Goal: Communication & Community: Answer question/provide support

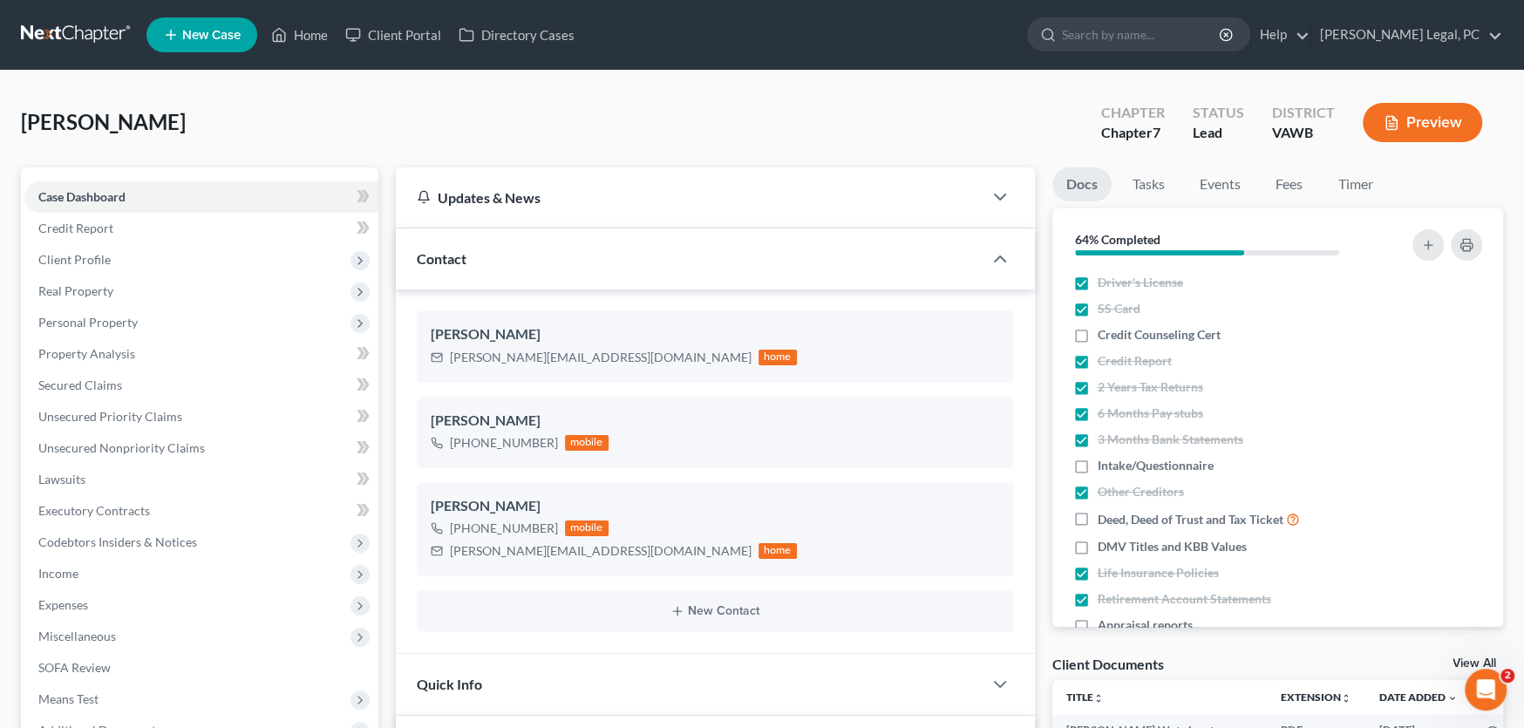
scroll to position [1623, 0]
click at [85, 32] on link at bounding box center [77, 34] width 112 height 31
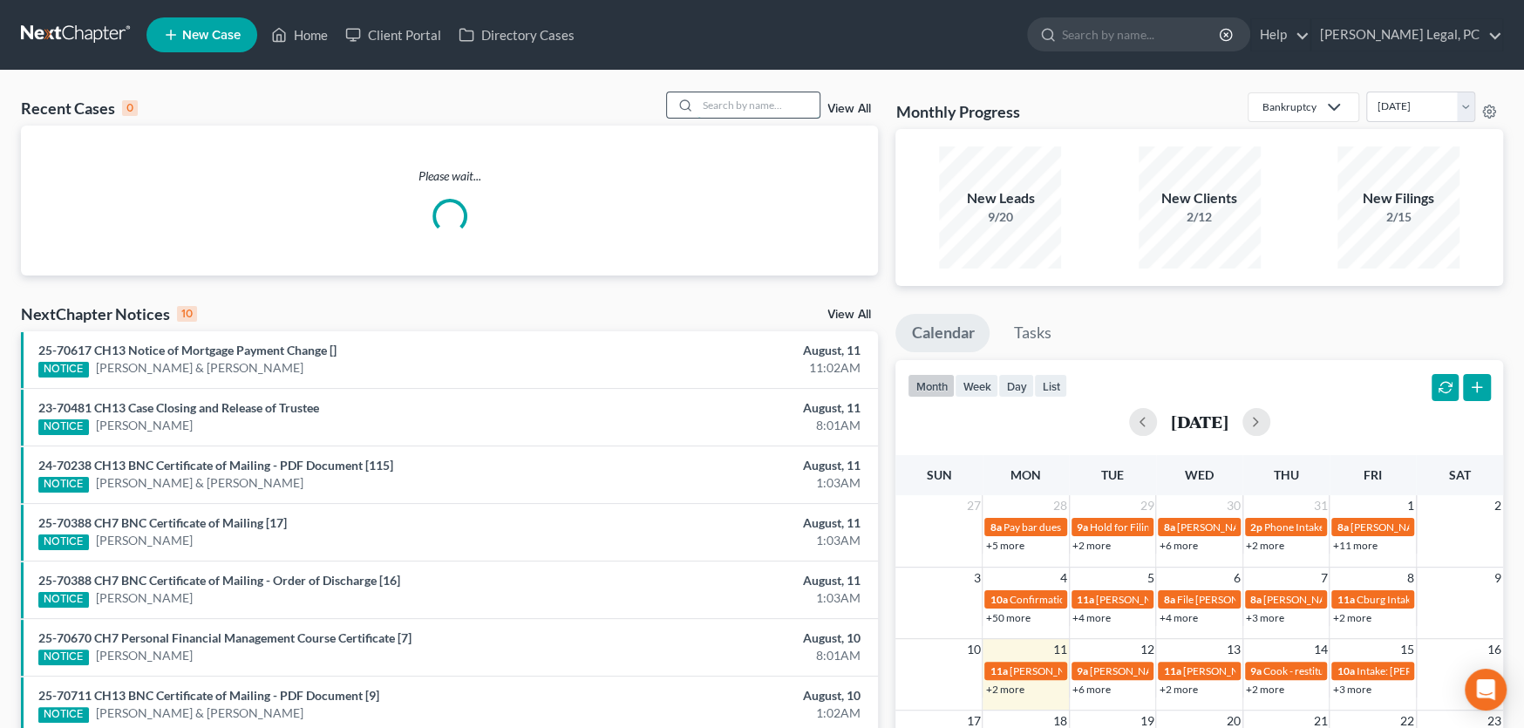
click at [758, 111] on input "search" at bounding box center [758, 104] width 122 height 25
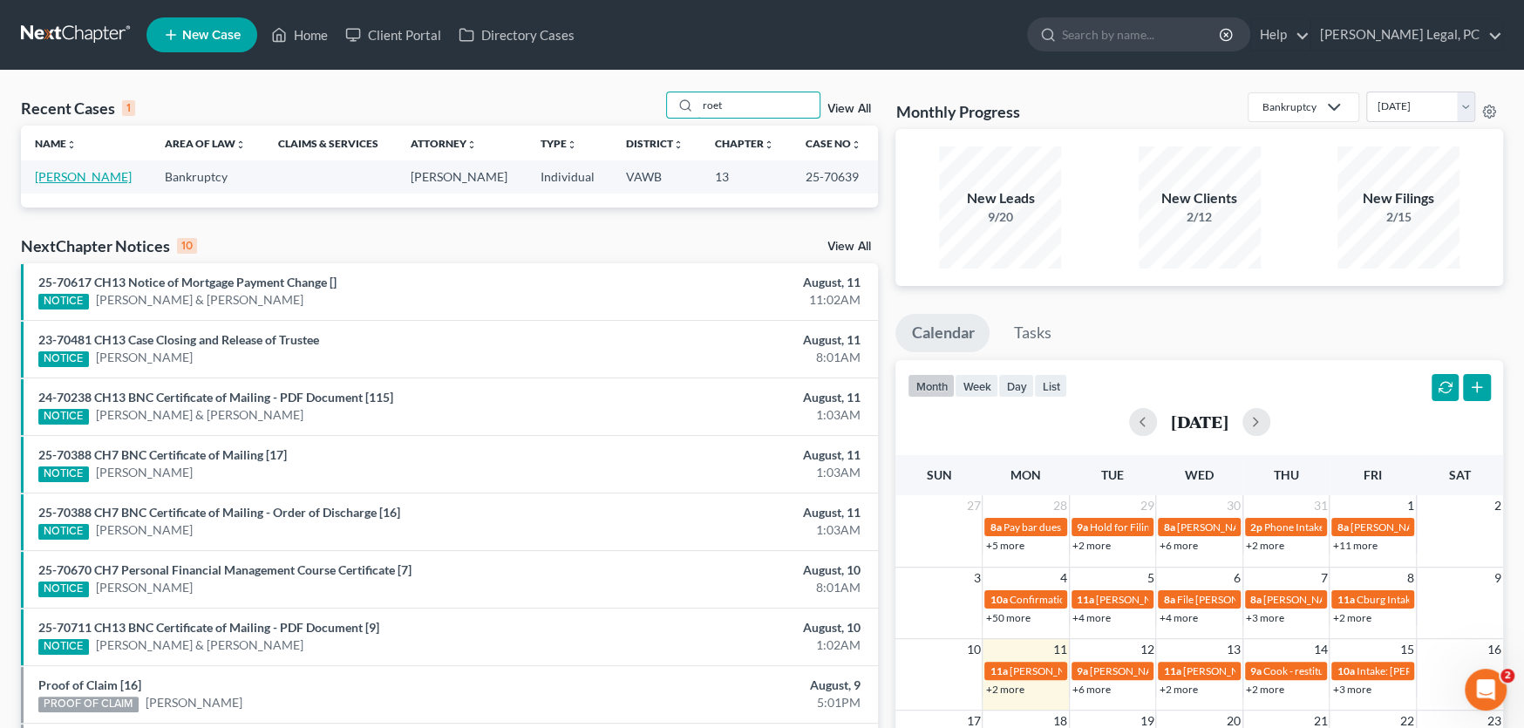
type input "roet"
click at [80, 173] on link "[PERSON_NAME]" at bounding box center [83, 176] width 97 height 15
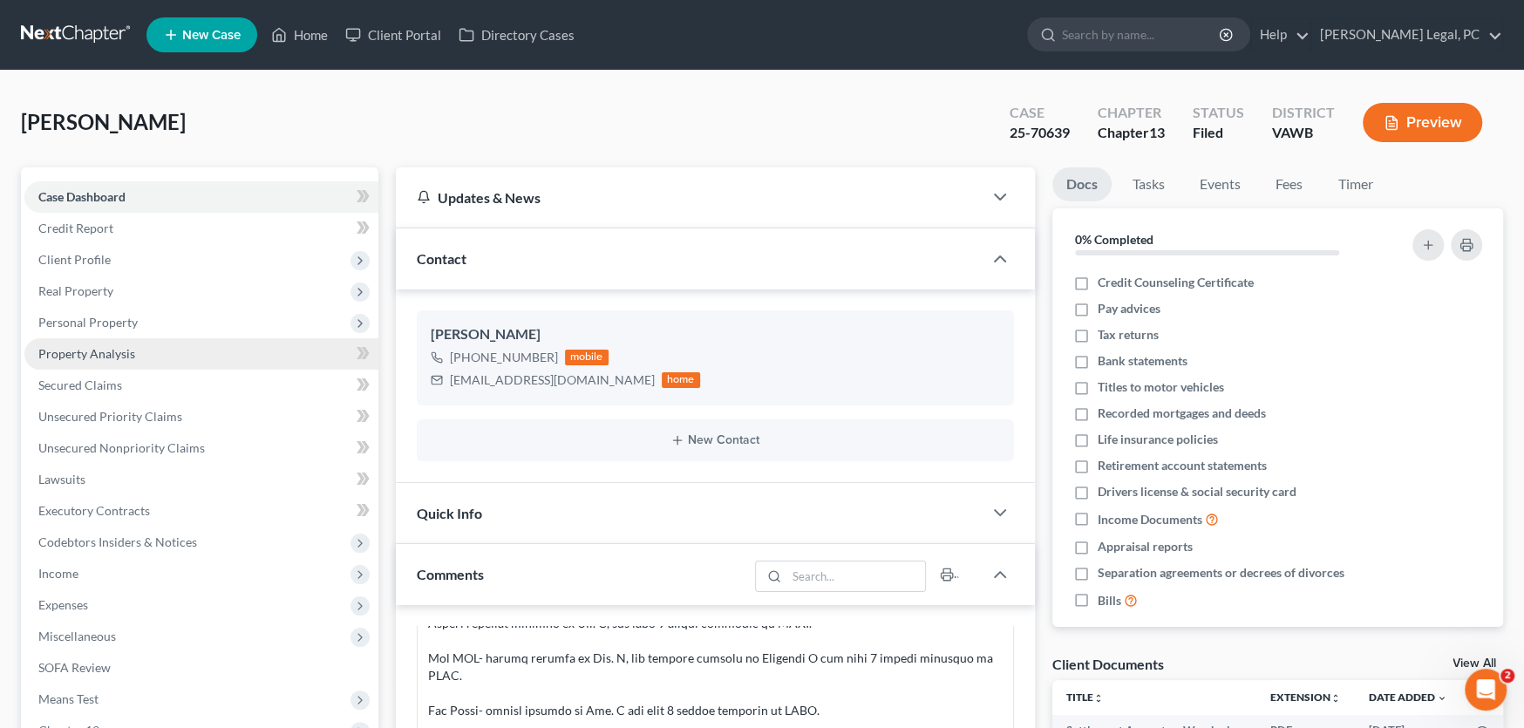
scroll to position [262, 0]
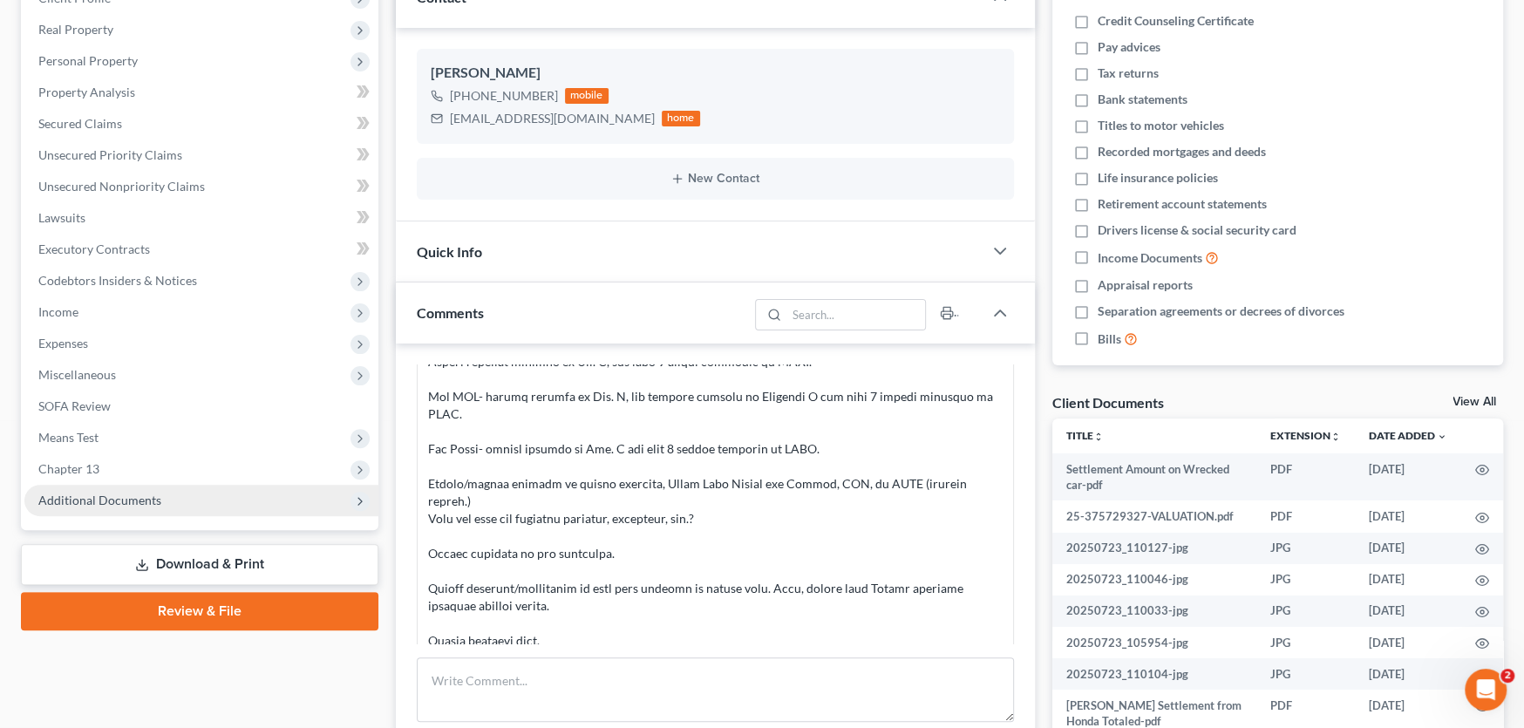
click at [133, 489] on span "Additional Documents" at bounding box center [201, 500] width 354 height 31
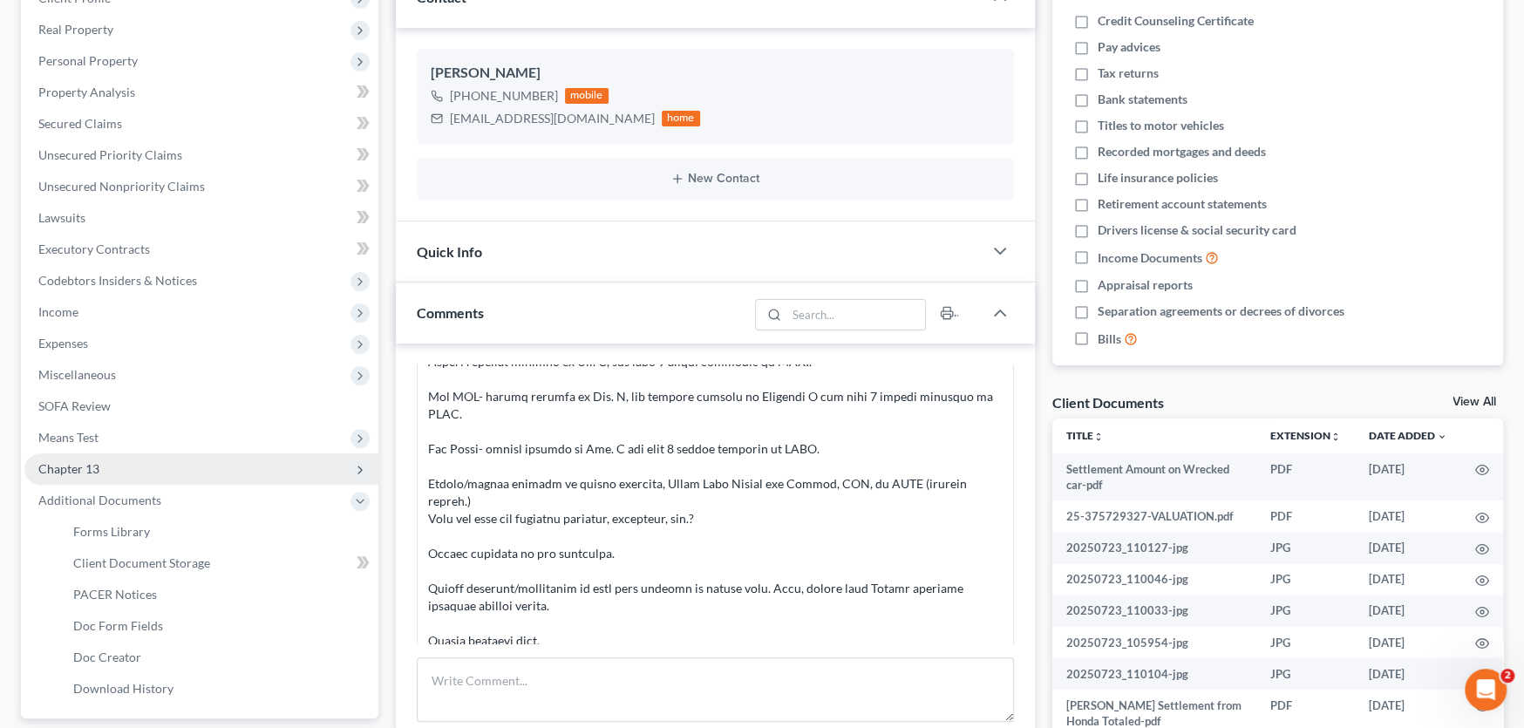
click at [107, 471] on span "Chapter 13" at bounding box center [201, 468] width 354 height 31
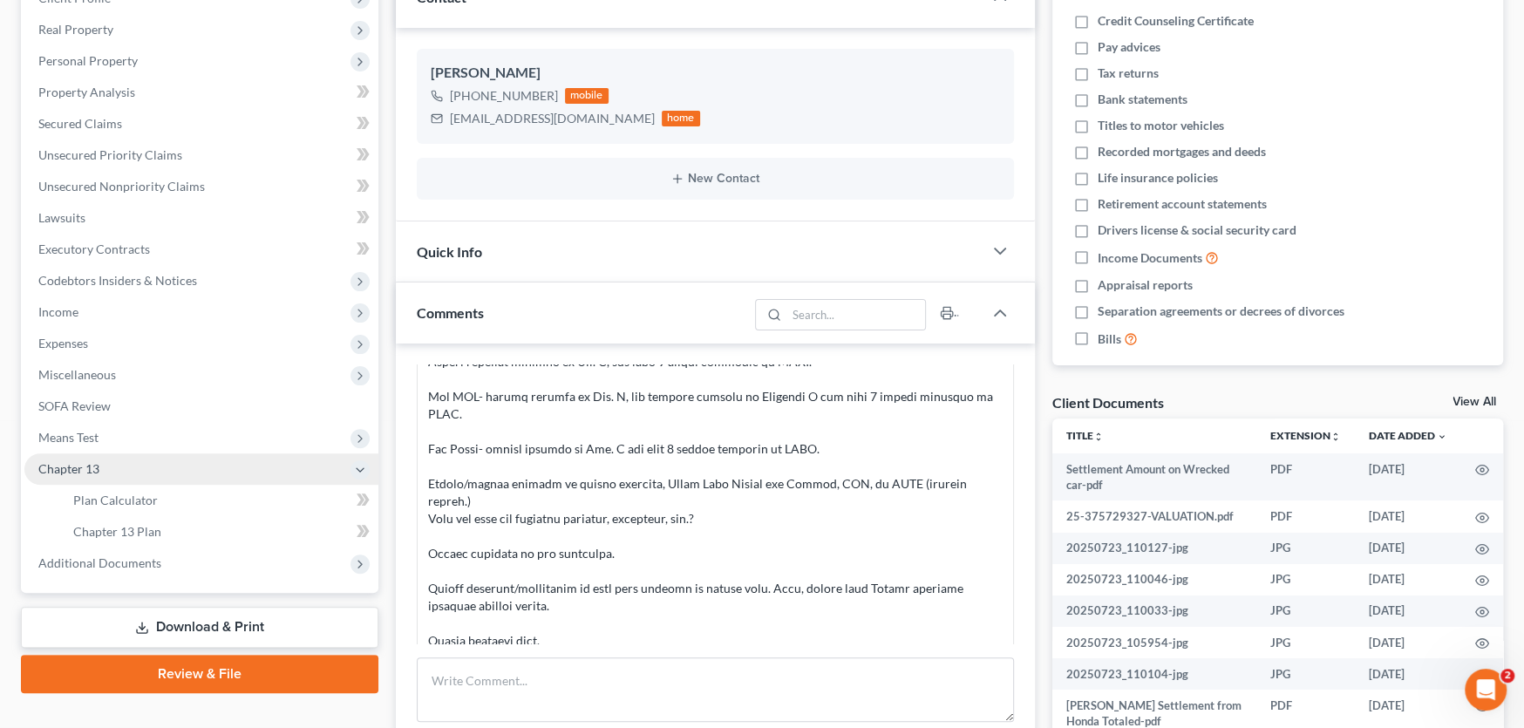
click at [106, 466] on span "Chapter 13" at bounding box center [201, 468] width 354 height 31
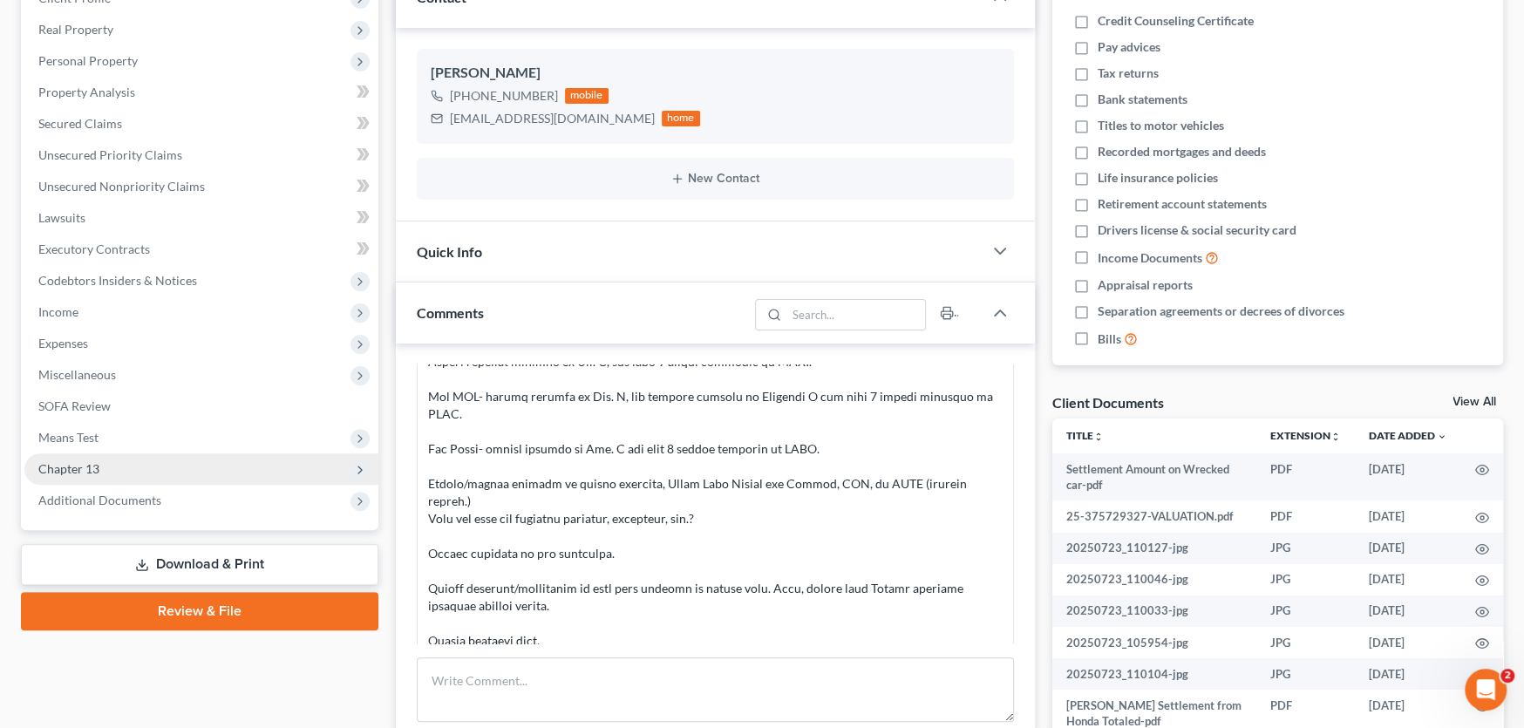
click at [106, 466] on span "Chapter 13" at bounding box center [201, 468] width 354 height 31
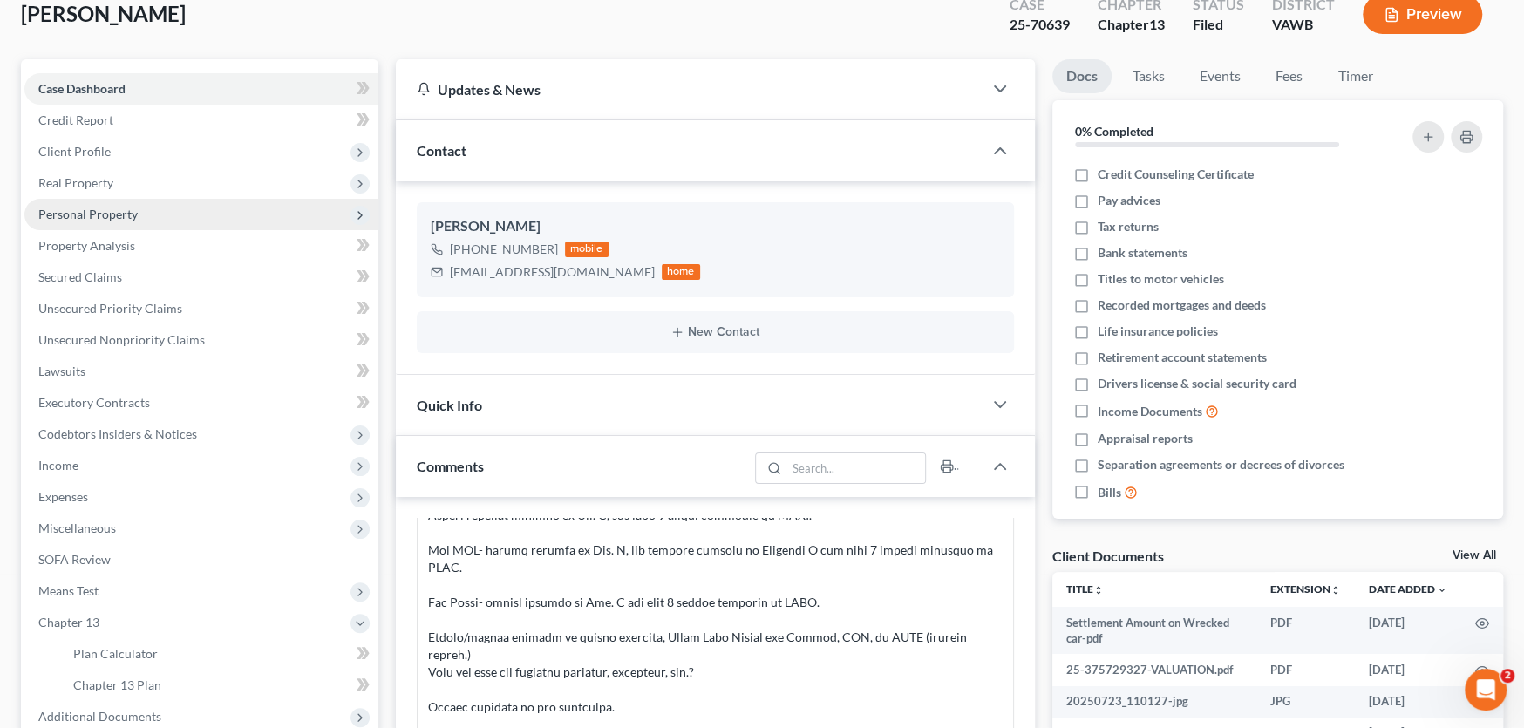
scroll to position [0, 0]
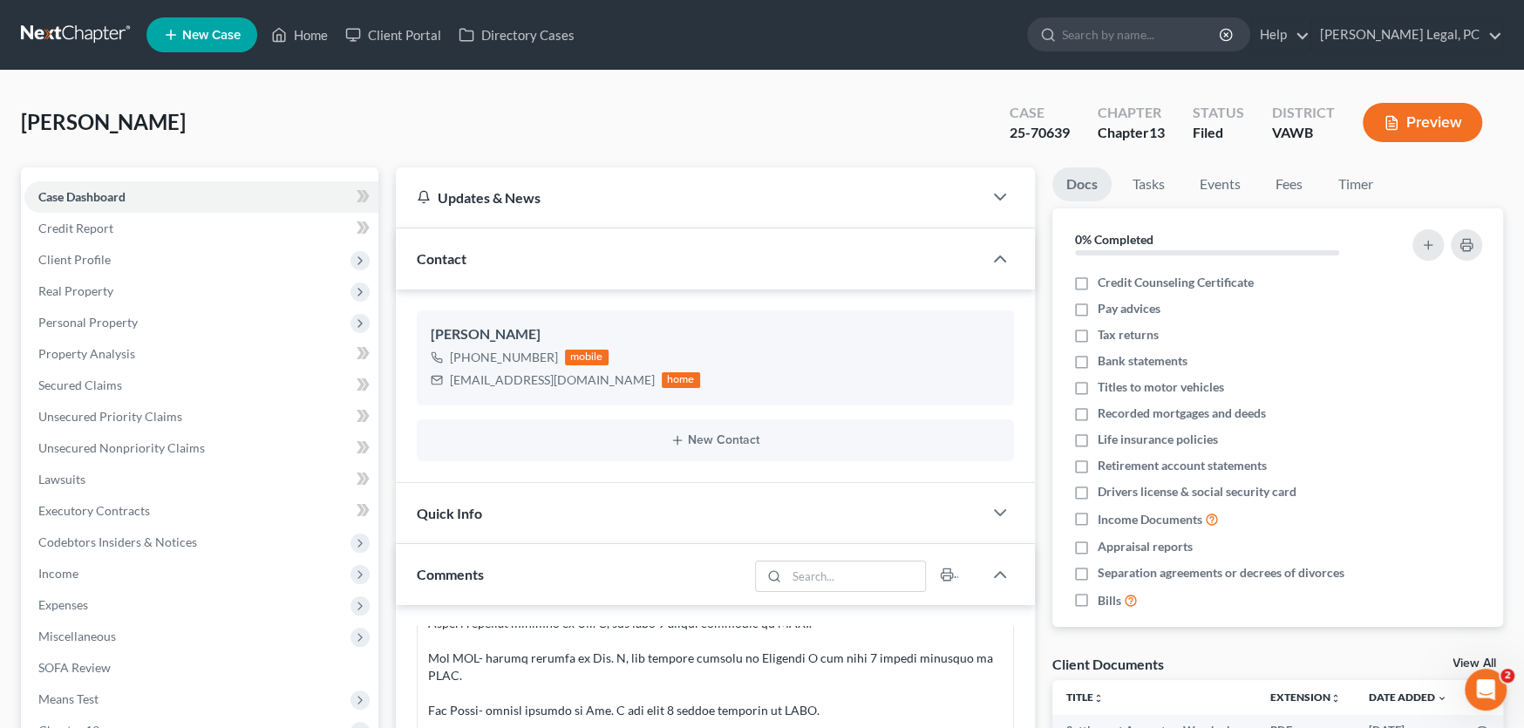
click at [79, 37] on link at bounding box center [77, 34] width 112 height 31
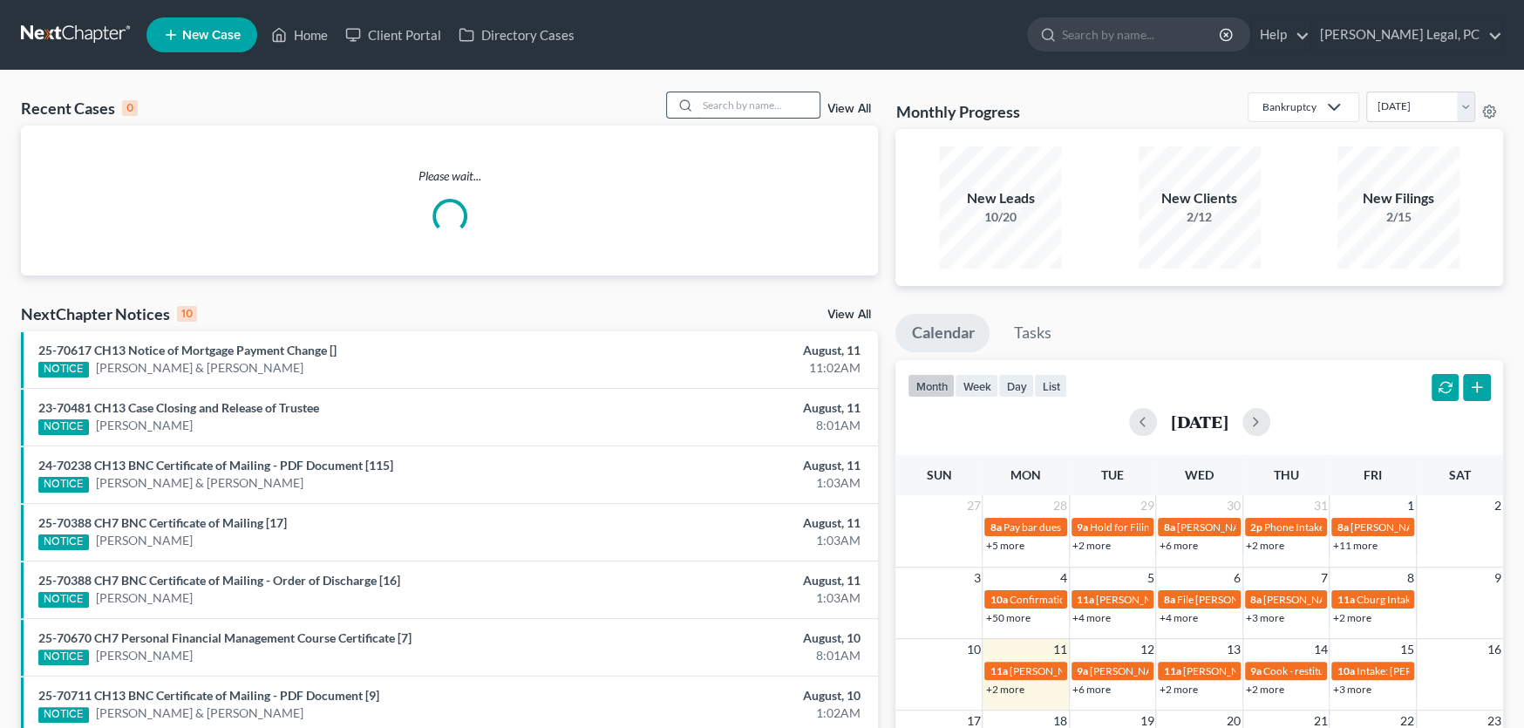
click at [724, 107] on input "search" at bounding box center [758, 104] width 122 height 25
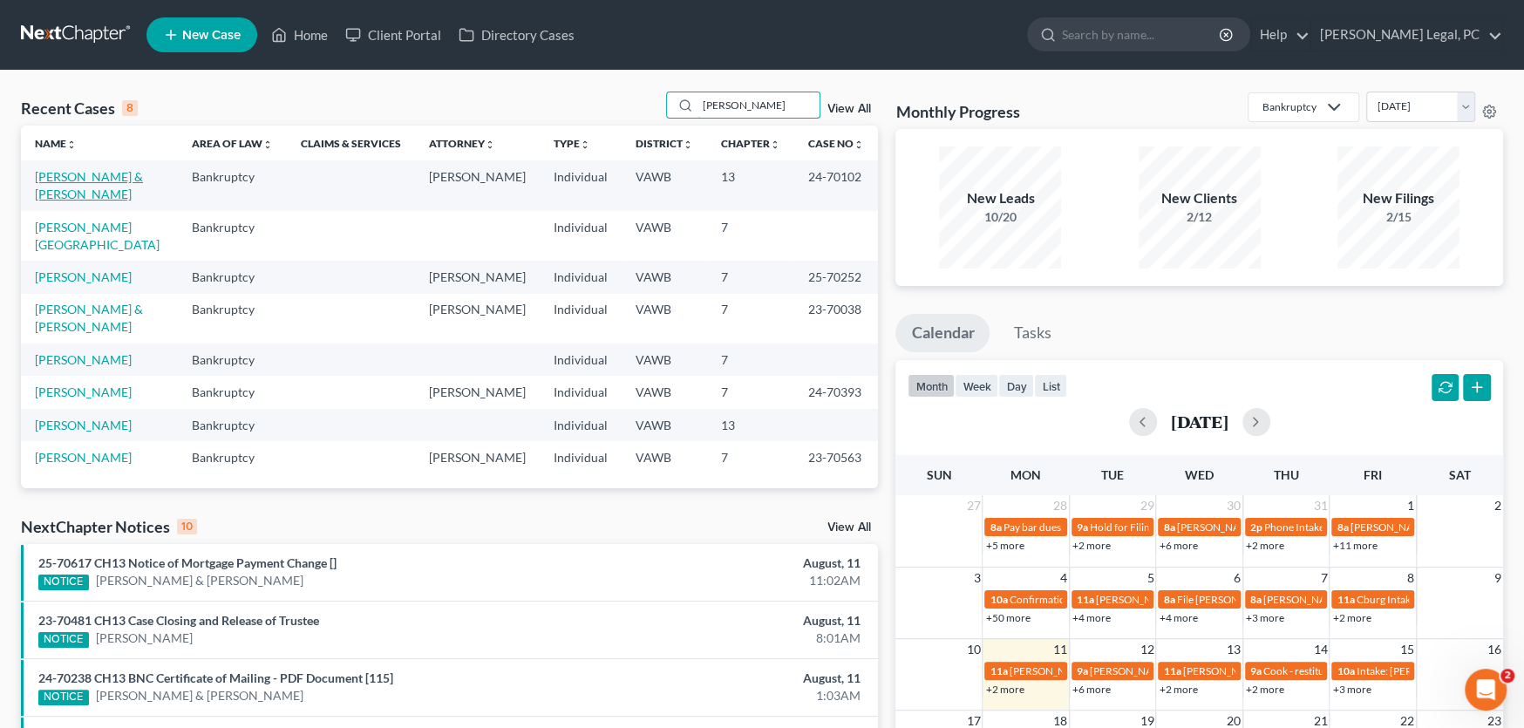
type input "davis"
click at [99, 180] on link "[PERSON_NAME] & [PERSON_NAME]" at bounding box center [89, 185] width 108 height 32
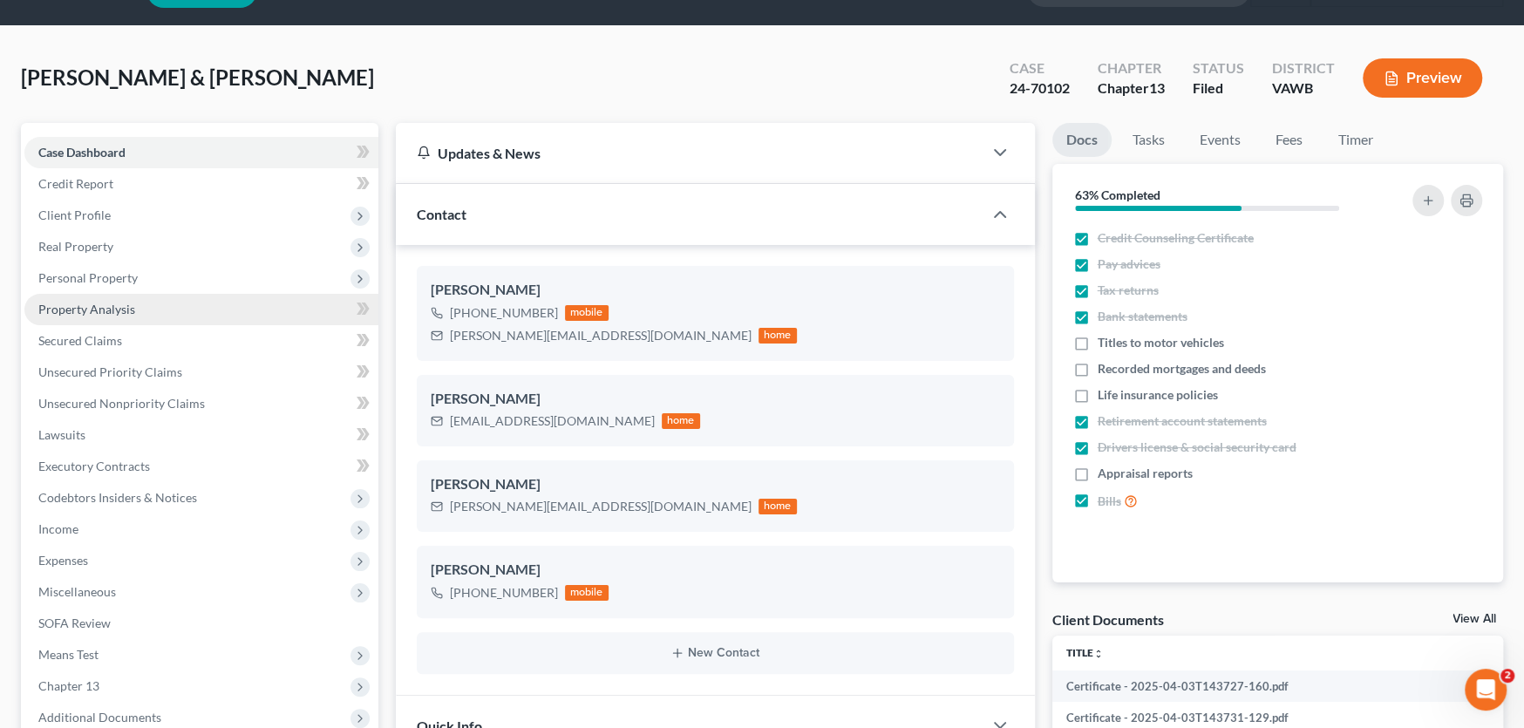
scroll to position [349, 0]
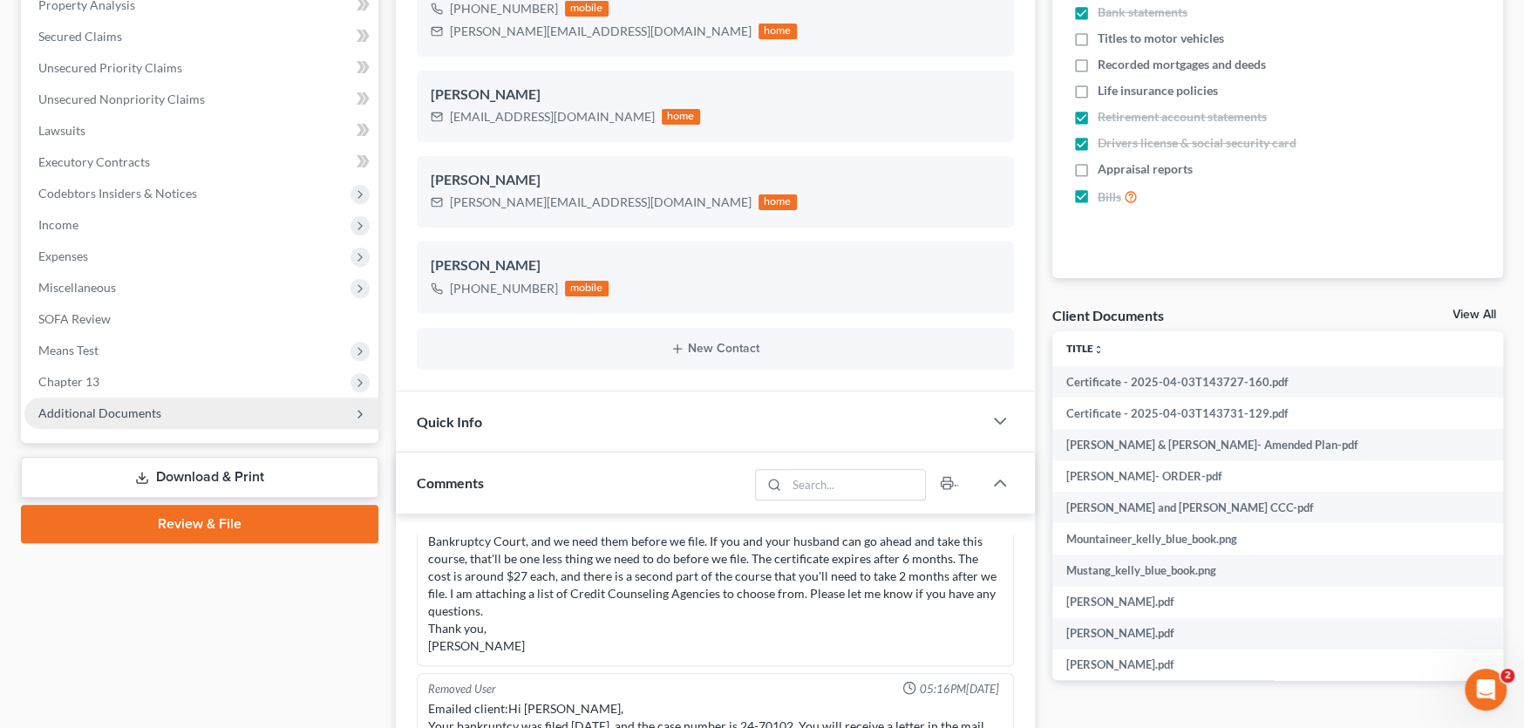
click at [105, 423] on span "Additional Documents" at bounding box center [201, 413] width 354 height 31
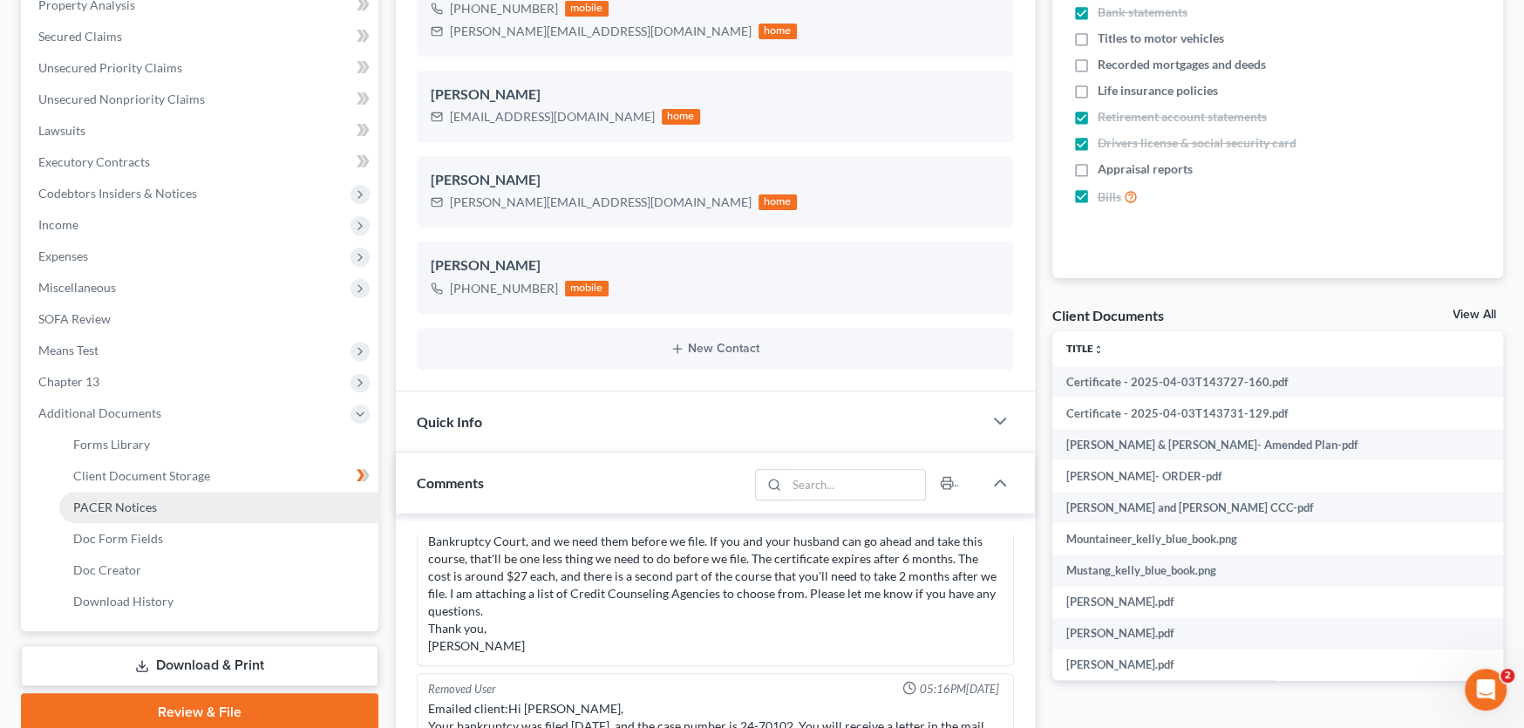
click at [144, 500] on span "PACER Notices" at bounding box center [115, 506] width 84 height 15
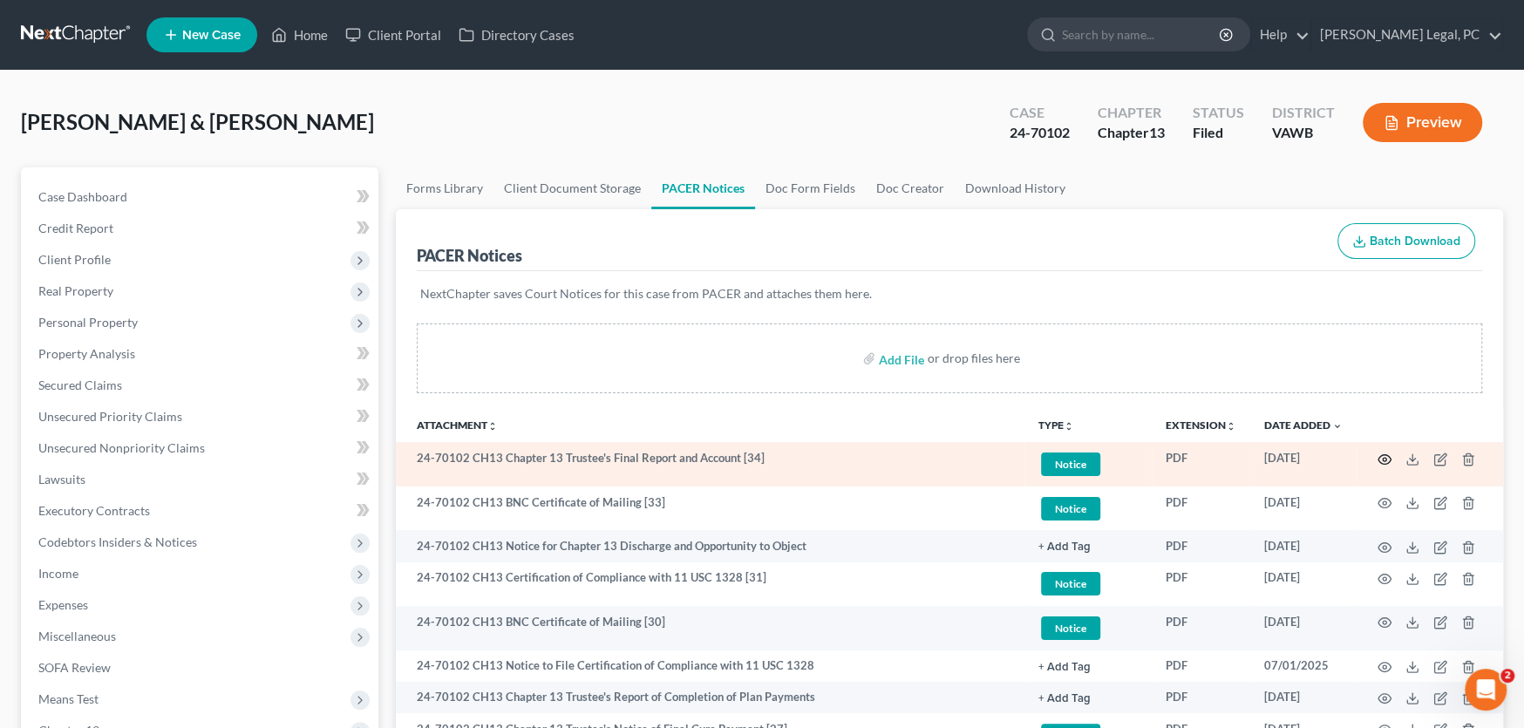
click at [1384, 459] on circle "button" at bounding box center [1384, 459] width 3 height 3
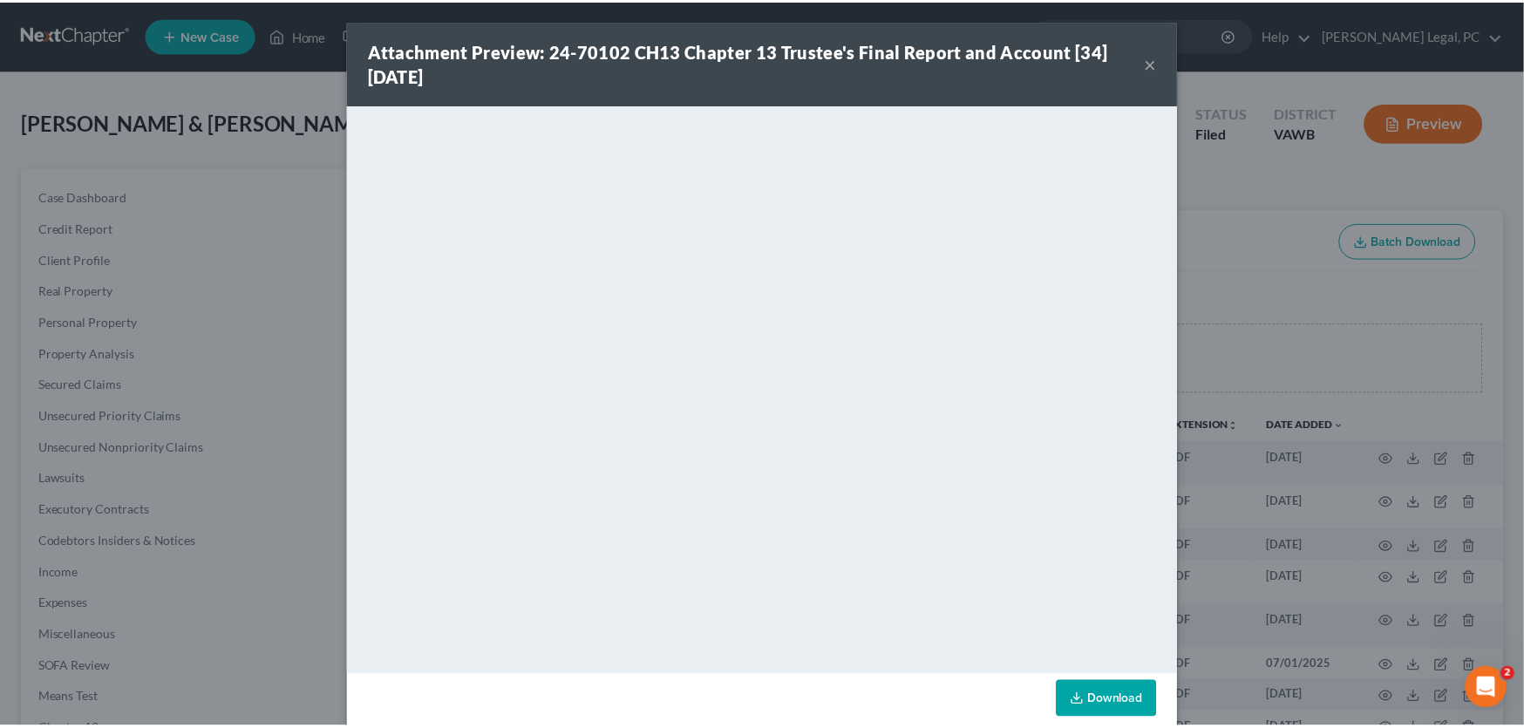
scroll to position [26, 0]
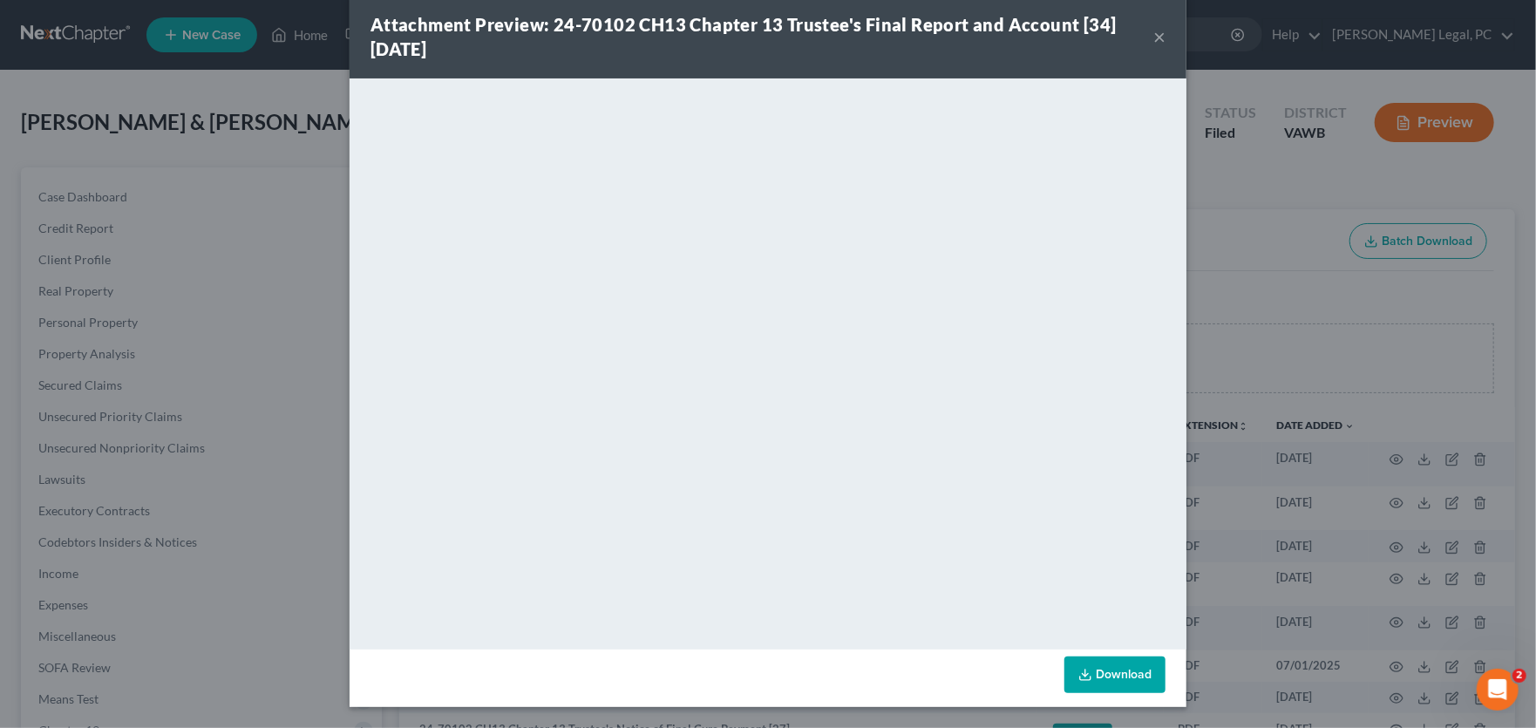
click at [1153, 37] on button "×" at bounding box center [1159, 36] width 12 height 21
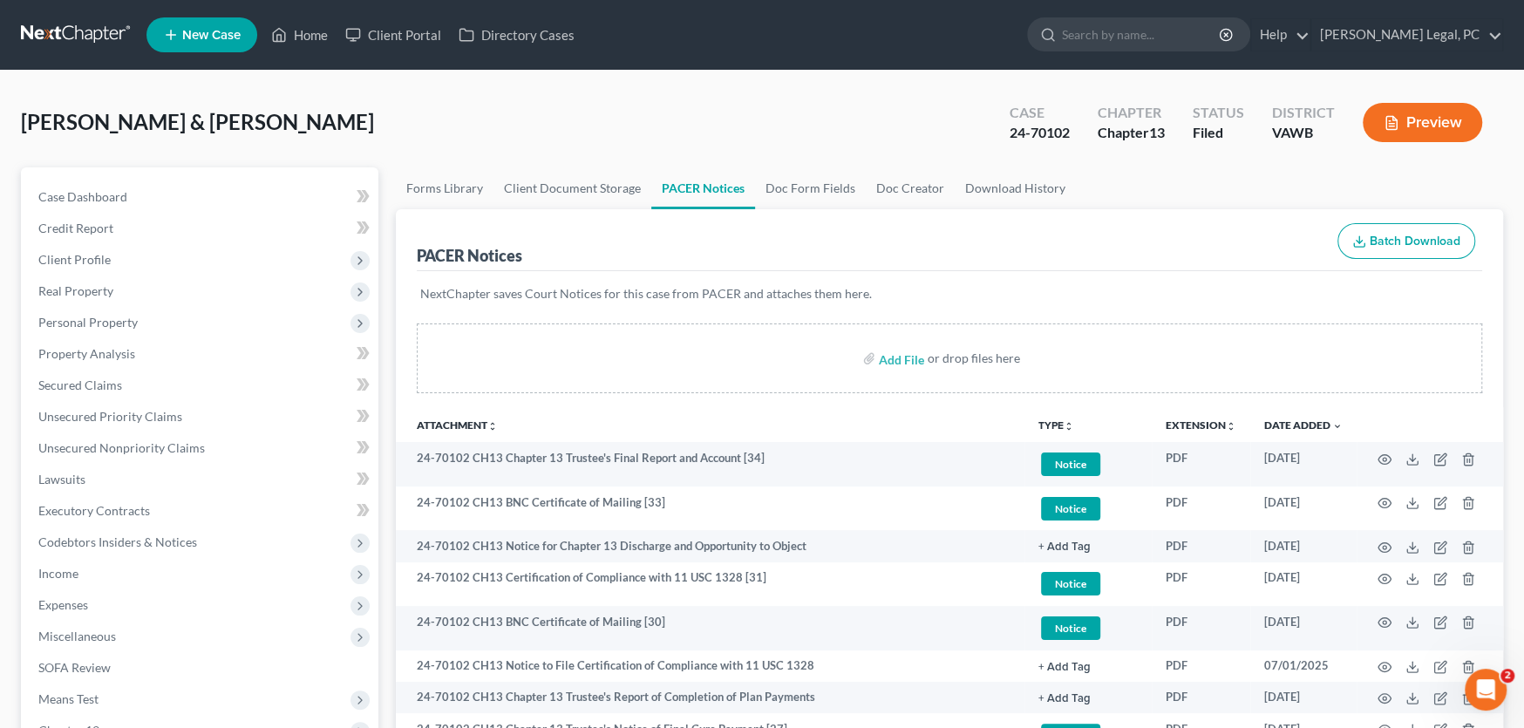
scroll to position [0, 0]
click at [64, 30] on link at bounding box center [77, 34] width 112 height 31
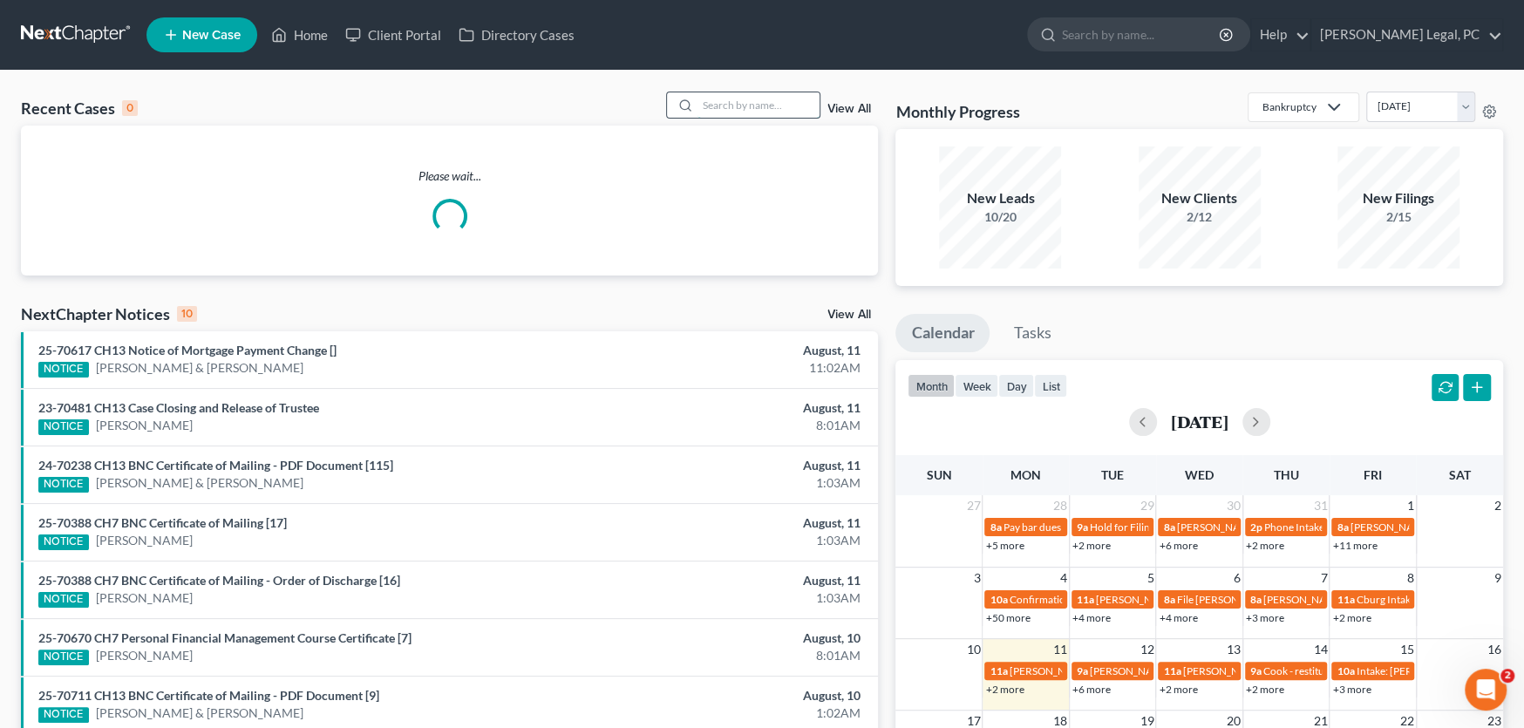
click at [728, 102] on input "search" at bounding box center [758, 104] width 122 height 25
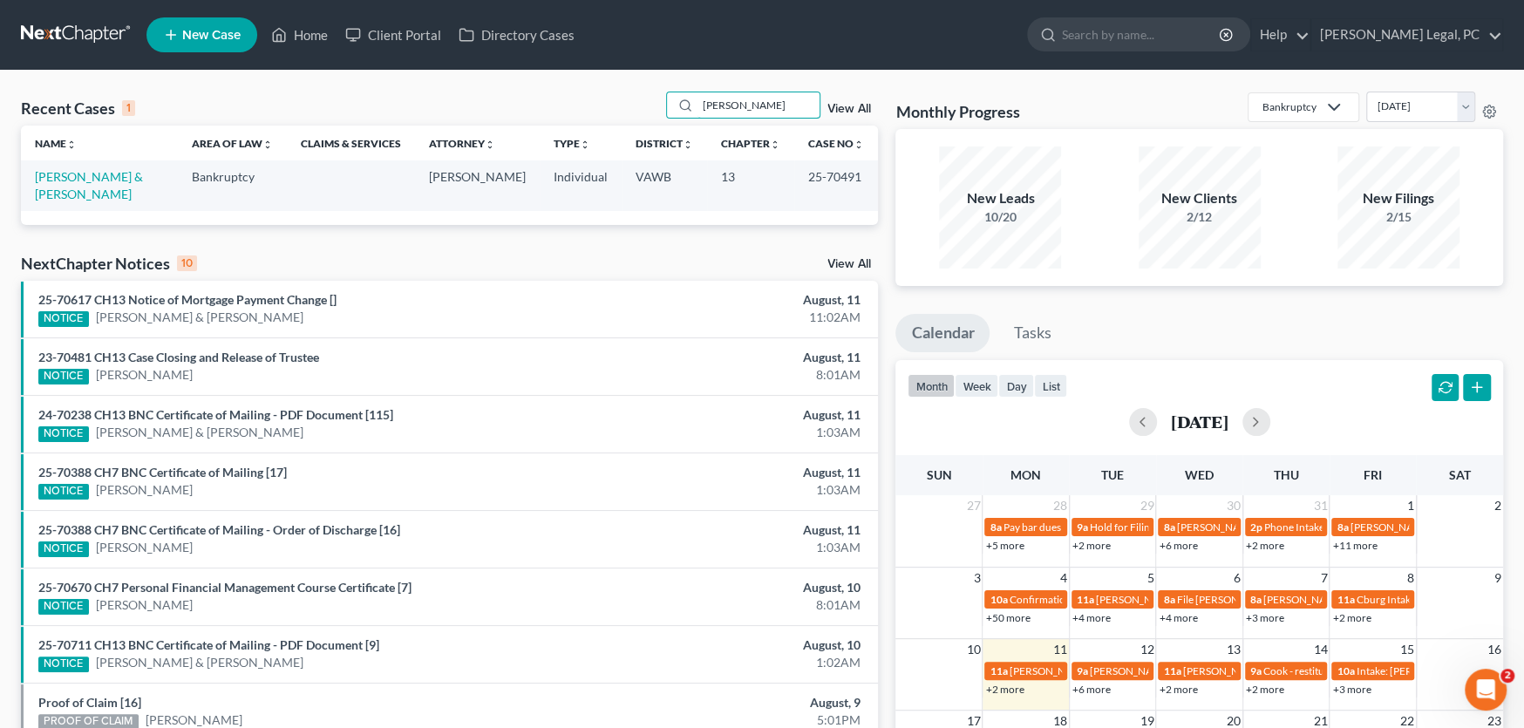
type input "[PERSON_NAME]"
click at [94, 173] on link "[PERSON_NAME] & [PERSON_NAME]" at bounding box center [89, 185] width 108 height 32
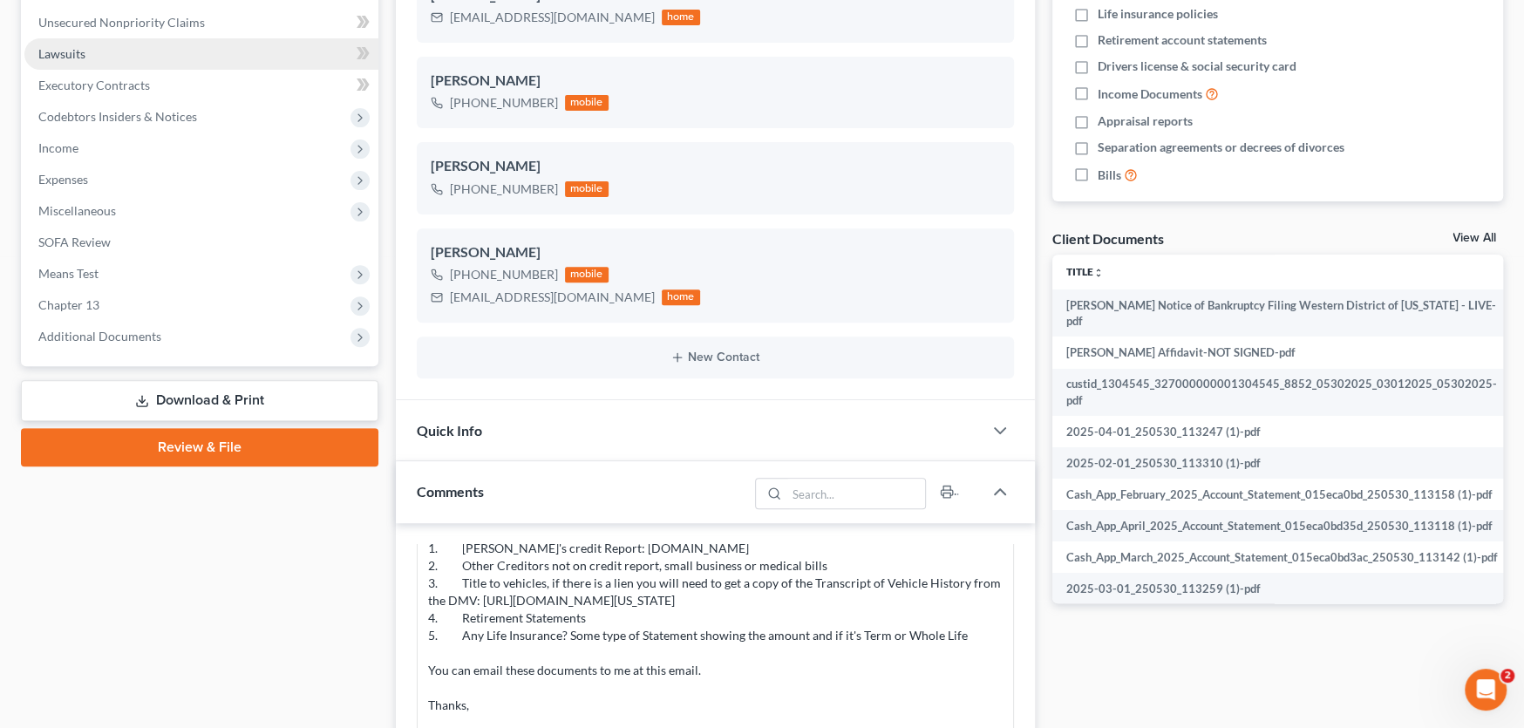
scroll to position [435, 0]
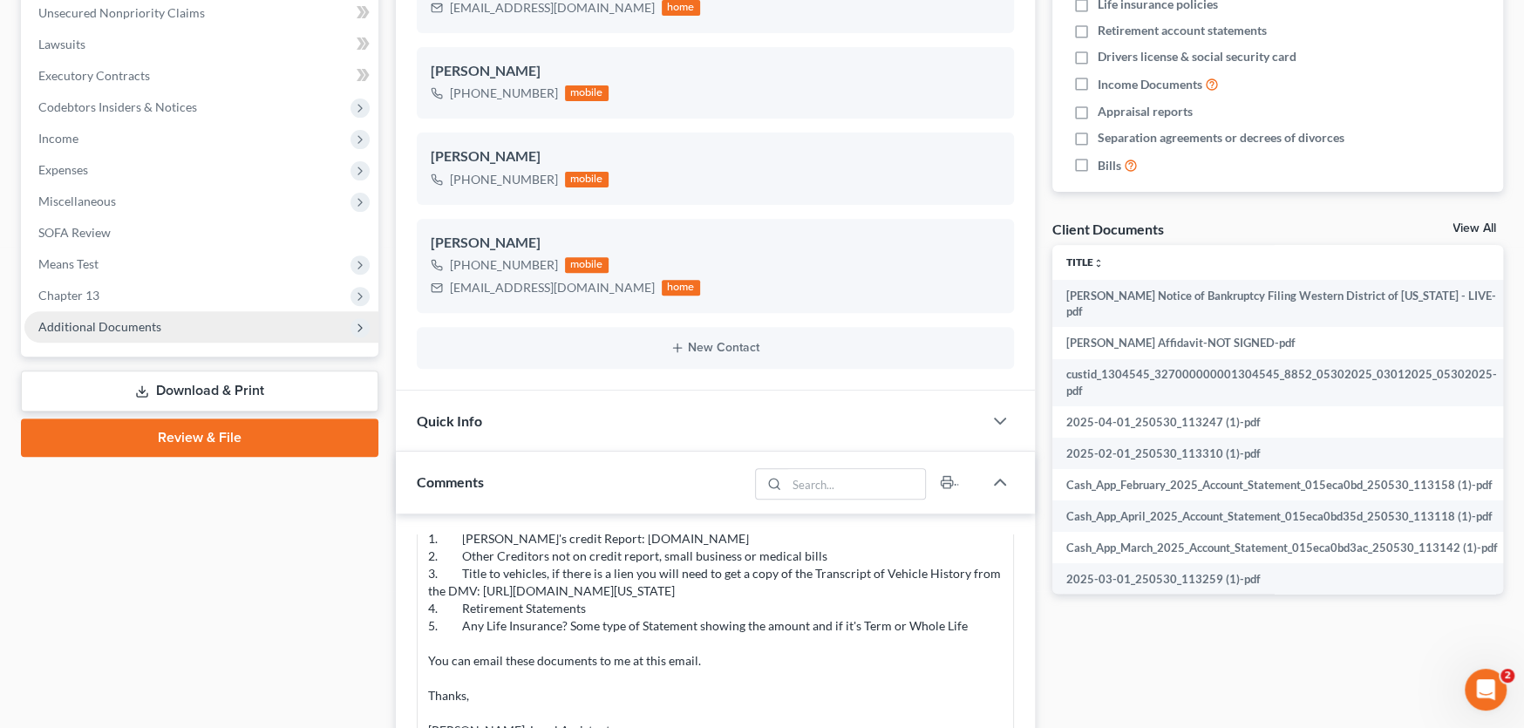
click at [118, 323] on span "Additional Documents" at bounding box center [99, 326] width 123 height 15
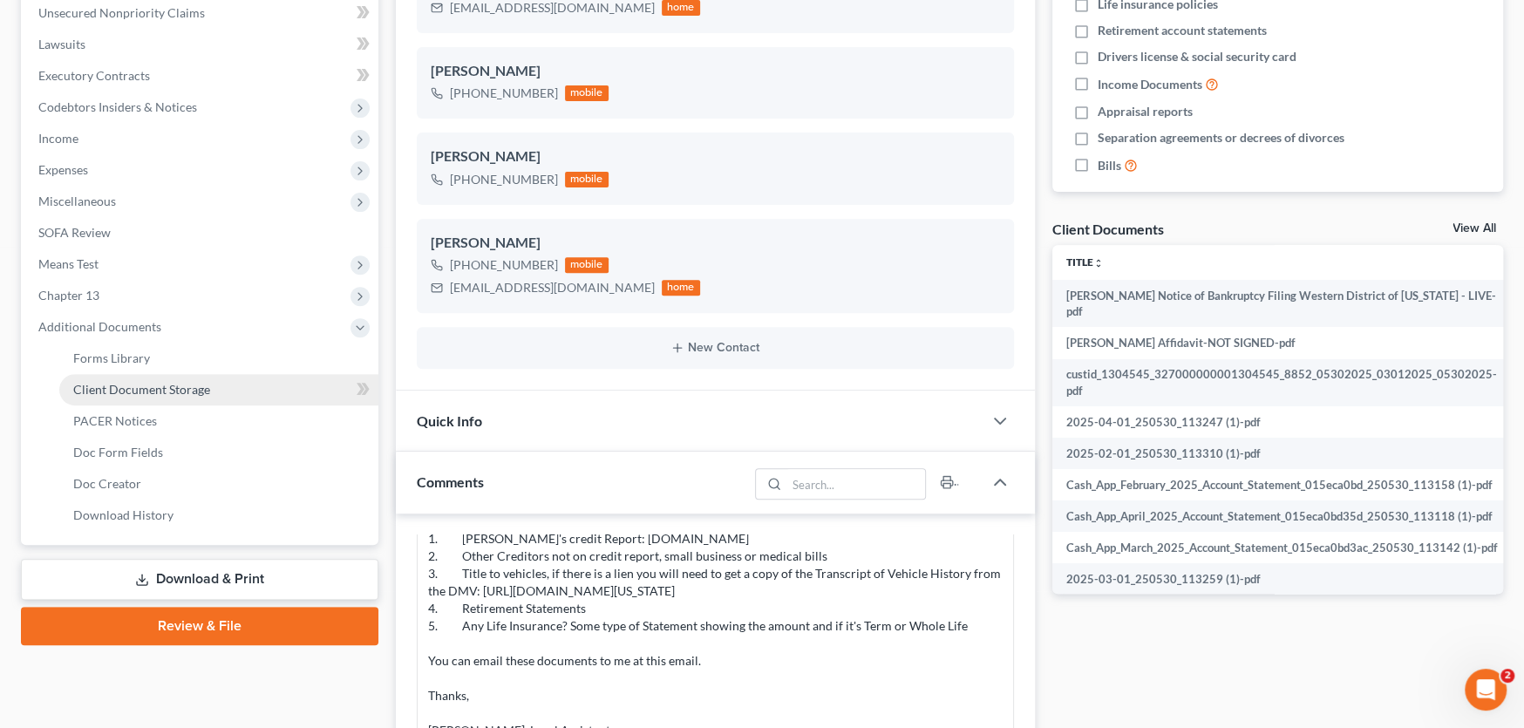
click at [154, 382] on span "Client Document Storage" at bounding box center [141, 389] width 137 height 15
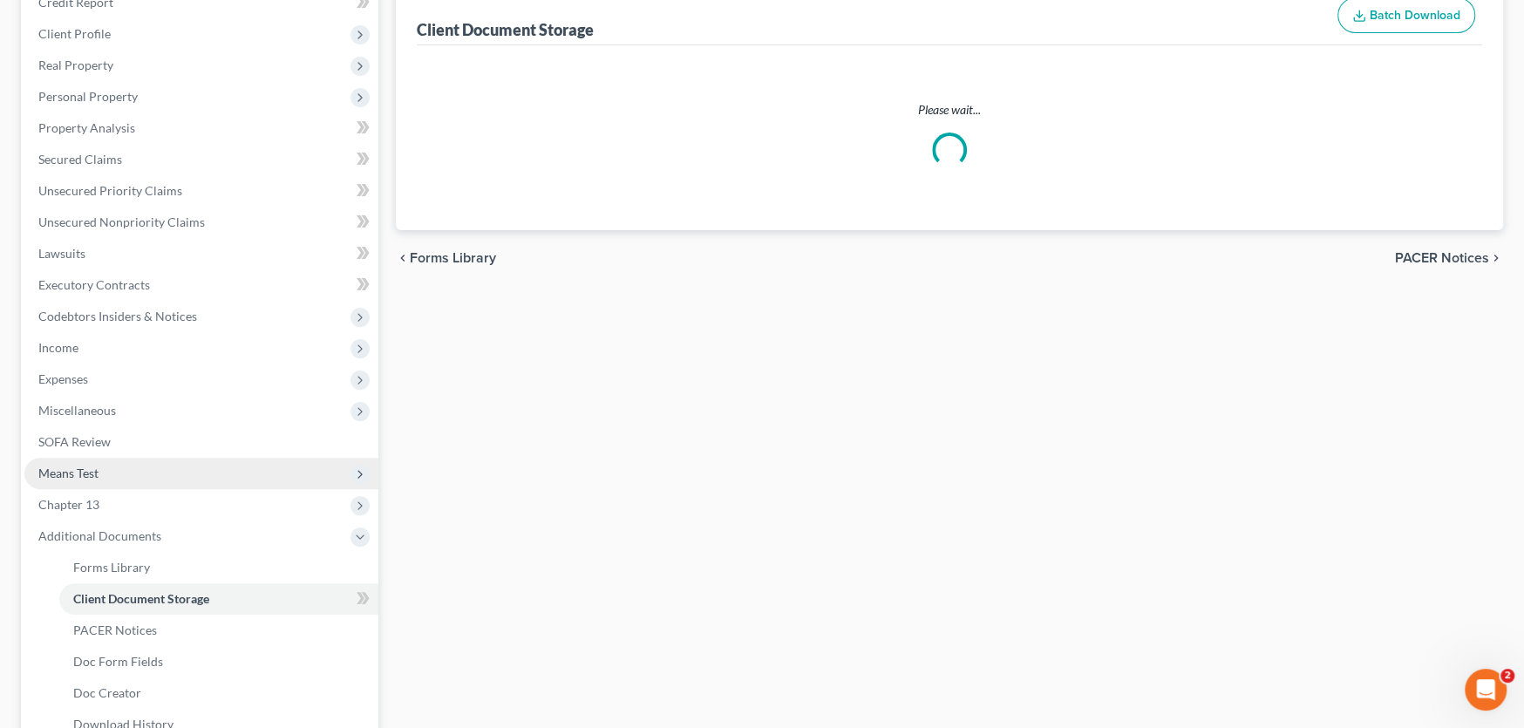
scroll to position [64, 0]
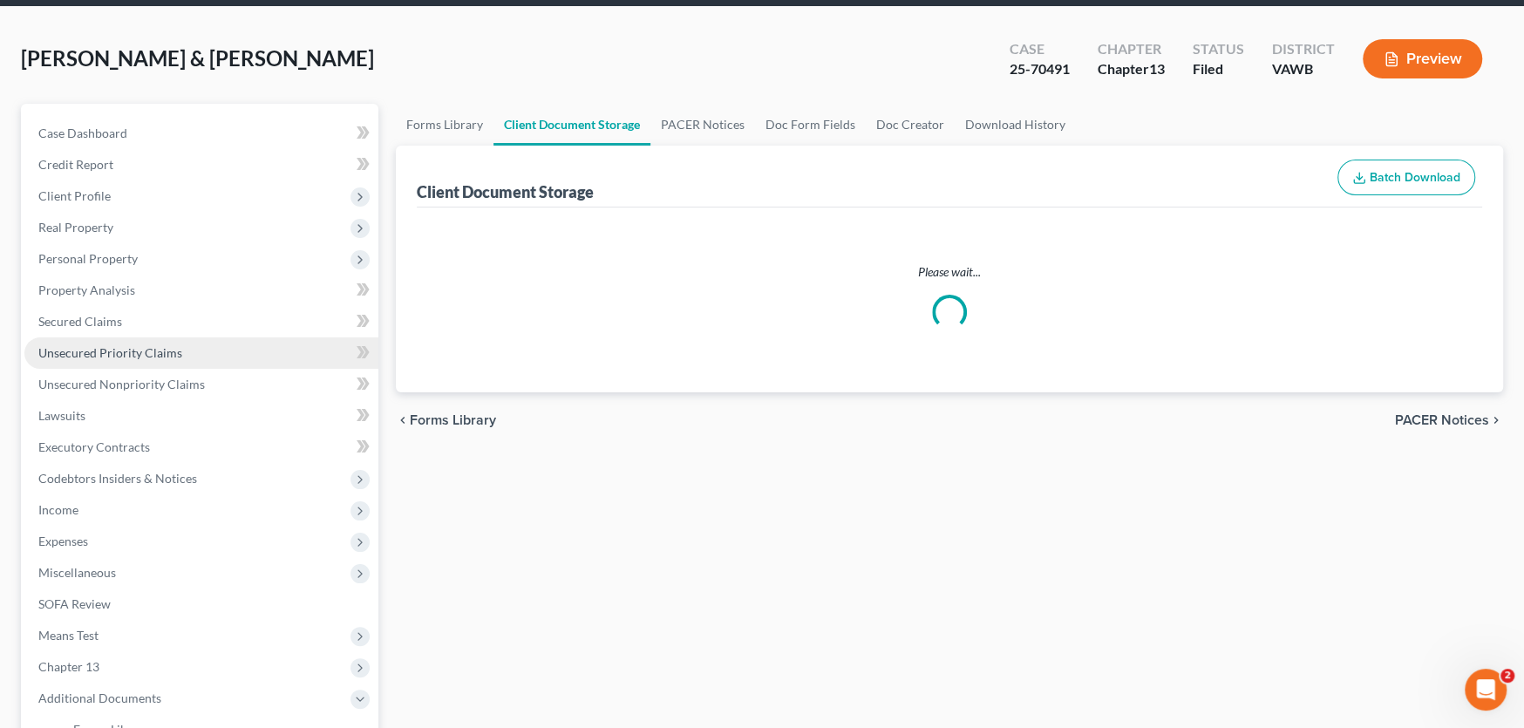
select select "0"
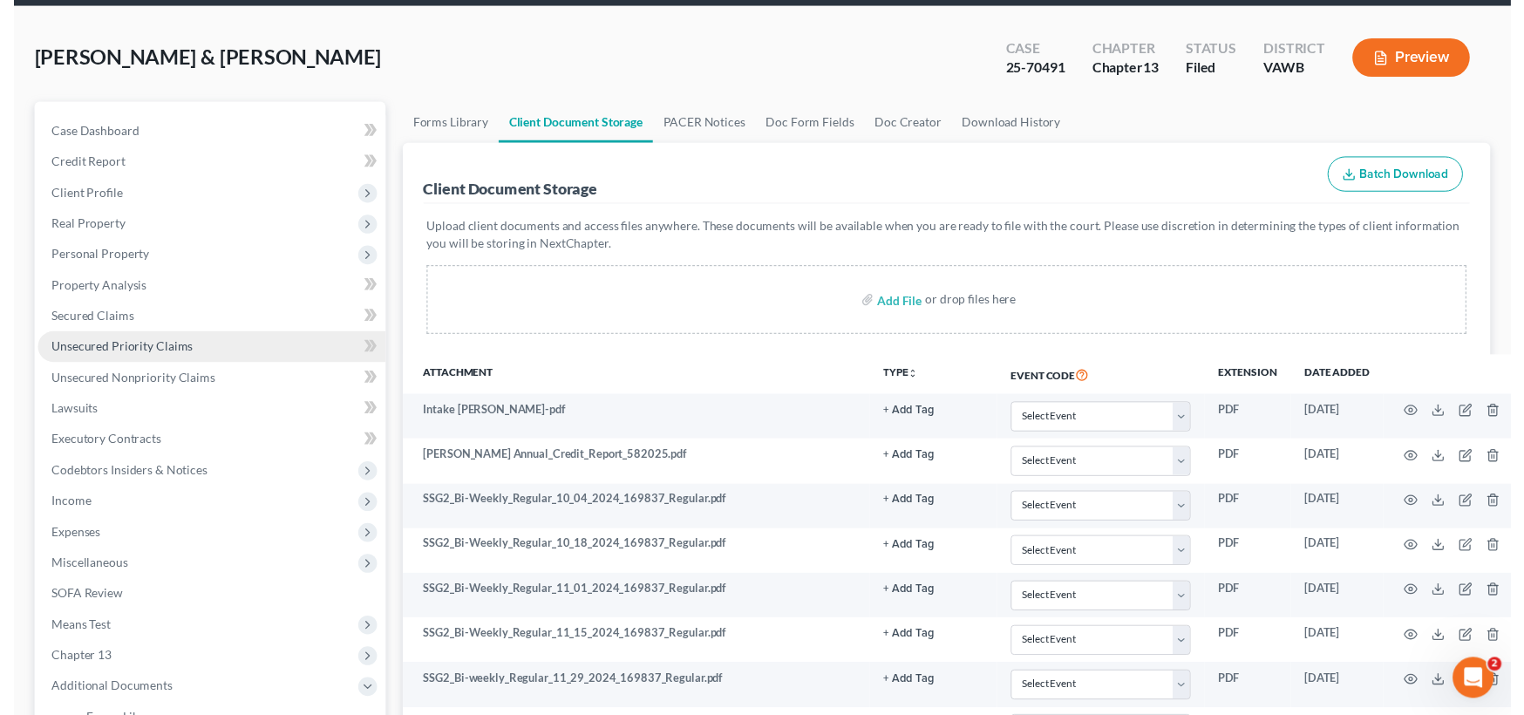
scroll to position [0, 0]
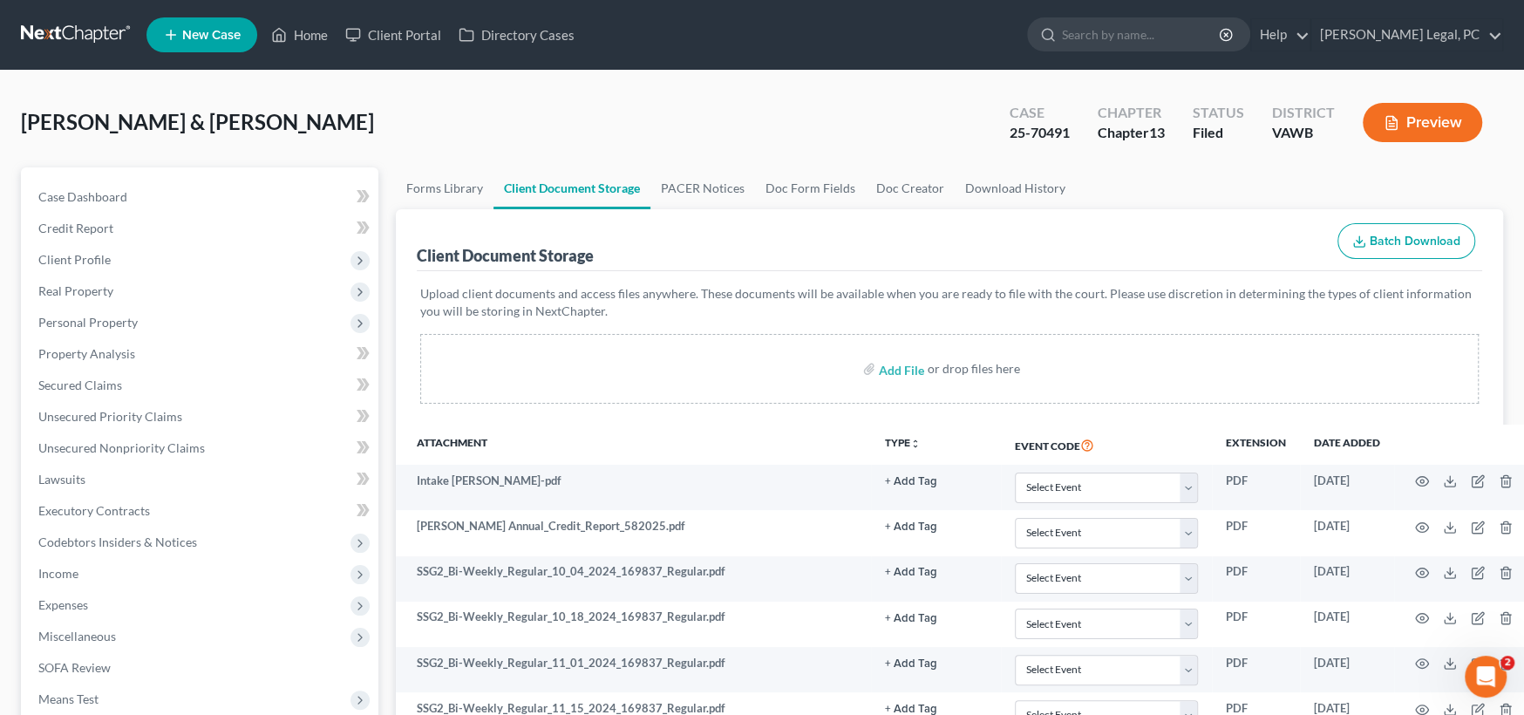
click at [68, 31] on link at bounding box center [77, 34] width 112 height 31
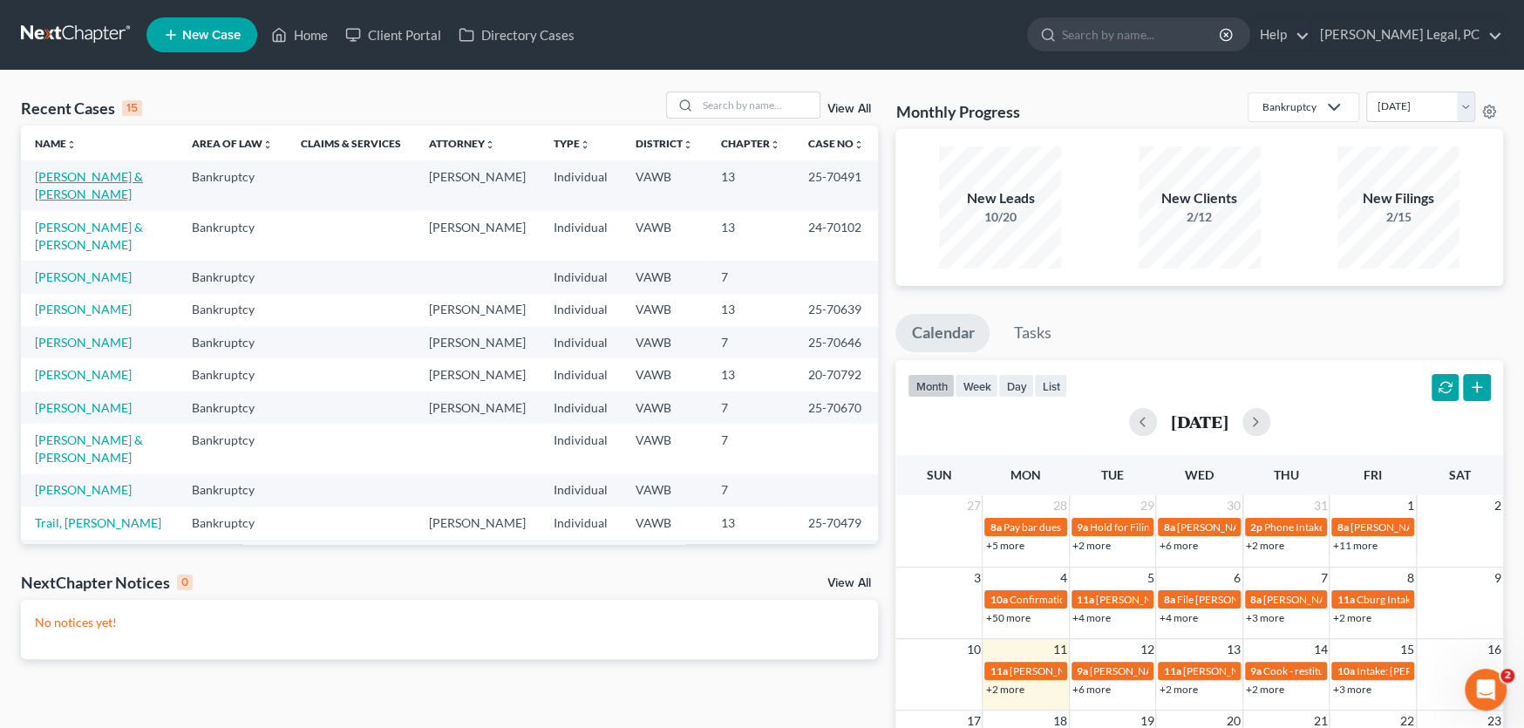
click at [112, 173] on link "[PERSON_NAME] & [PERSON_NAME]" at bounding box center [89, 185] width 108 height 32
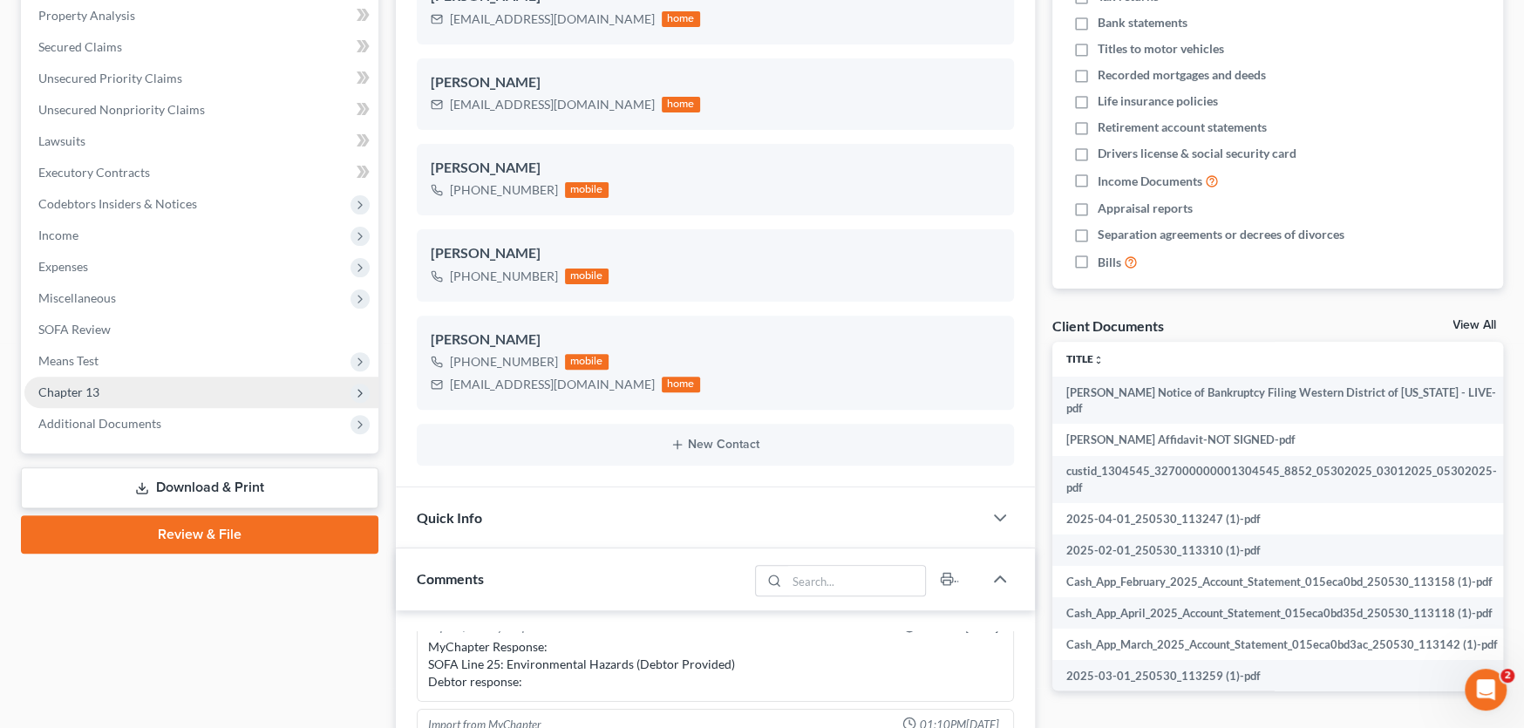
scroll to position [174, 0]
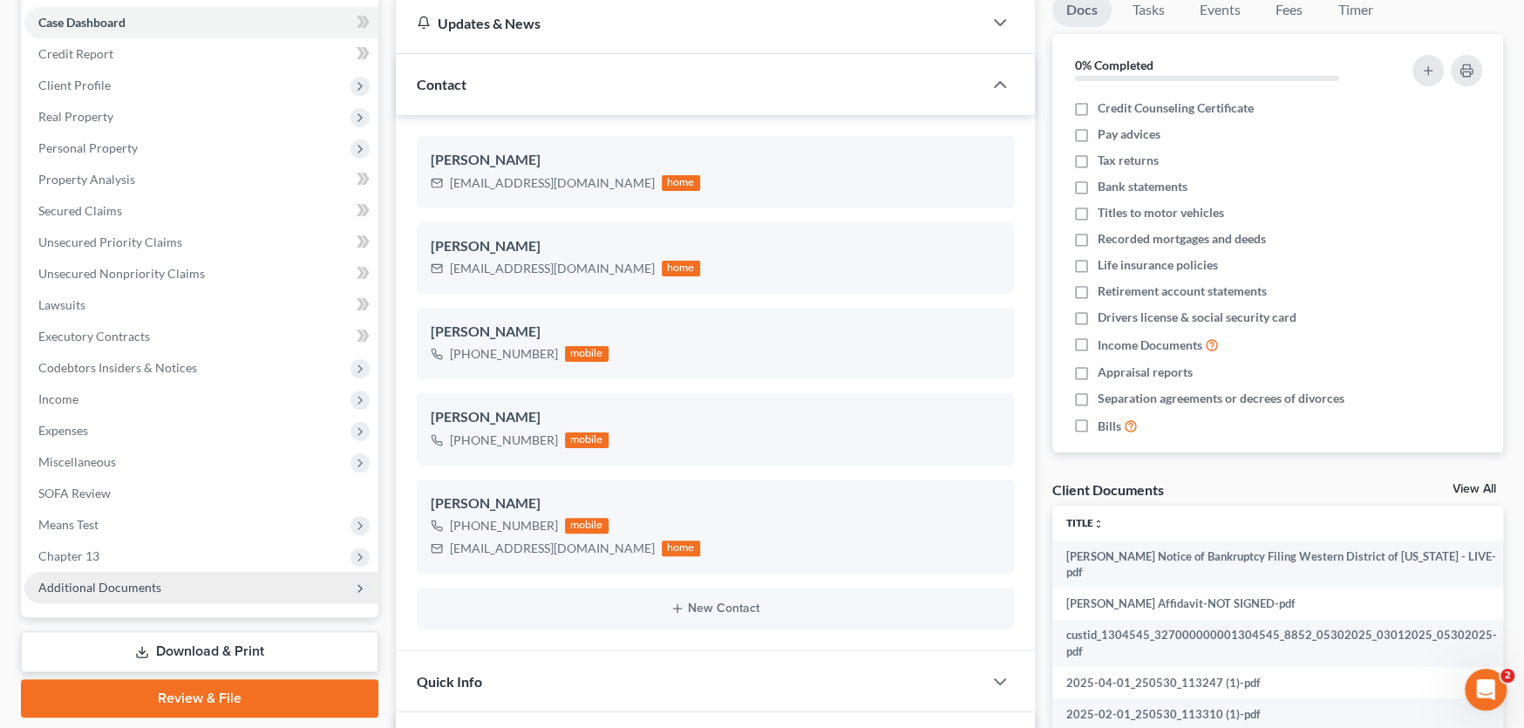
click at [138, 581] on span "Additional Documents" at bounding box center [99, 587] width 123 height 15
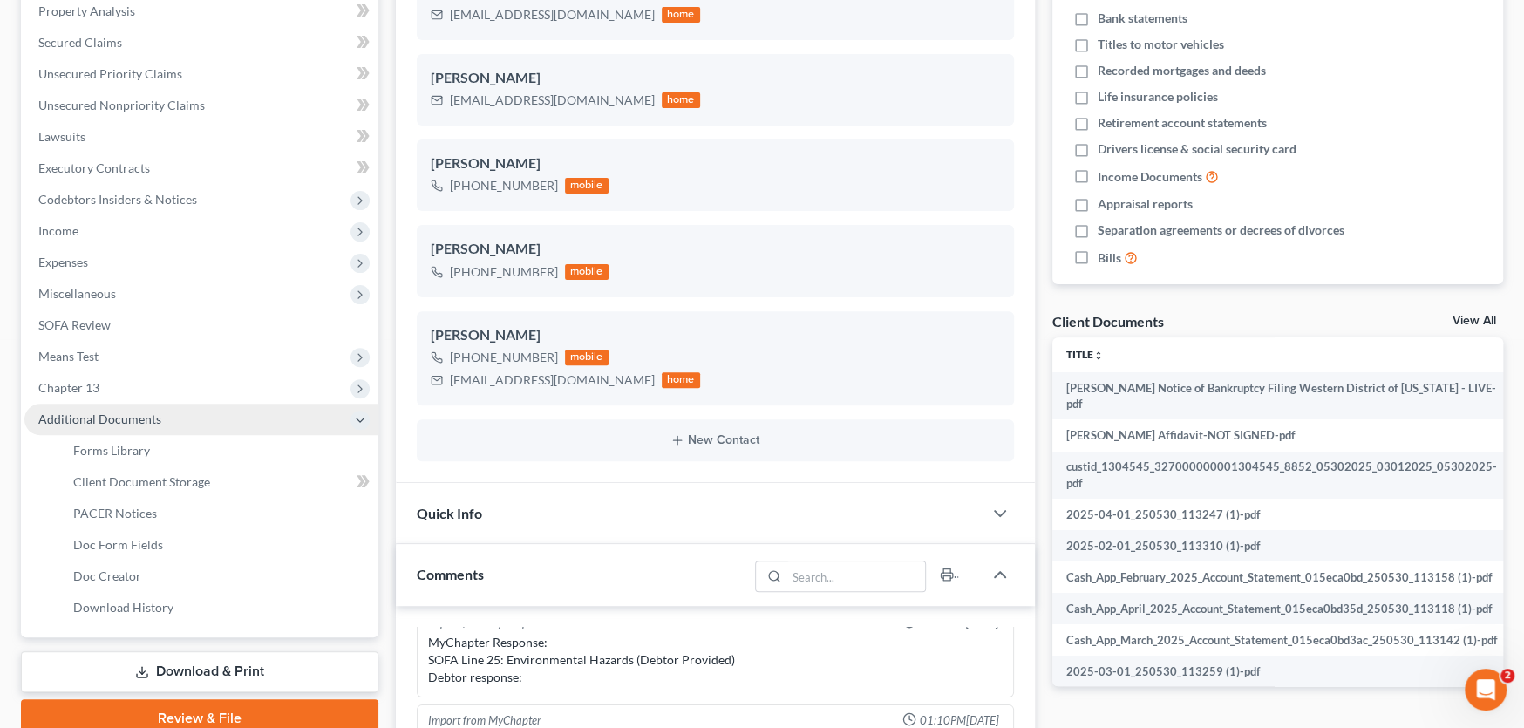
scroll to position [349, 0]
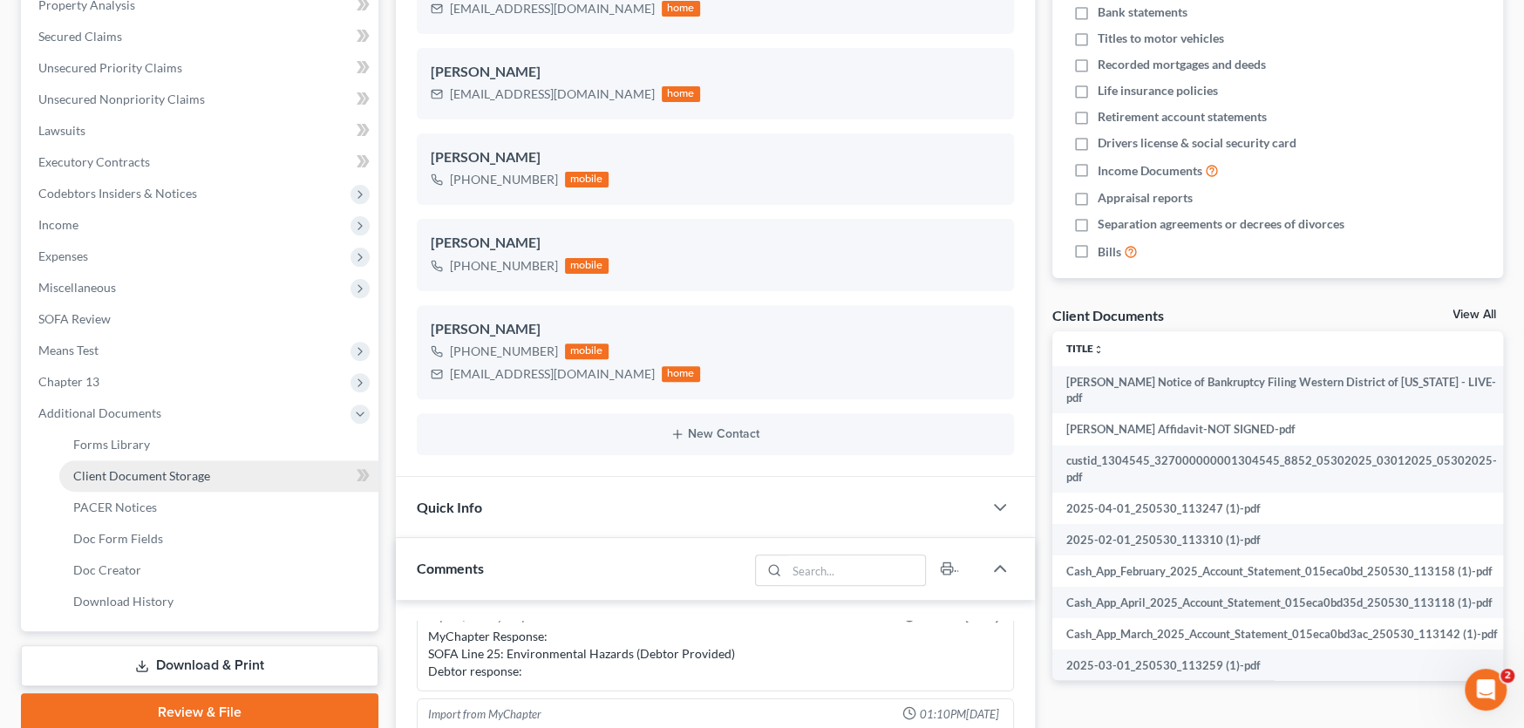
click at [162, 470] on span "Client Document Storage" at bounding box center [141, 475] width 137 height 15
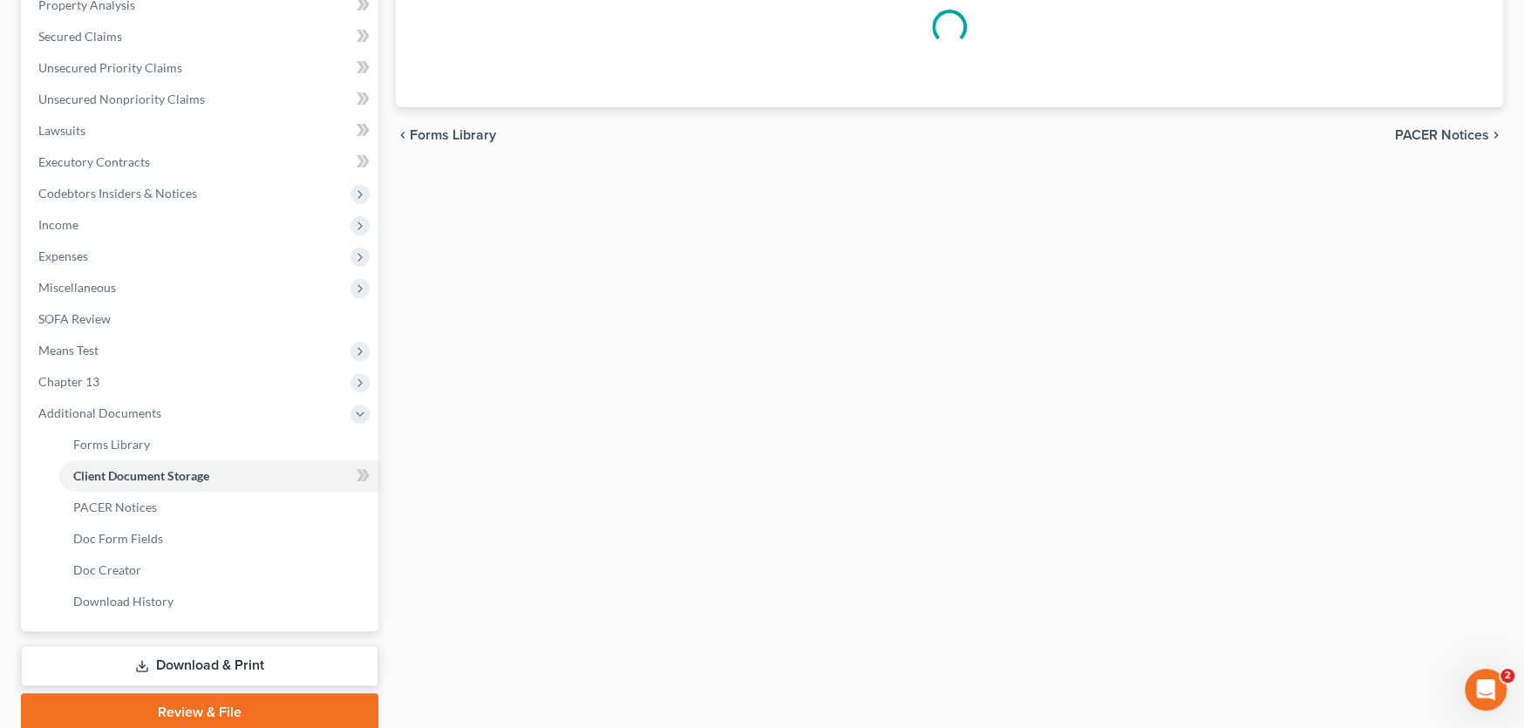
scroll to position [91, 0]
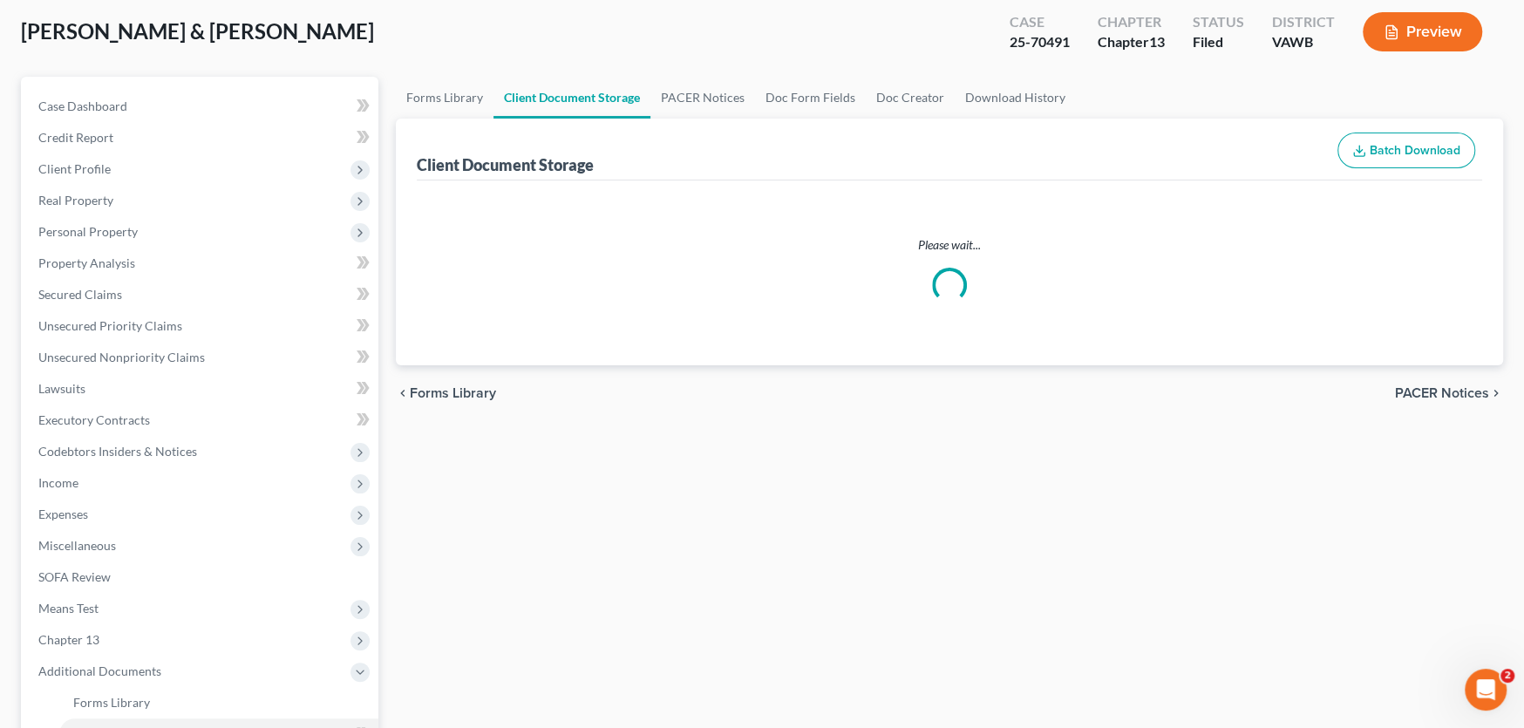
select select "0"
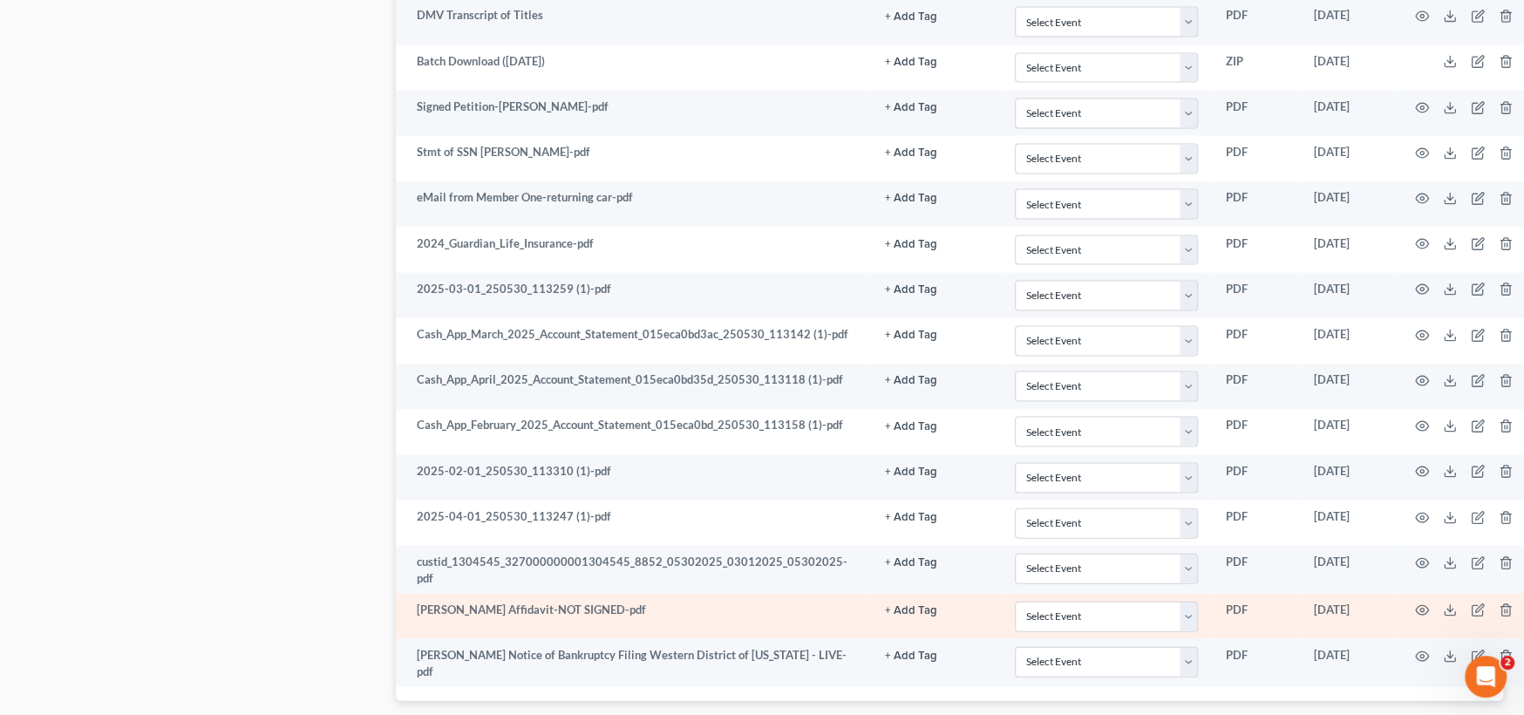
scroll to position [2660, 0]
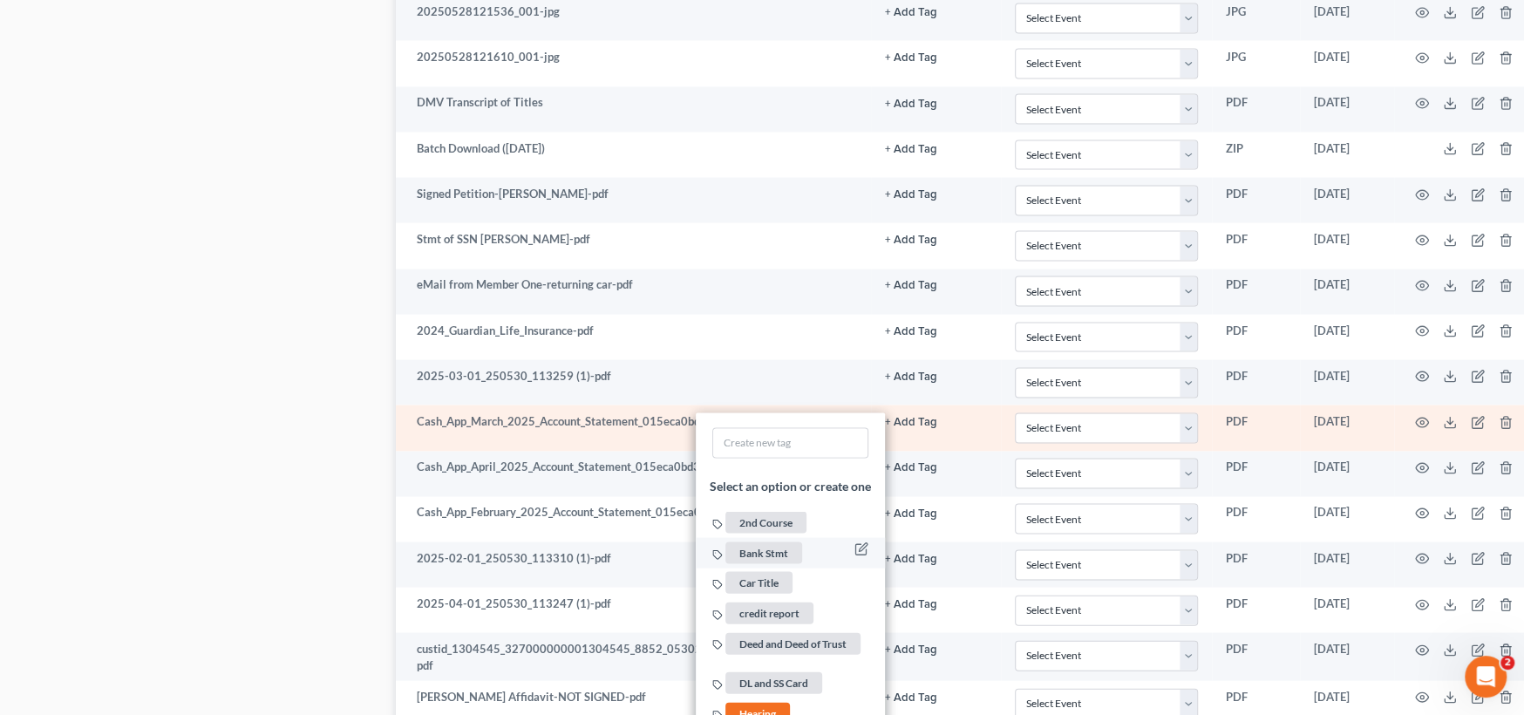
click at [768, 542] on span "Bank Stmt" at bounding box center [763, 553] width 77 height 22
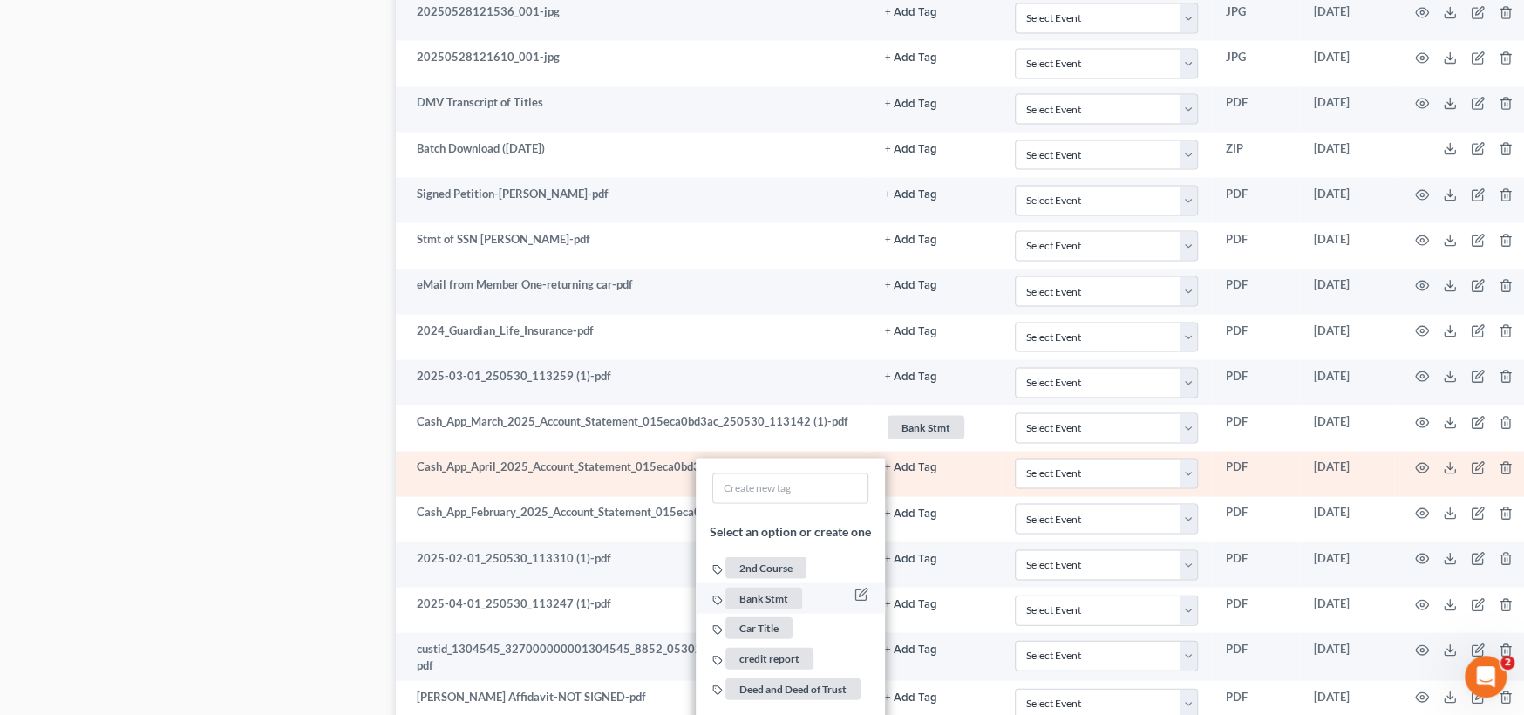
click at [767, 588] on span "Bank Stmt" at bounding box center [763, 599] width 77 height 22
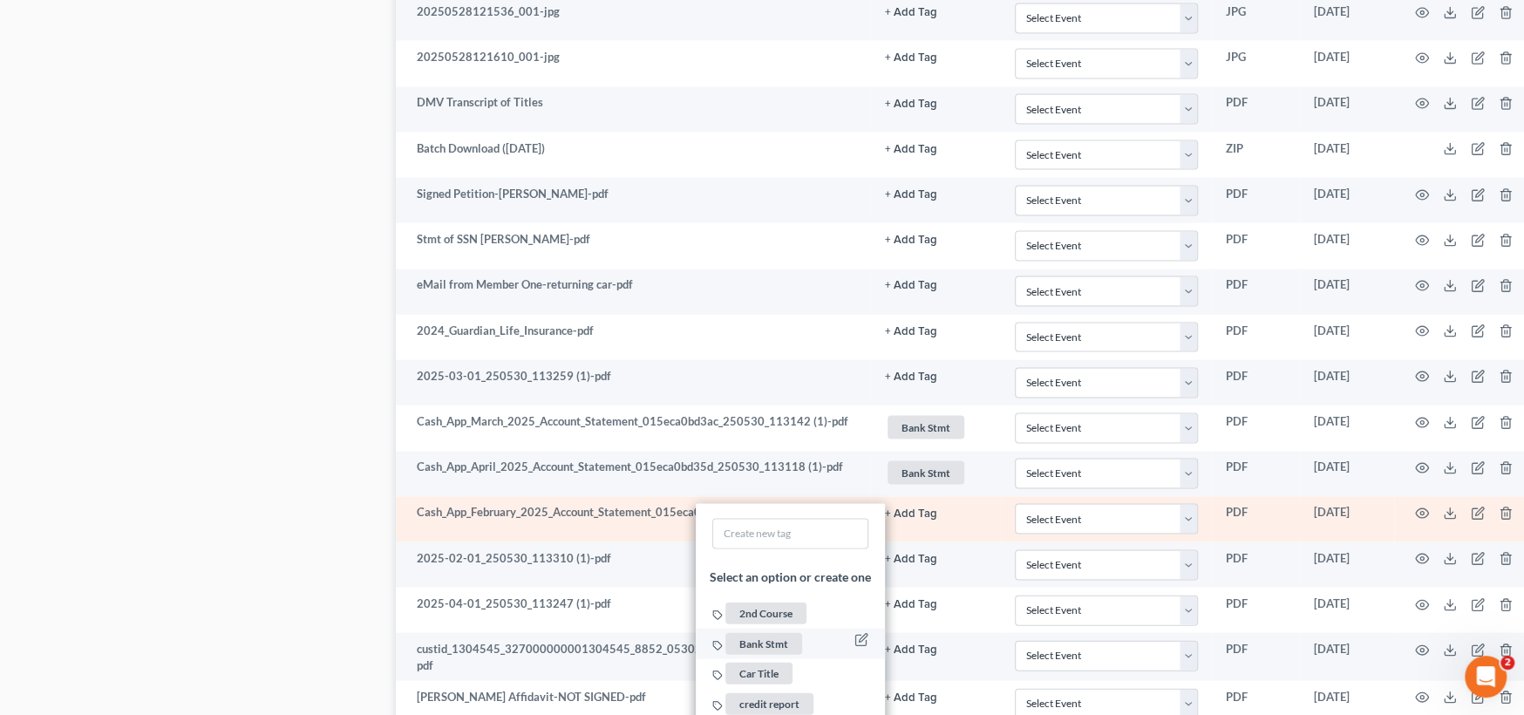
click at [780, 633] on span "Bank Stmt" at bounding box center [763, 644] width 77 height 22
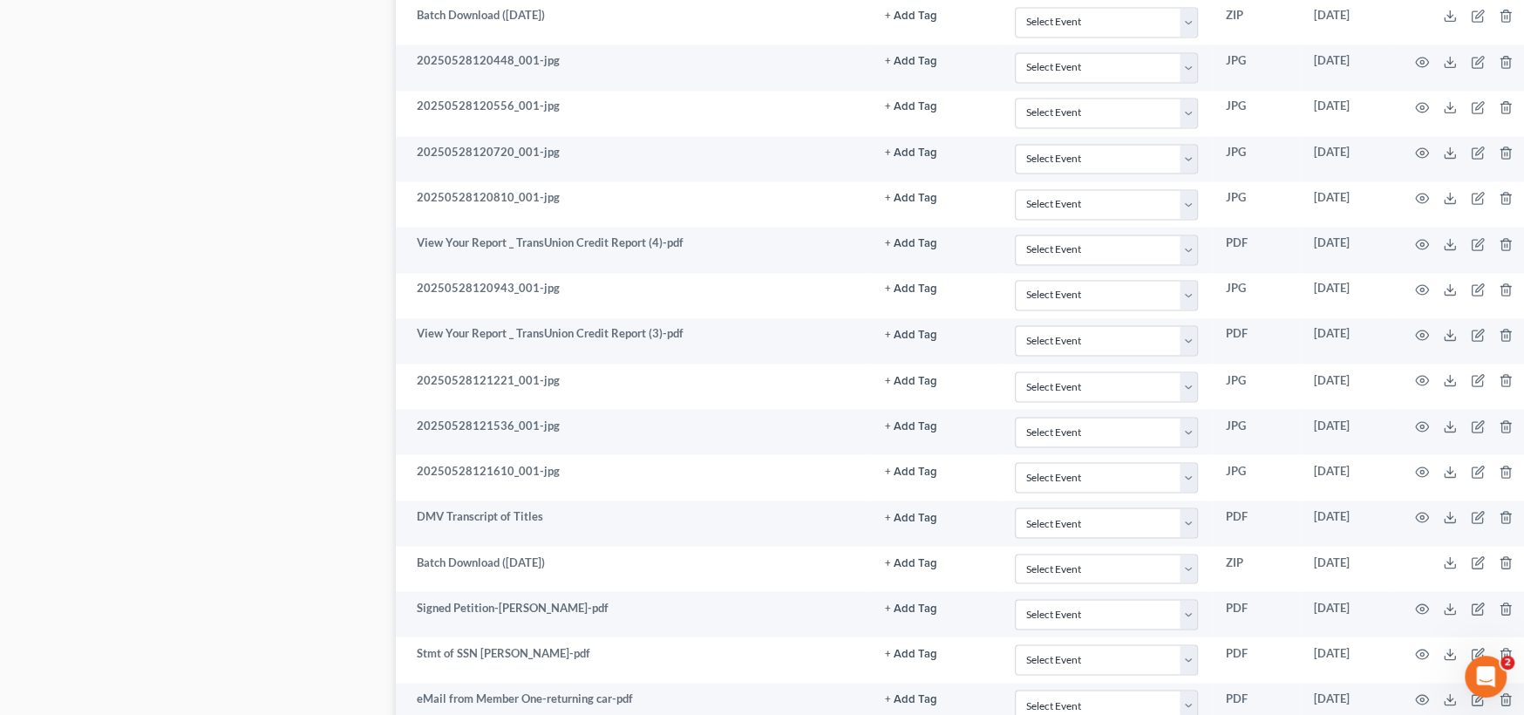
scroll to position [2399, 0]
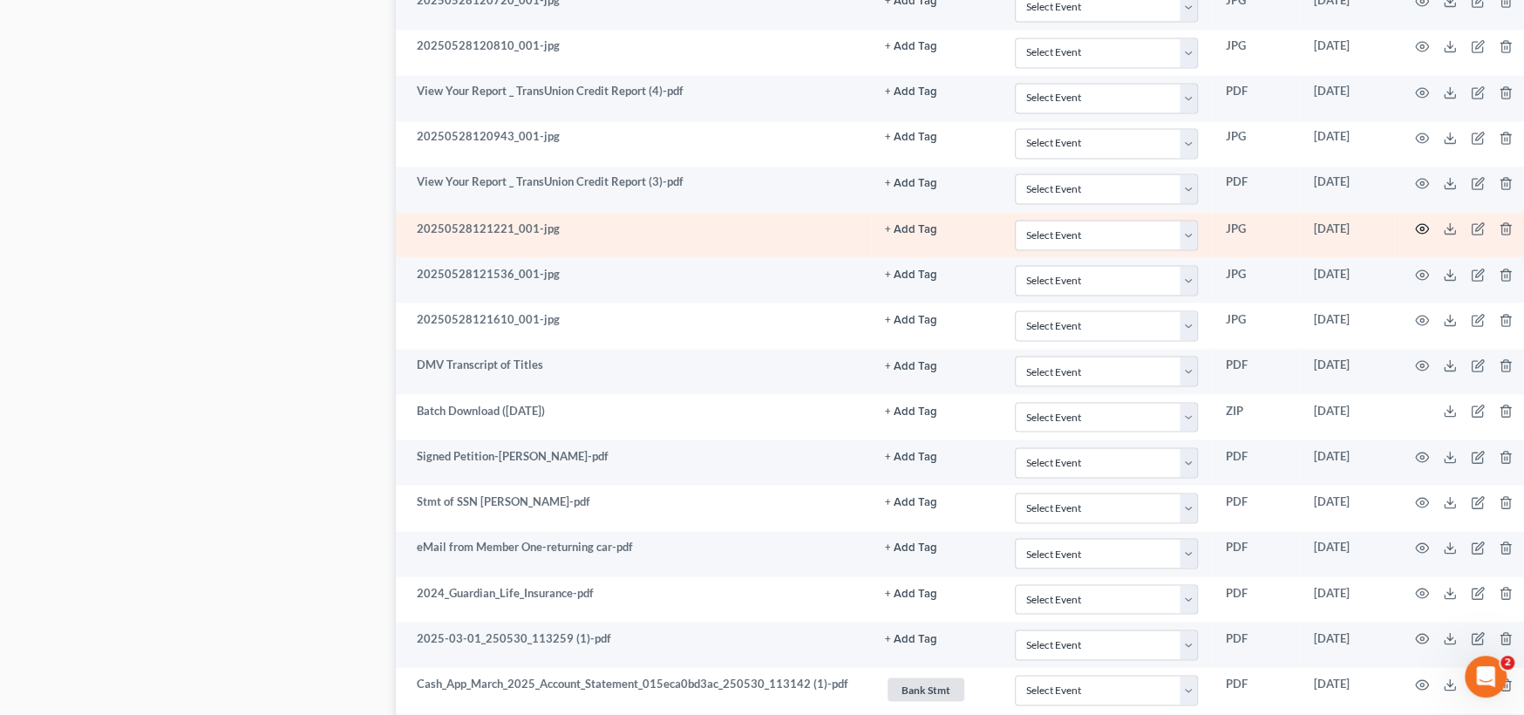
click at [1428, 221] on icon "button" at bounding box center [1422, 228] width 14 height 14
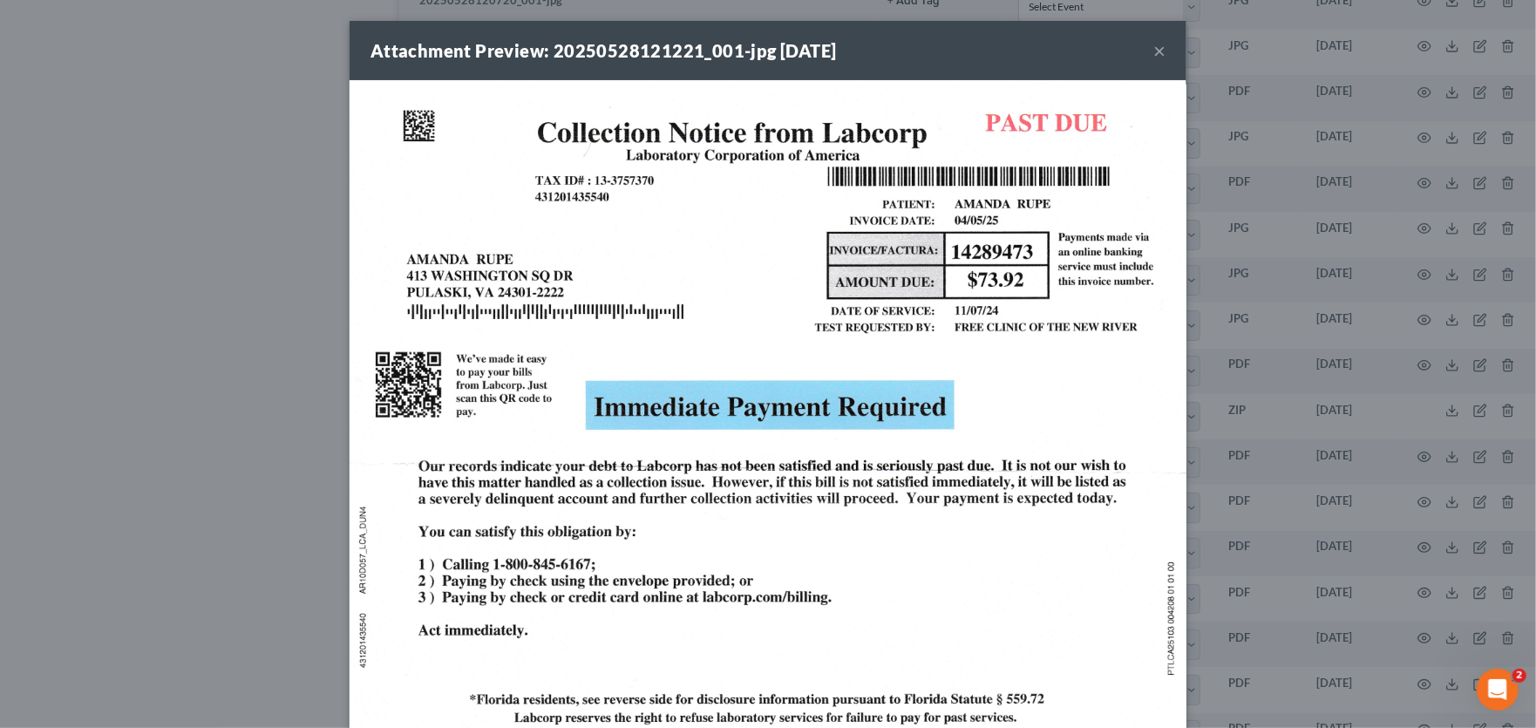
click at [1153, 54] on button "×" at bounding box center [1159, 50] width 12 height 21
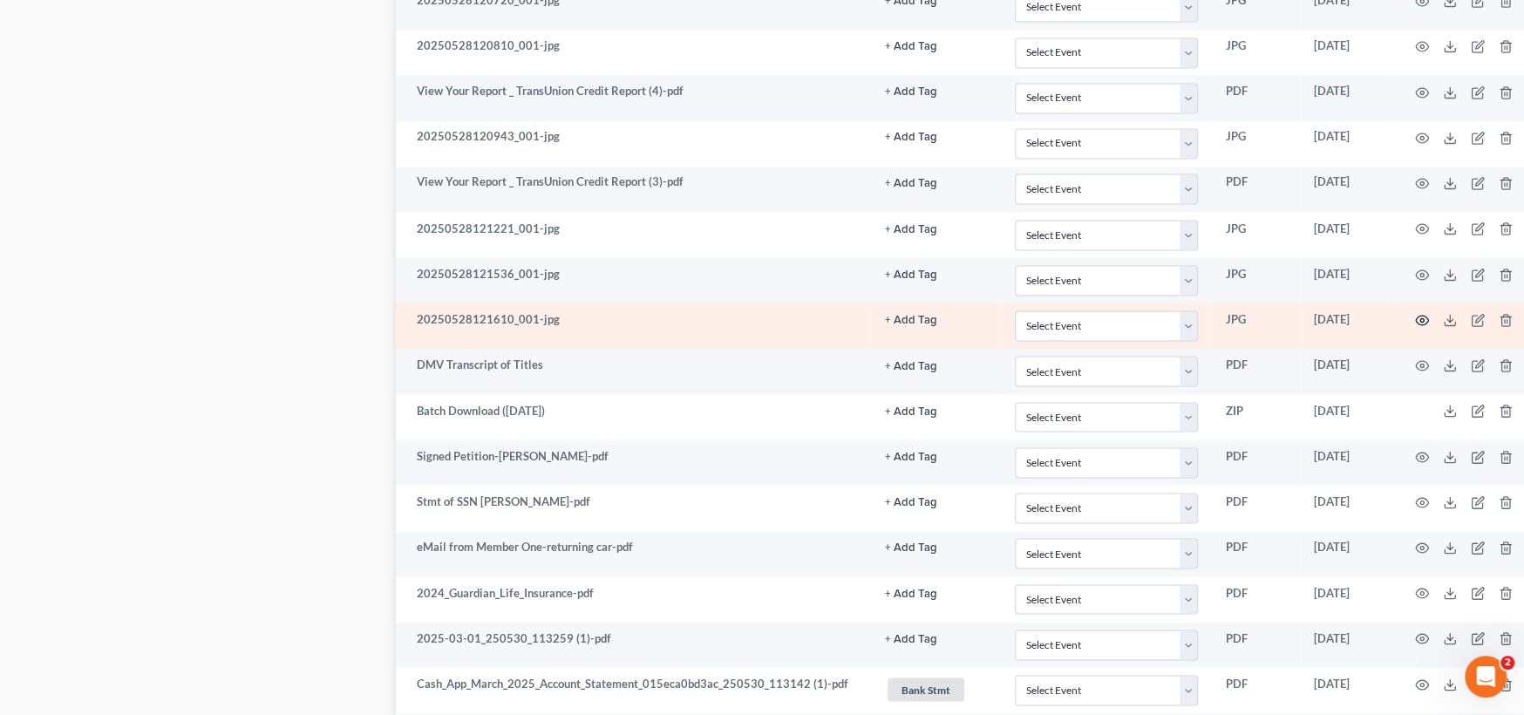
click at [1422, 313] on icon "button" at bounding box center [1422, 320] width 14 height 14
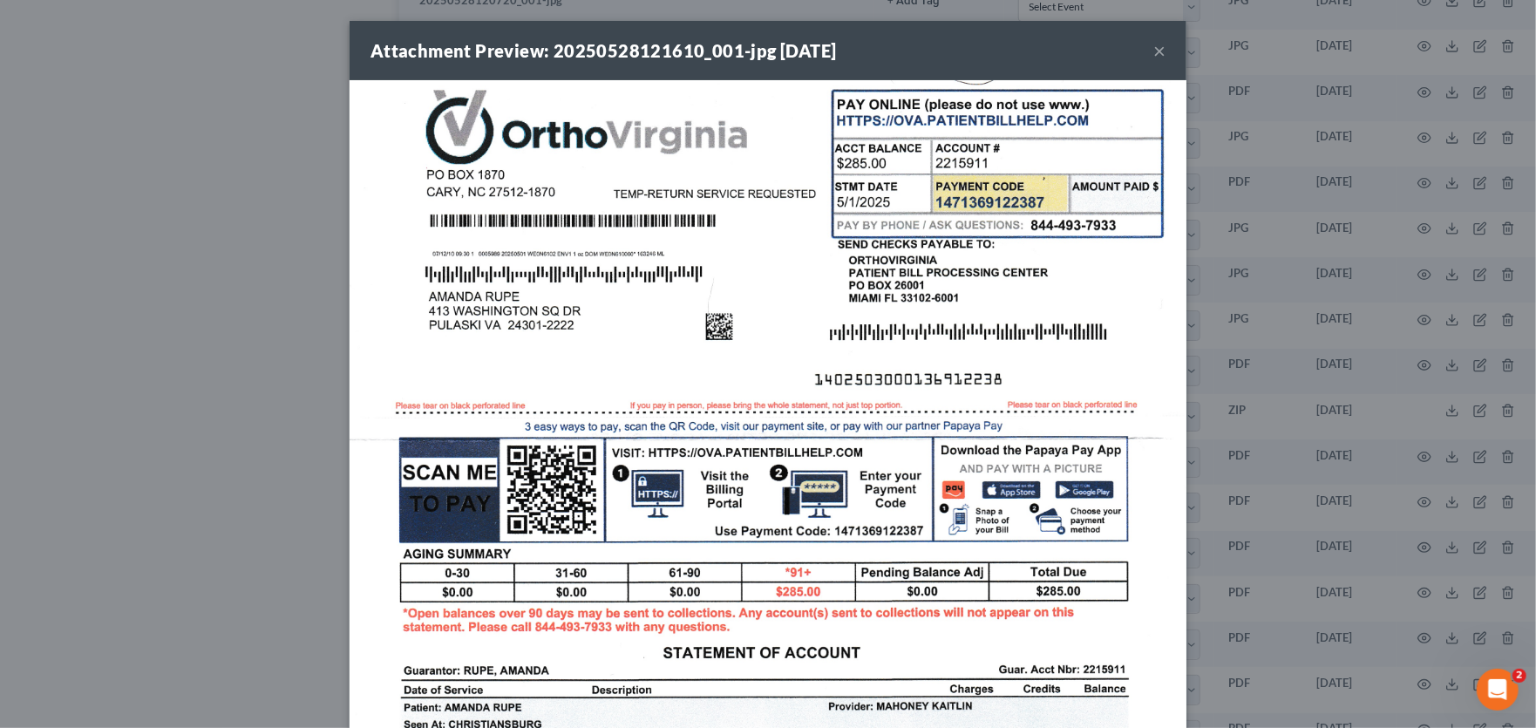
click at [1153, 46] on button "×" at bounding box center [1159, 50] width 12 height 21
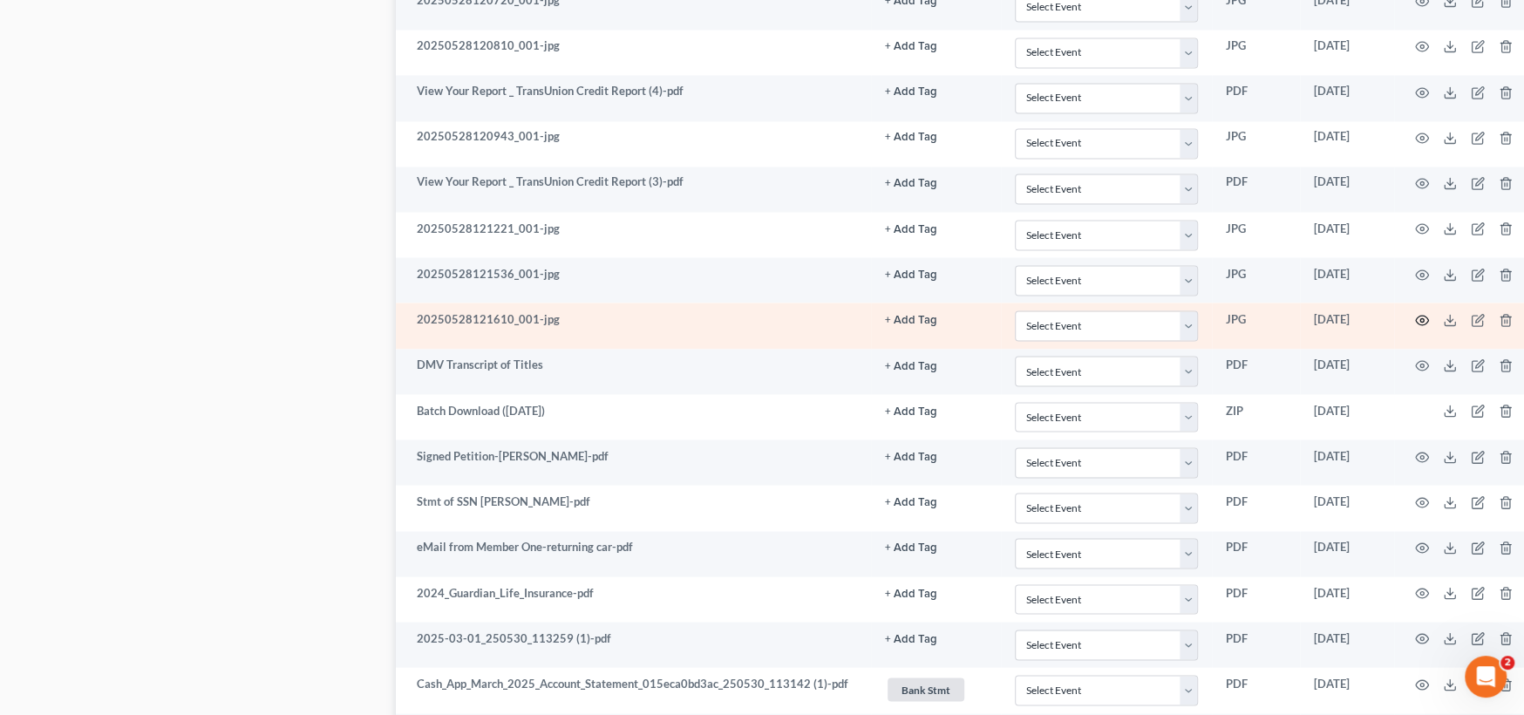
click at [1424, 313] on icon "button" at bounding box center [1422, 320] width 14 height 14
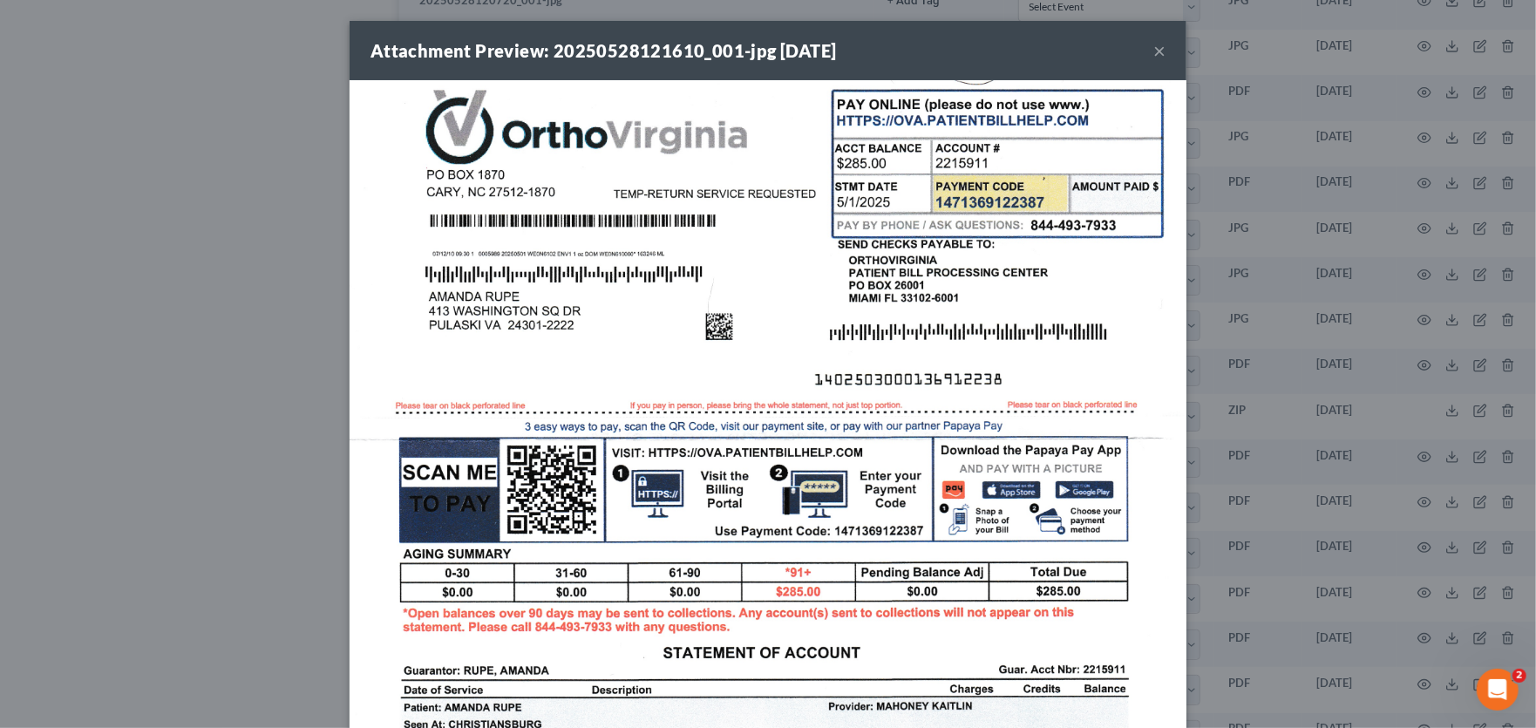
click at [1153, 52] on button "×" at bounding box center [1159, 50] width 12 height 21
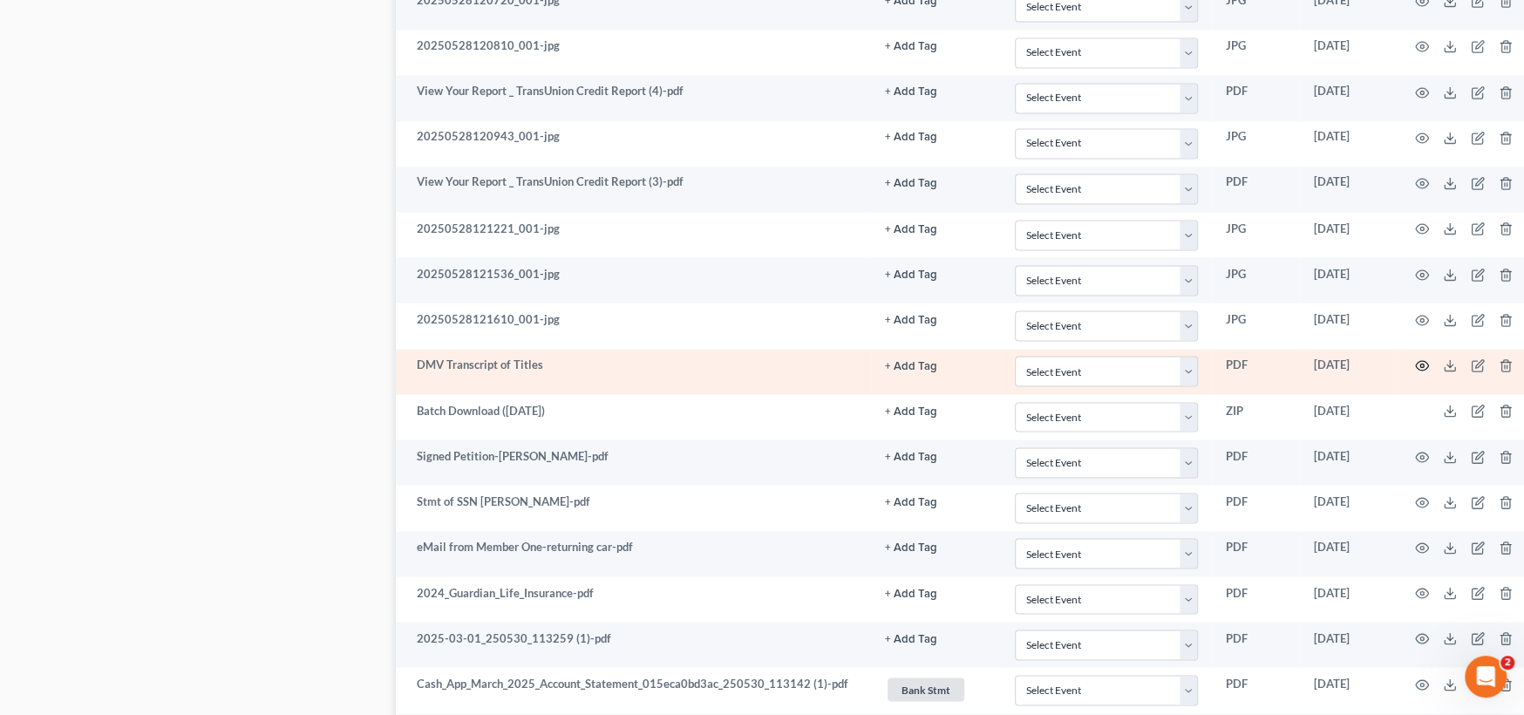
click at [1424, 358] on icon "button" at bounding box center [1422, 365] width 14 height 14
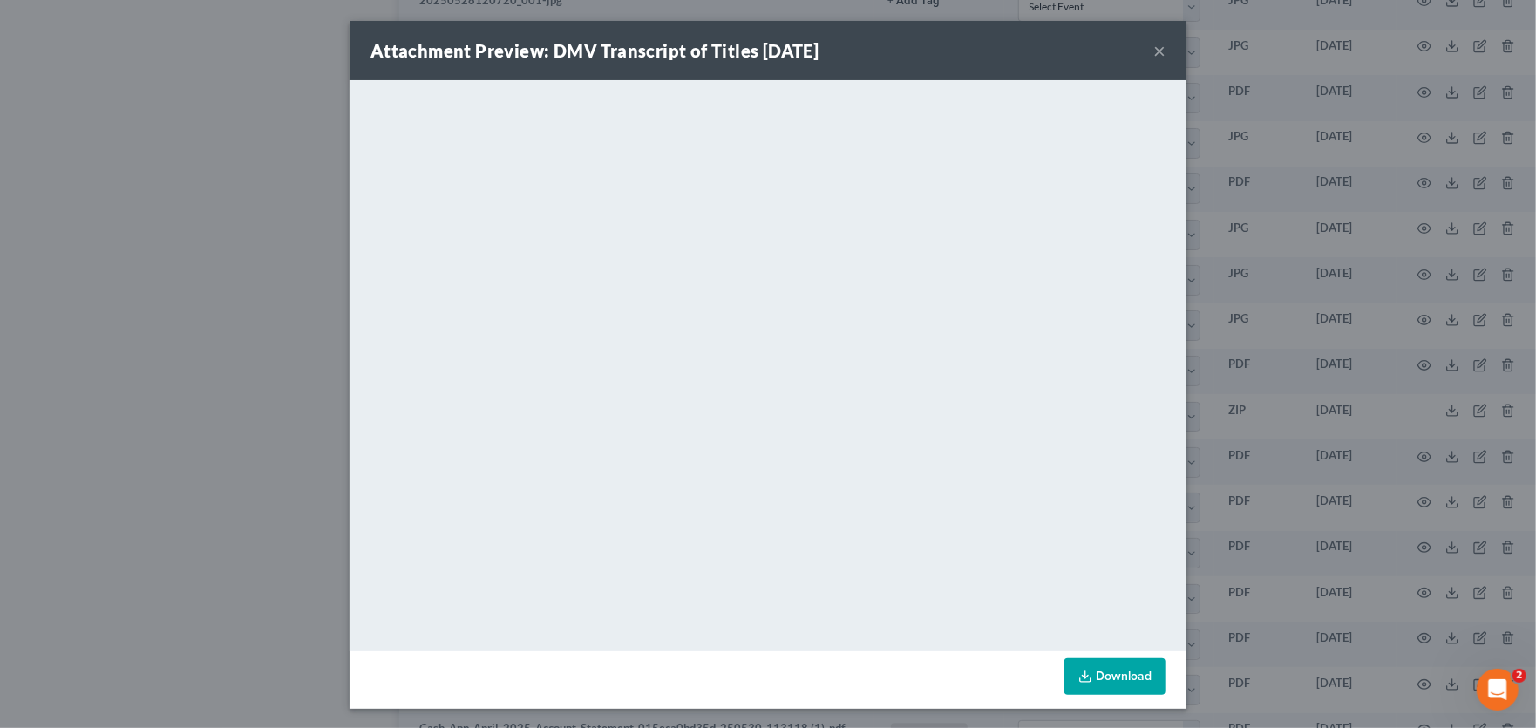
click at [1156, 48] on button "×" at bounding box center [1159, 50] width 12 height 21
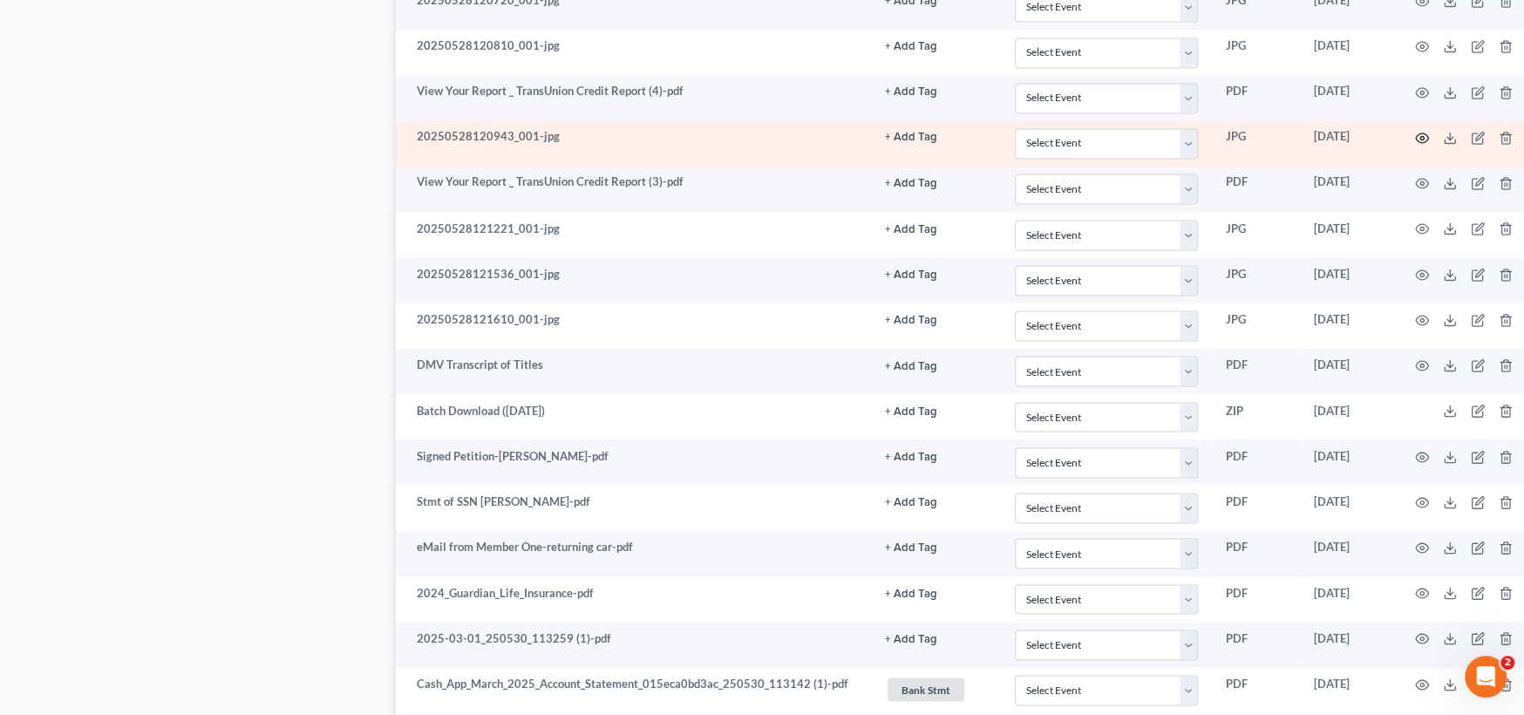
click at [1422, 133] on icon "button" at bounding box center [1421, 138] width 13 height 10
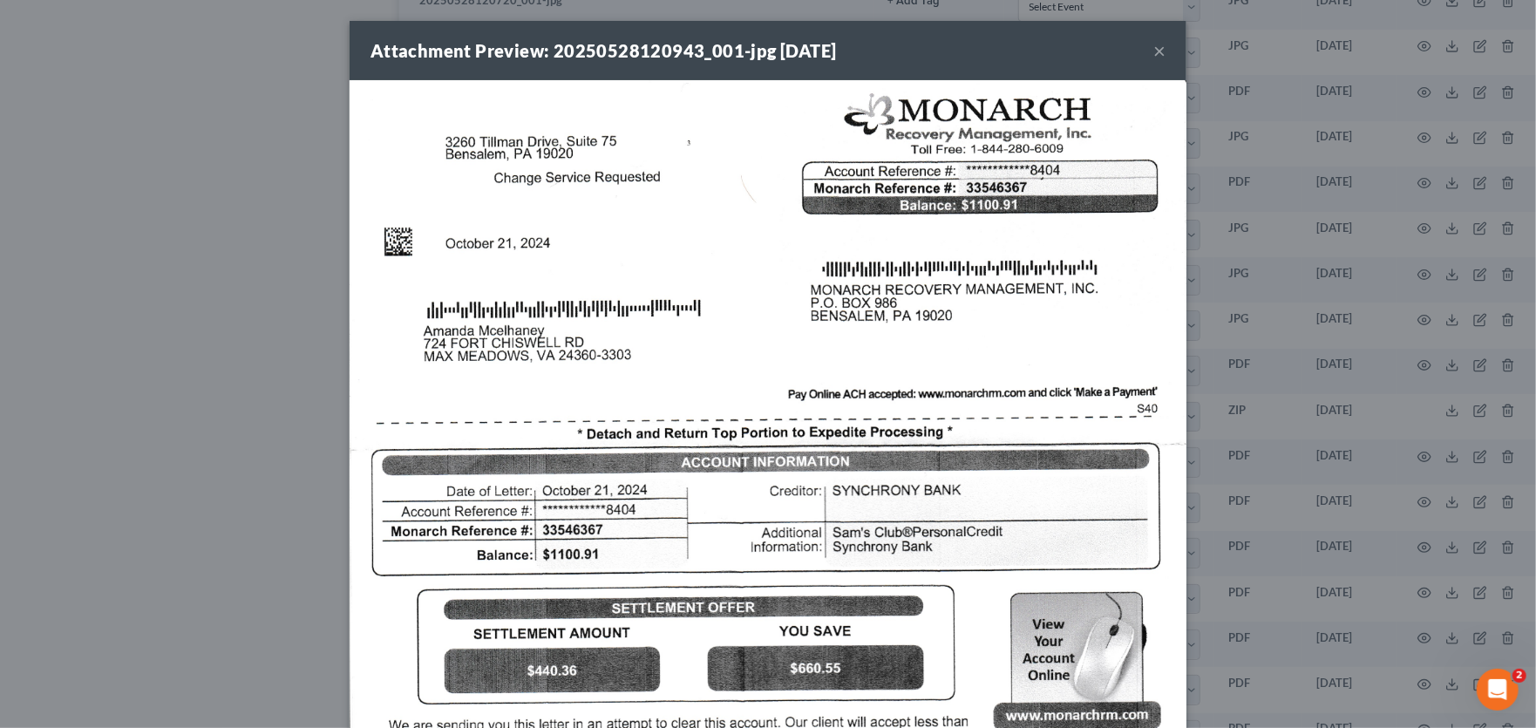
click at [1153, 54] on button "×" at bounding box center [1159, 50] width 12 height 21
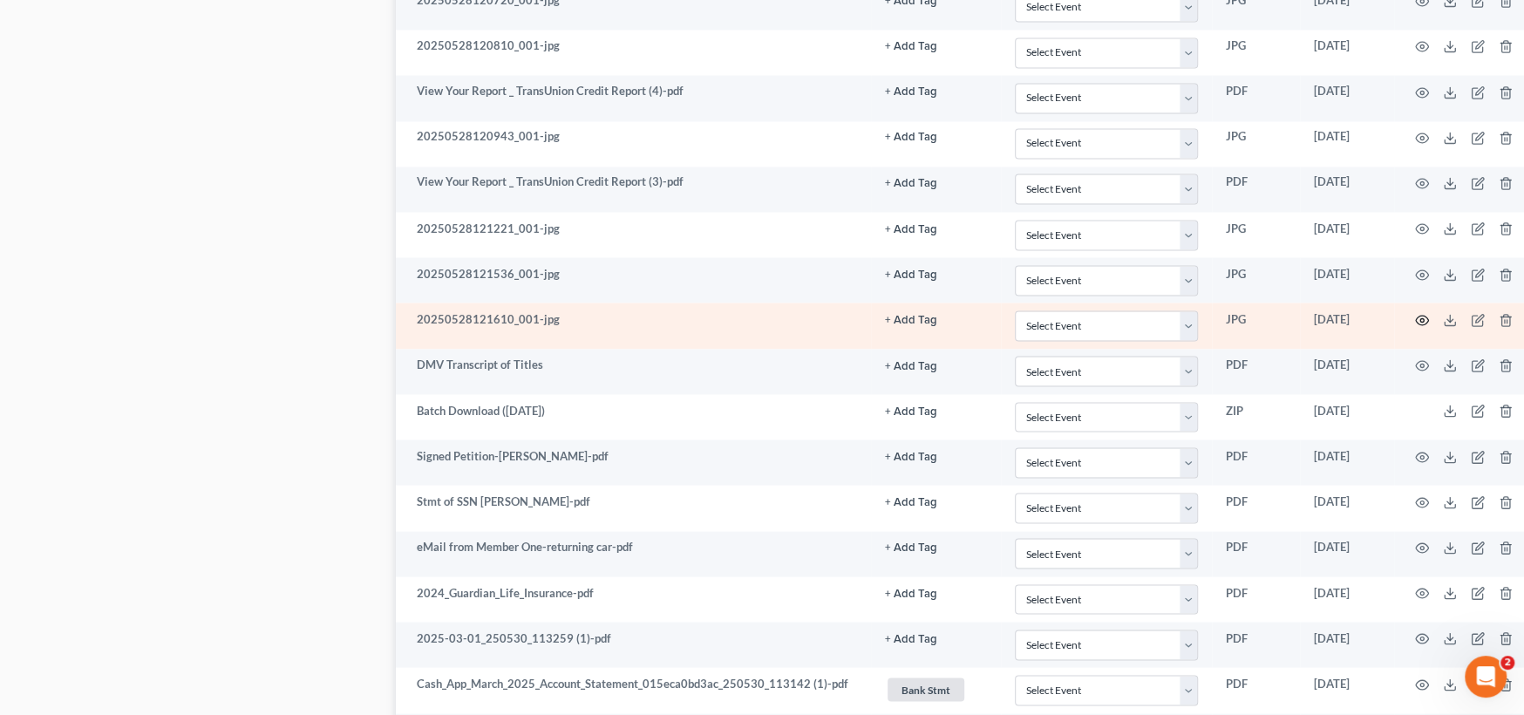
click at [1424, 318] on circle "button" at bounding box center [1421, 319] width 3 height 3
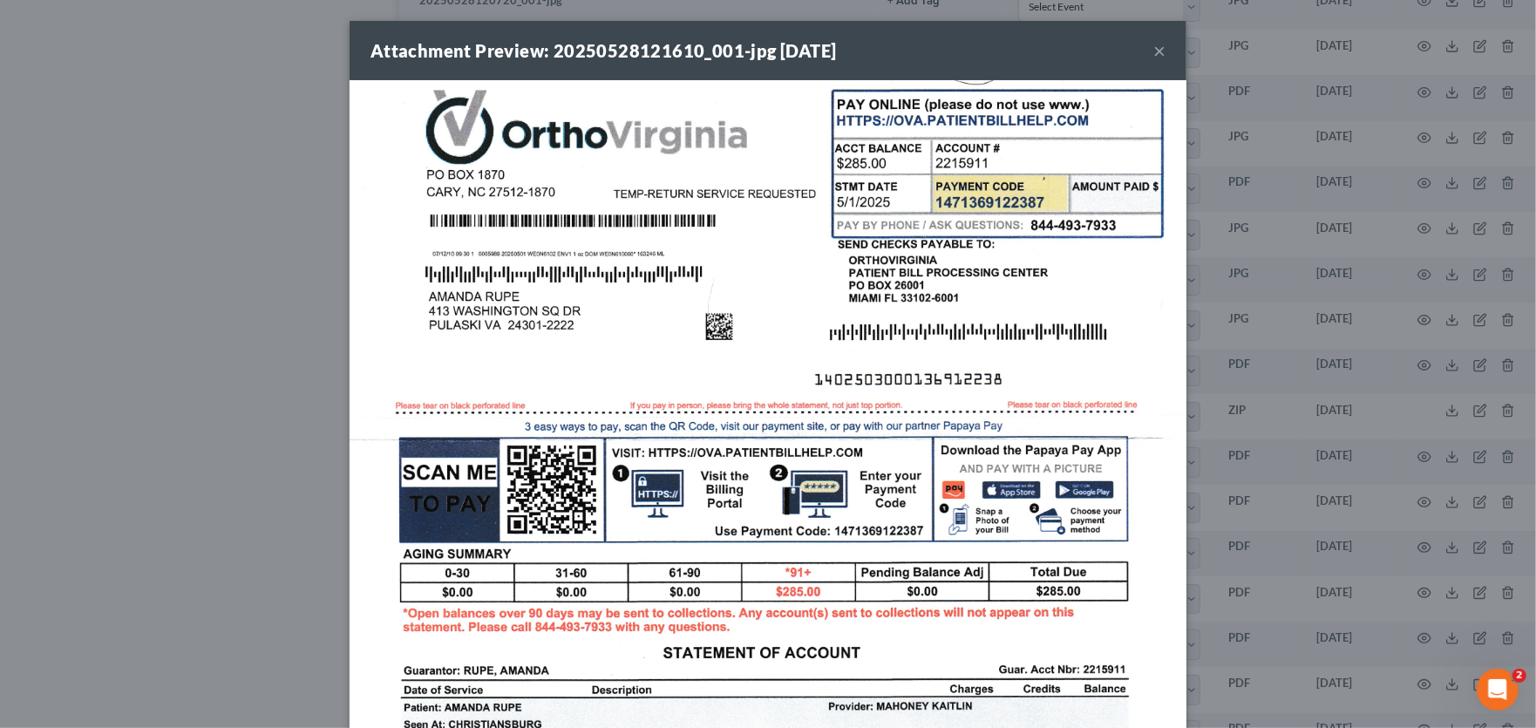
click at [1153, 52] on button "×" at bounding box center [1159, 50] width 12 height 21
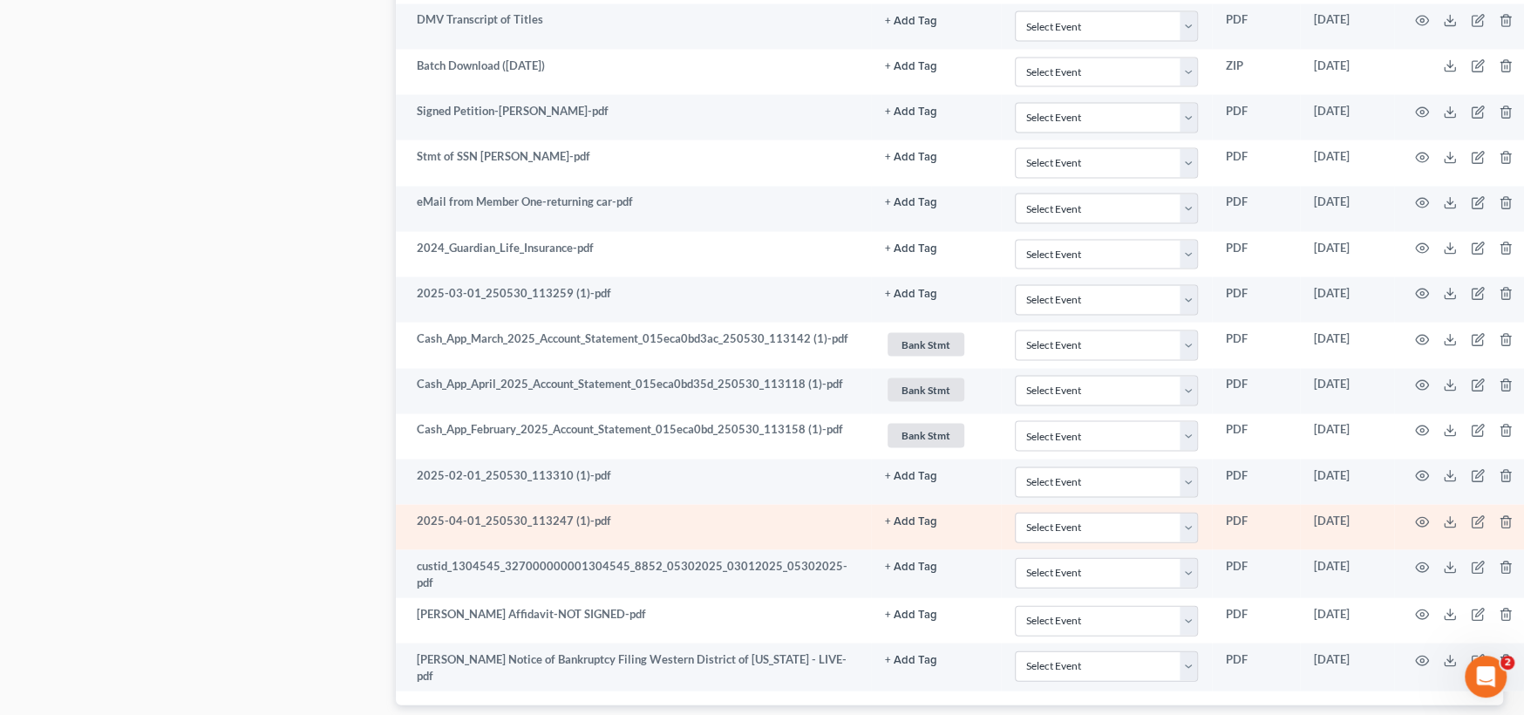
scroll to position [2748, 0]
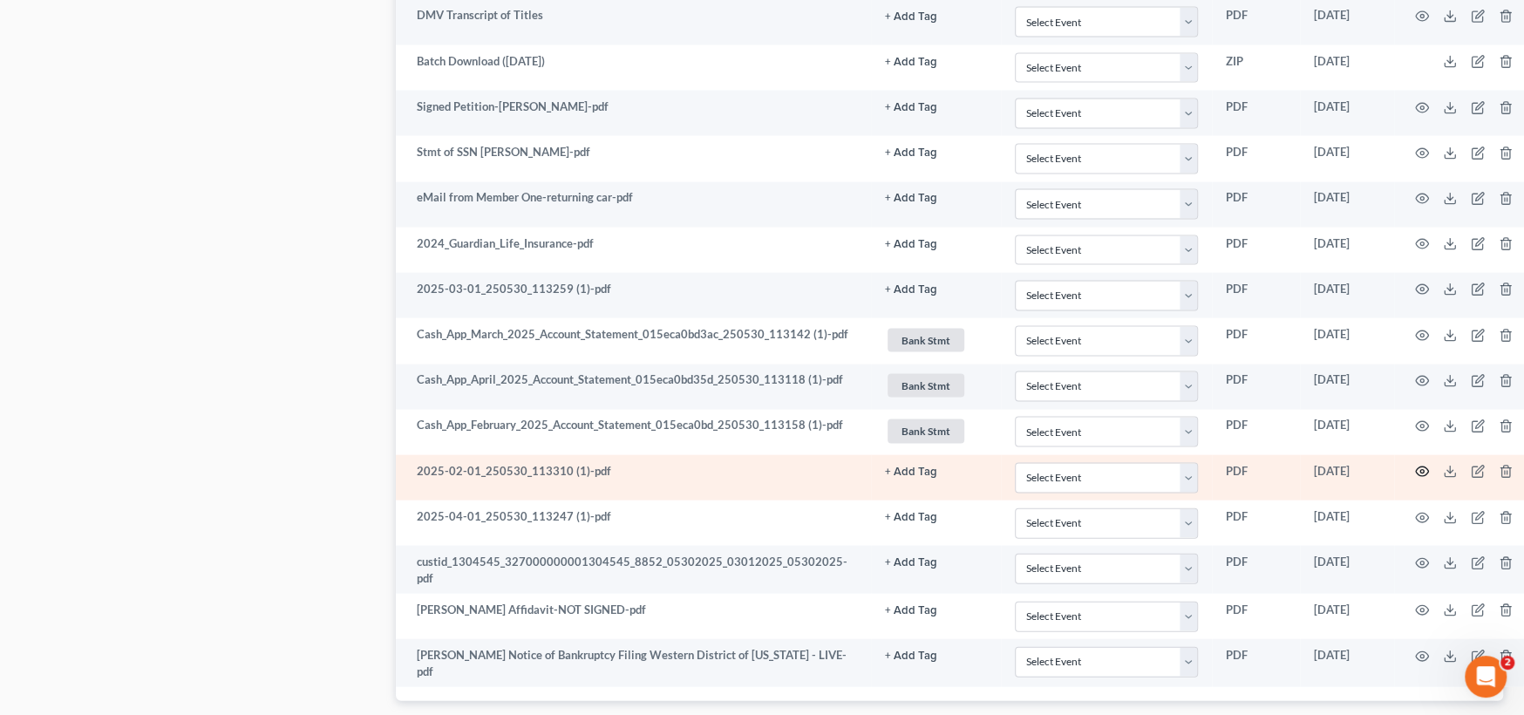
click at [1423, 467] on icon "button" at bounding box center [1421, 472] width 13 height 10
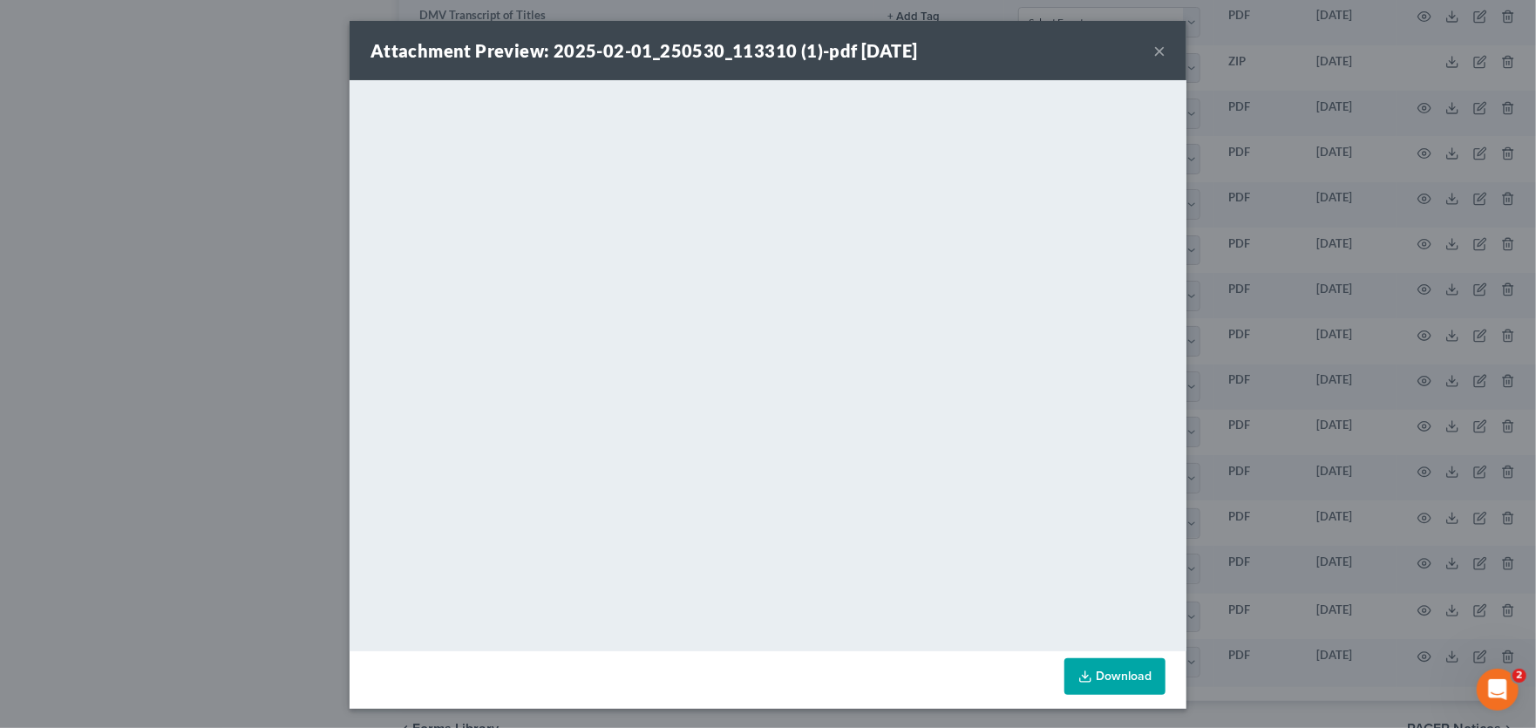
click at [1153, 49] on button "×" at bounding box center [1159, 50] width 12 height 21
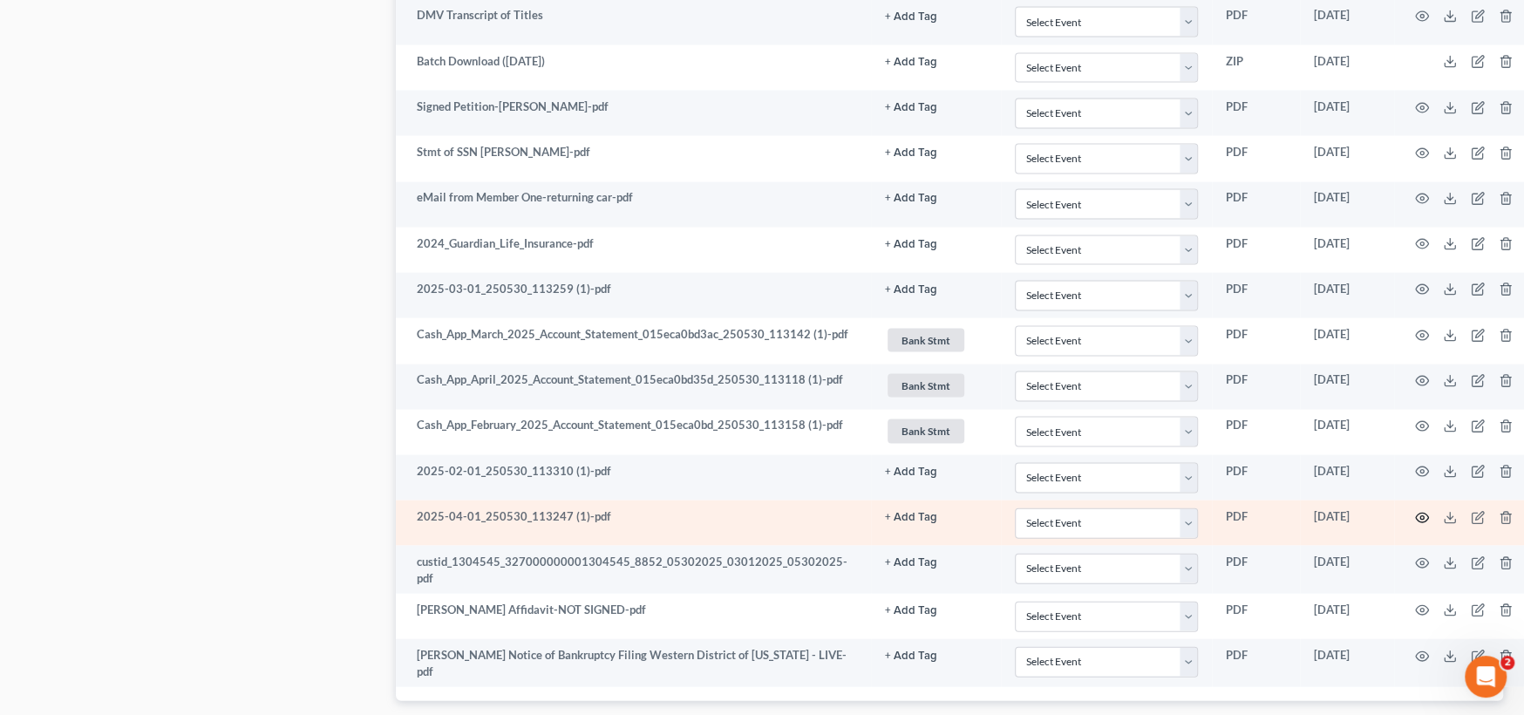
click at [1425, 511] on icon "button" at bounding box center [1422, 518] width 14 height 14
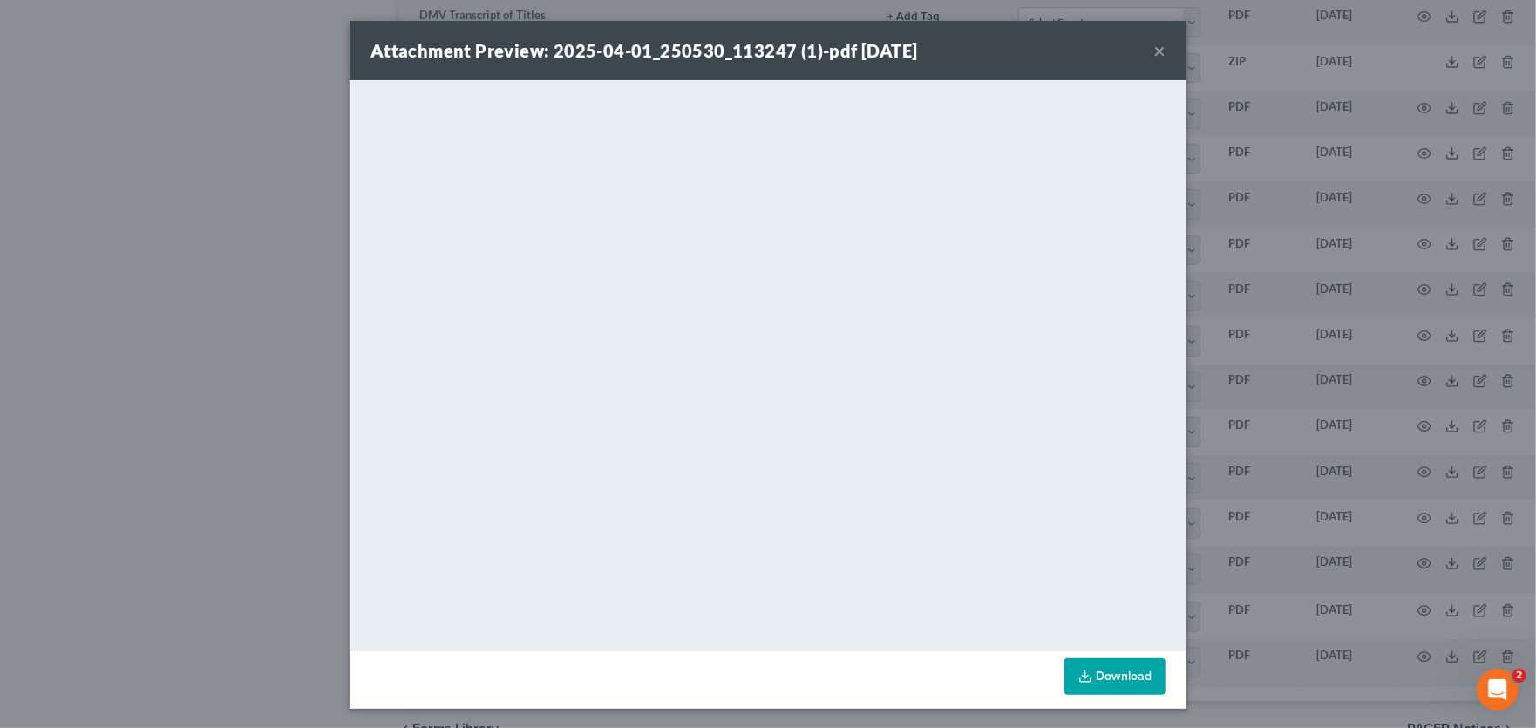
click at [1154, 58] on button "×" at bounding box center [1159, 50] width 12 height 21
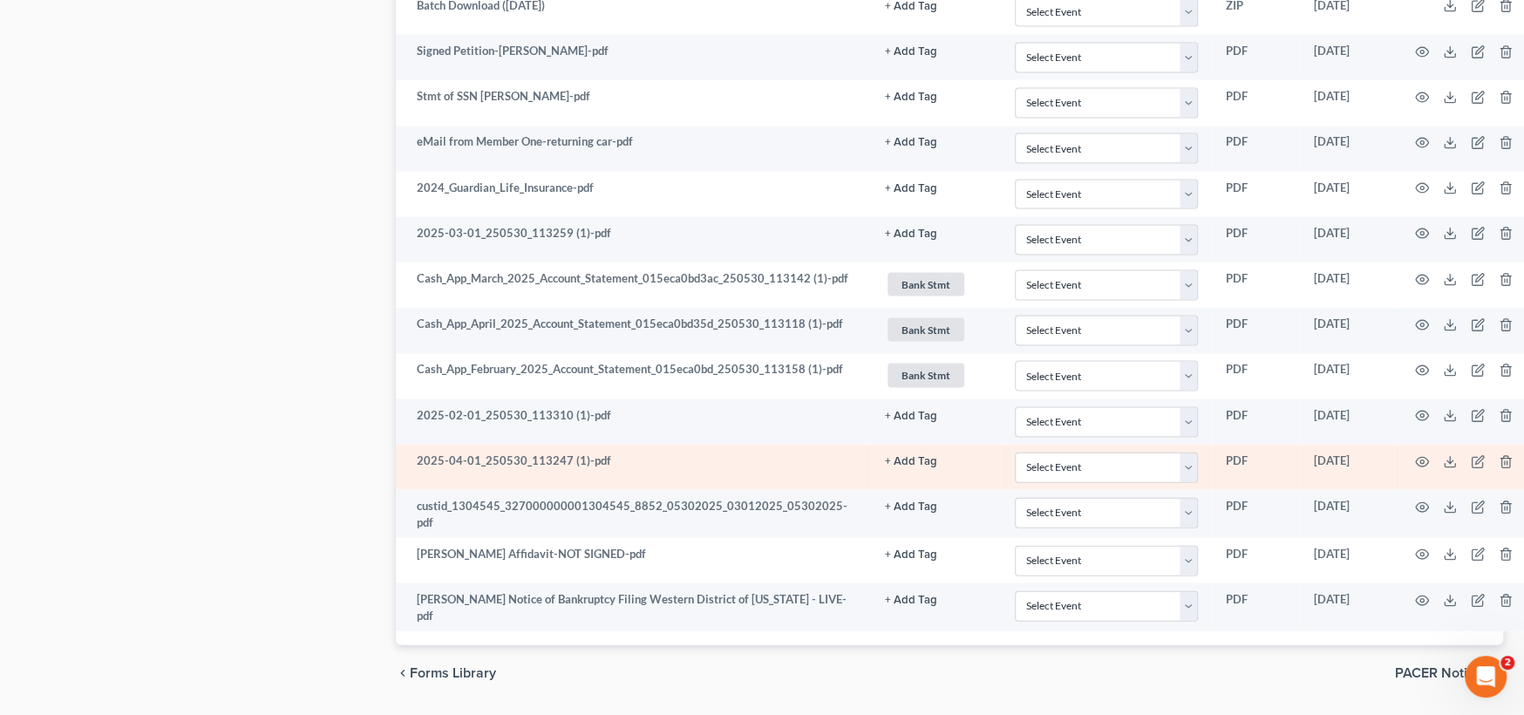
scroll to position [2835, 0]
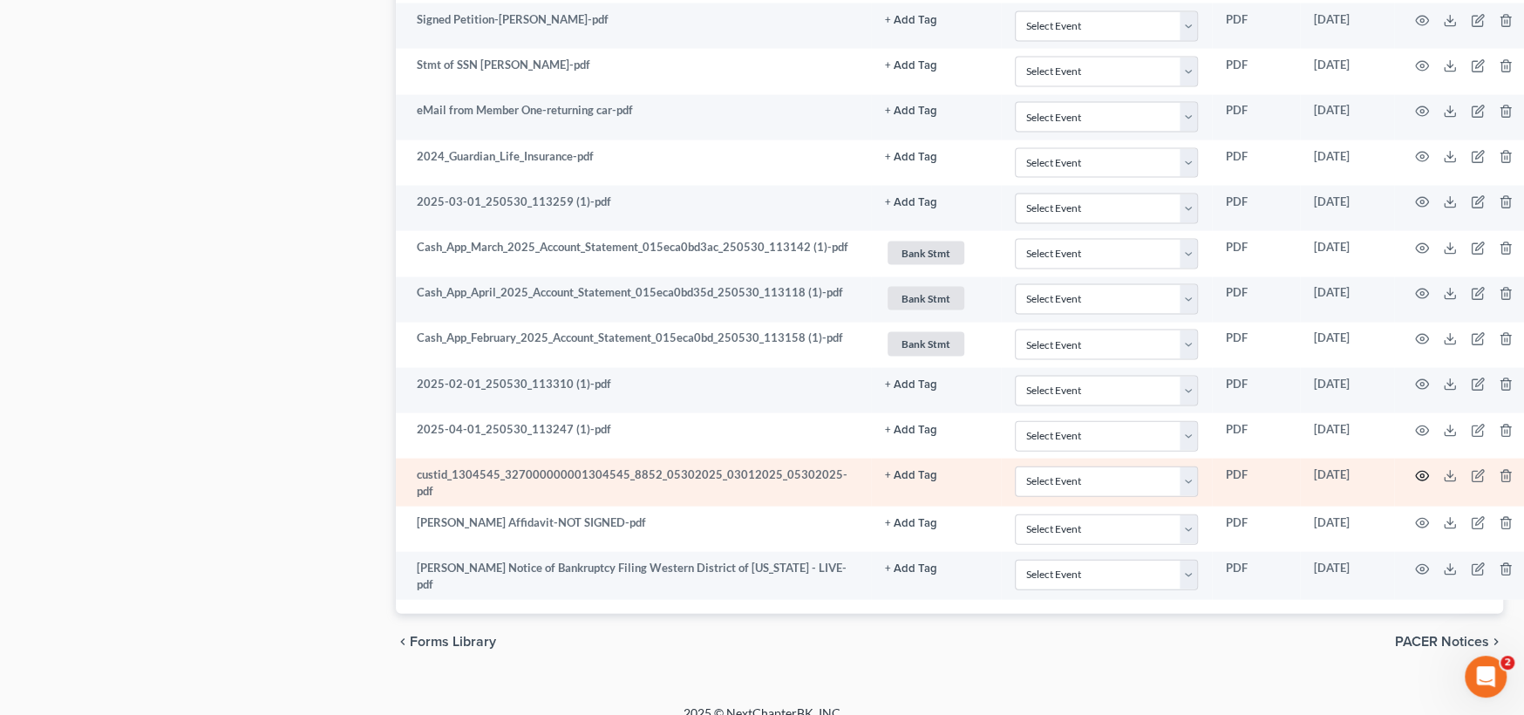
click at [1424, 472] on icon "button" at bounding box center [1421, 477] width 13 height 10
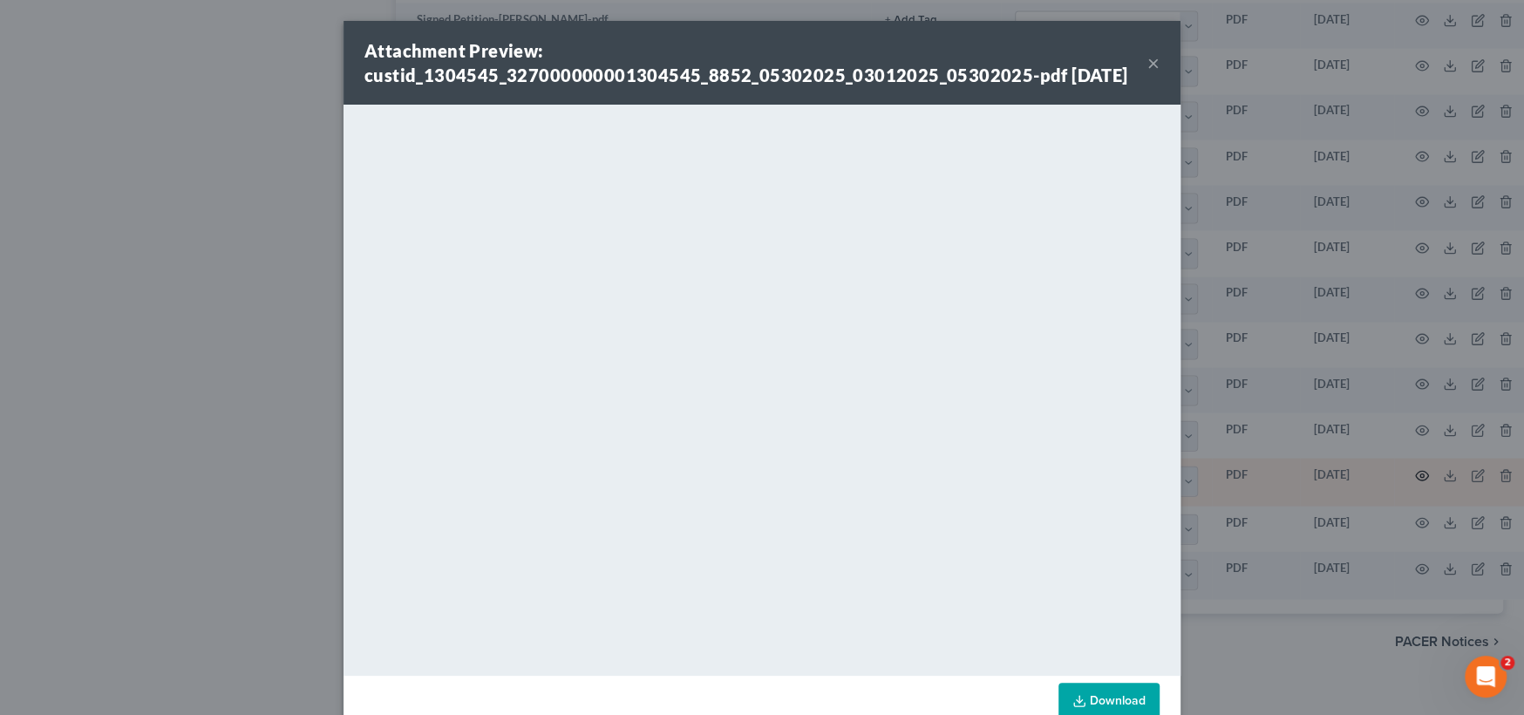
scroll to position [2822, 0]
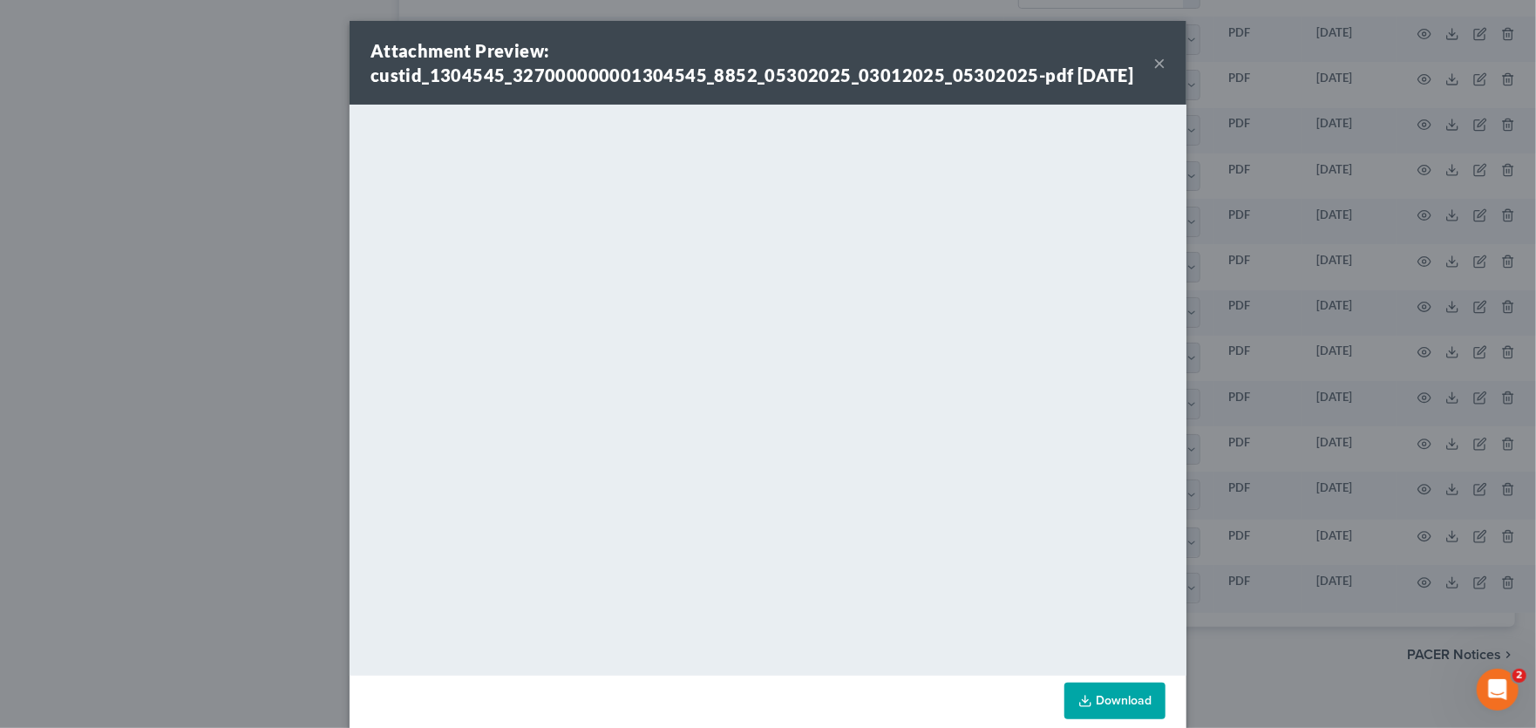
click at [1155, 73] on button "×" at bounding box center [1159, 62] width 12 height 21
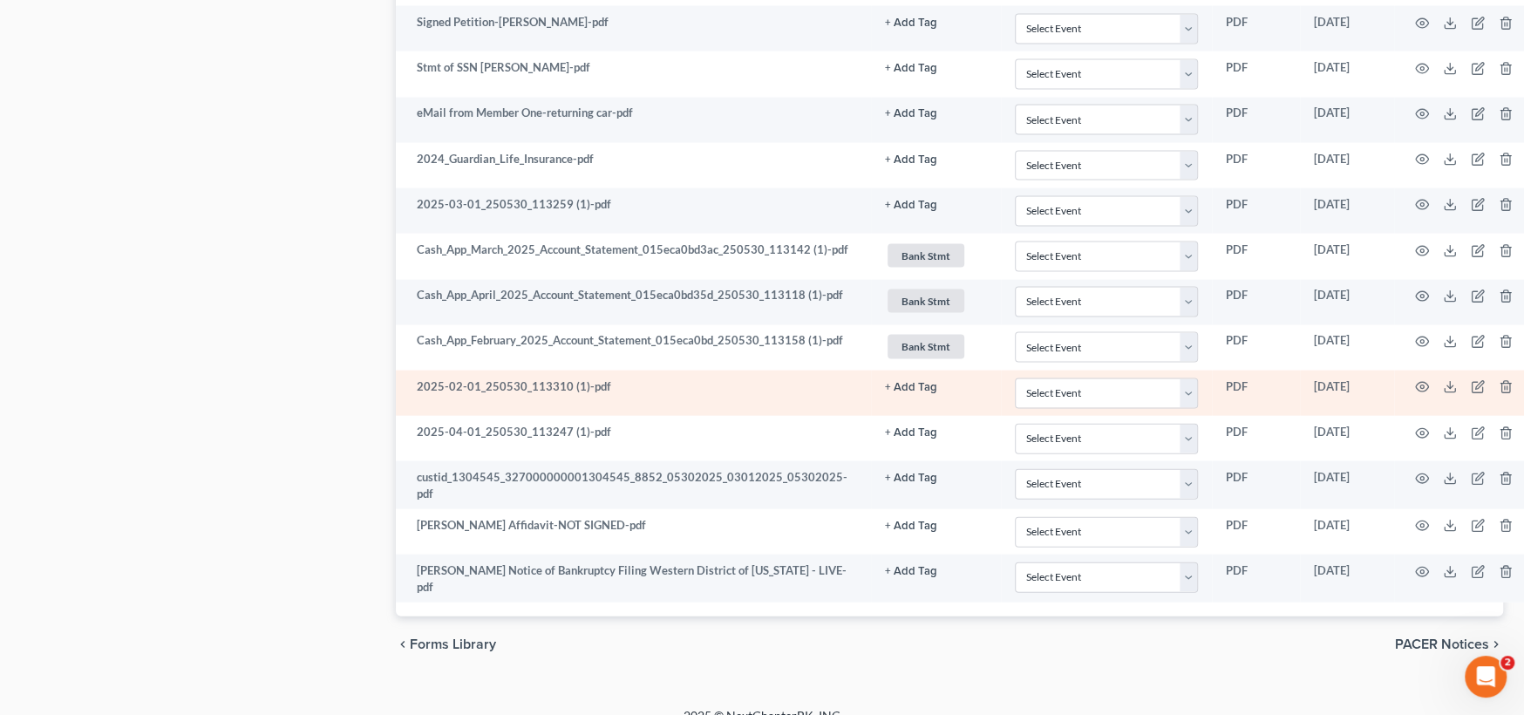
scroll to position [2835, 0]
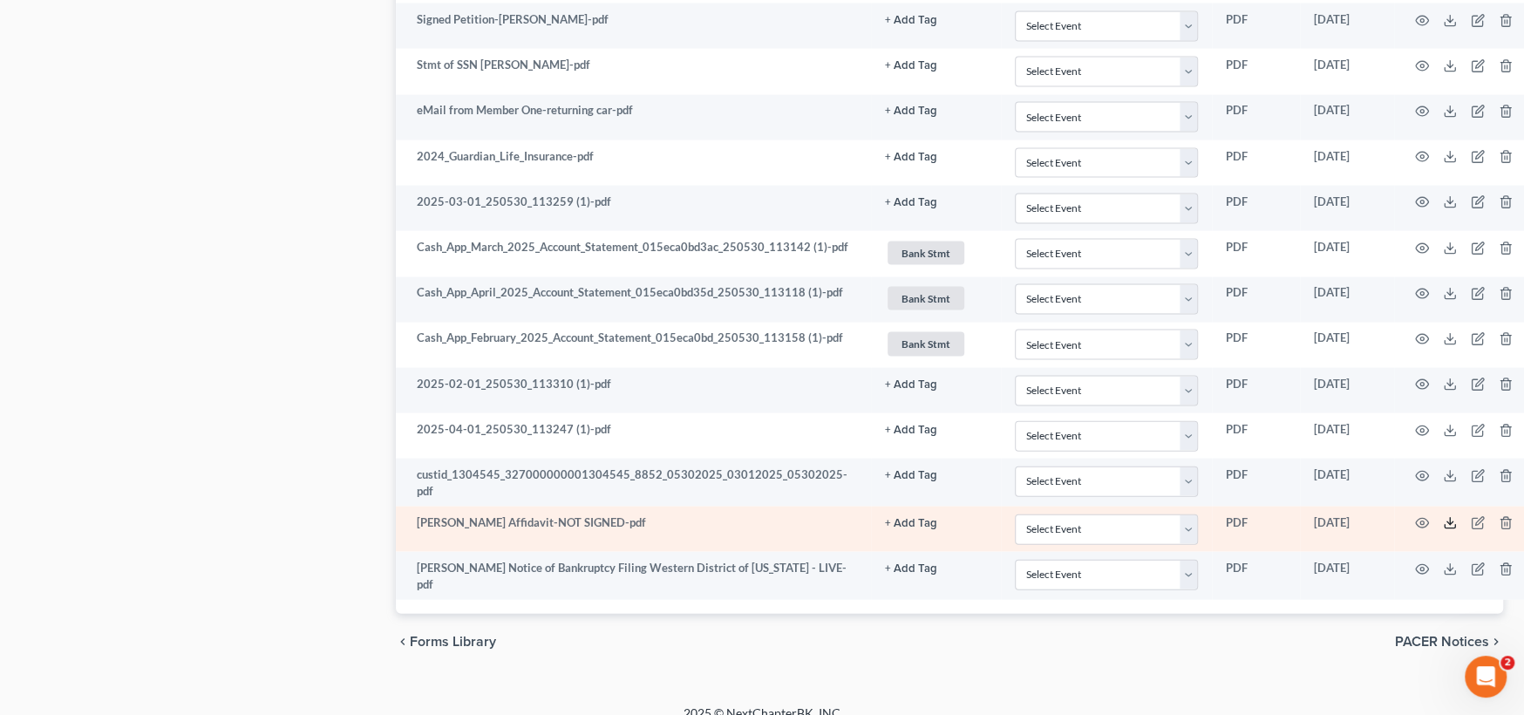
click at [1453, 516] on icon at bounding box center [1450, 523] width 14 height 14
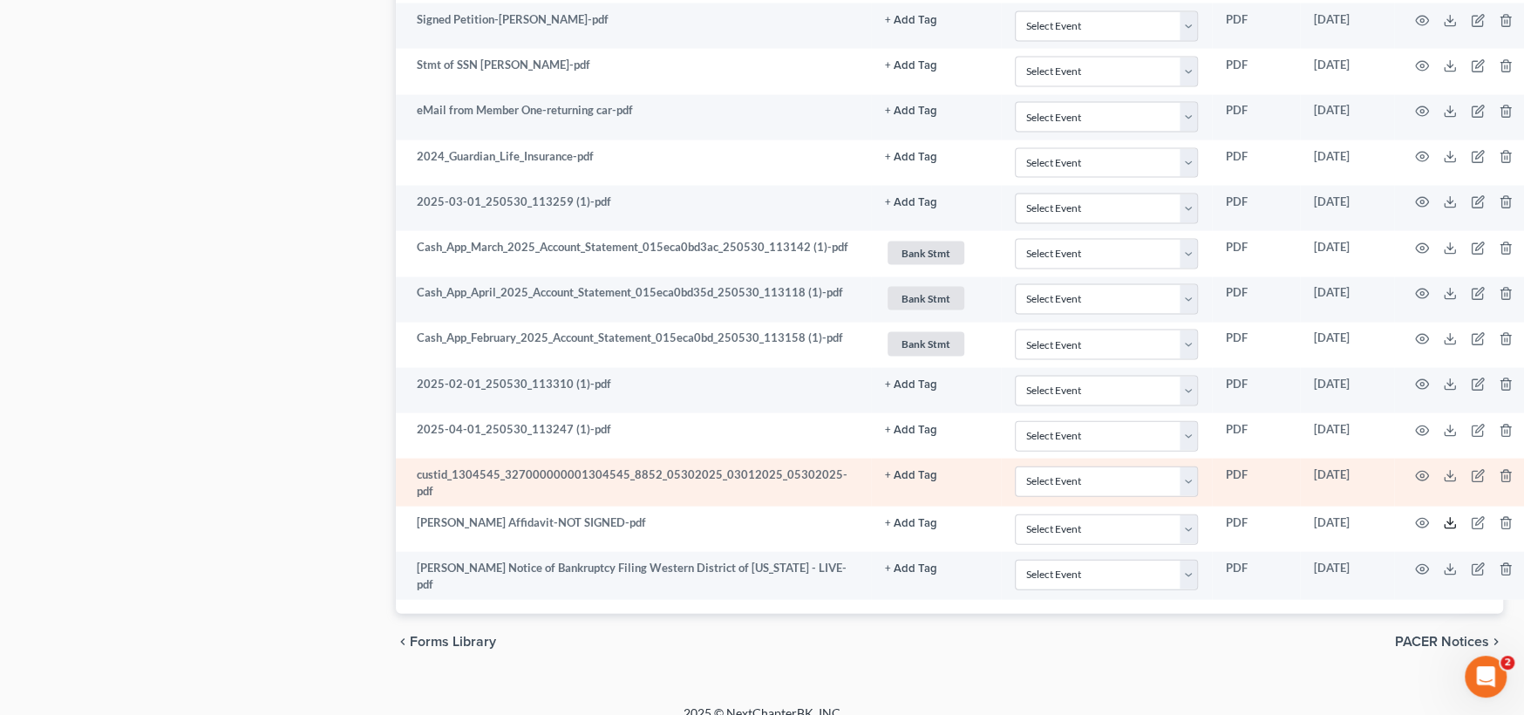
scroll to position [2748, 0]
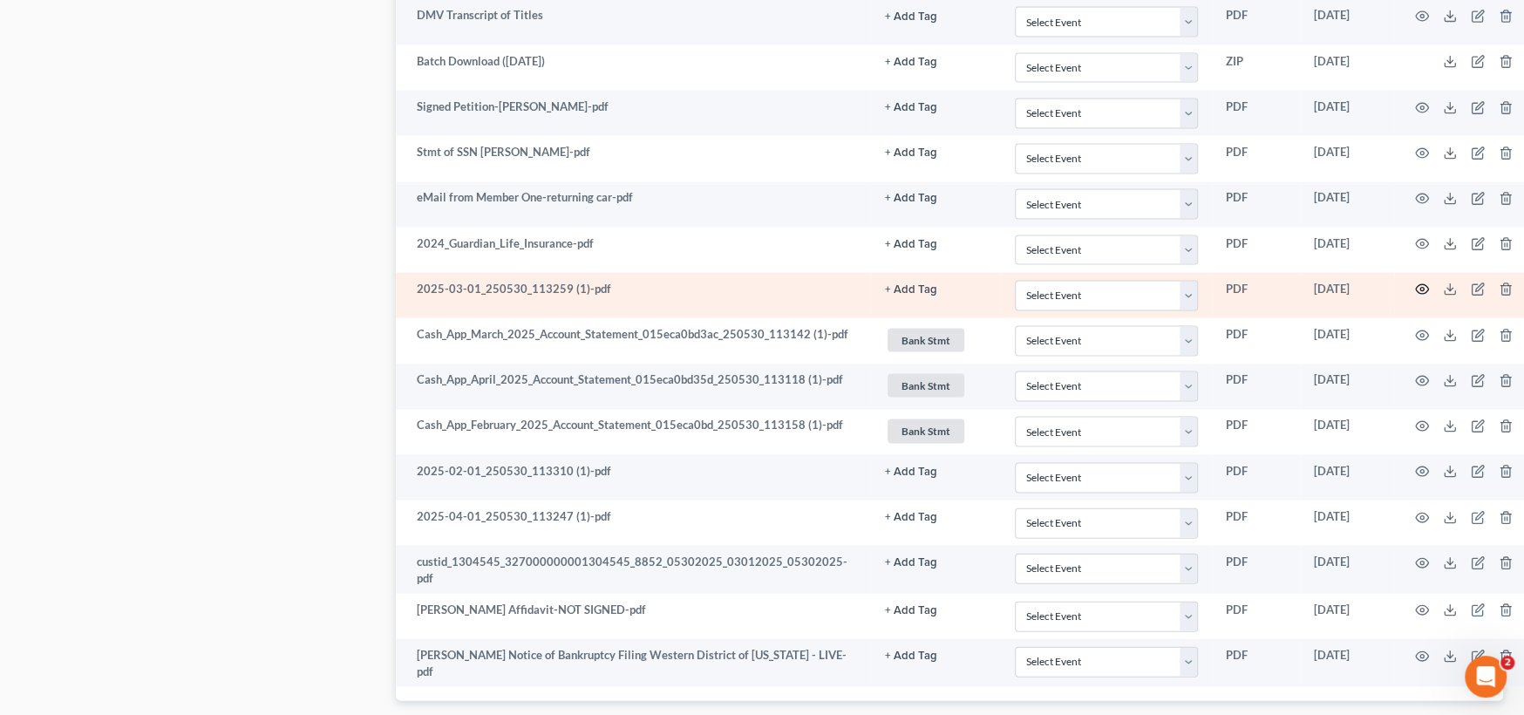
click at [1422, 282] on icon "button" at bounding box center [1422, 289] width 14 height 14
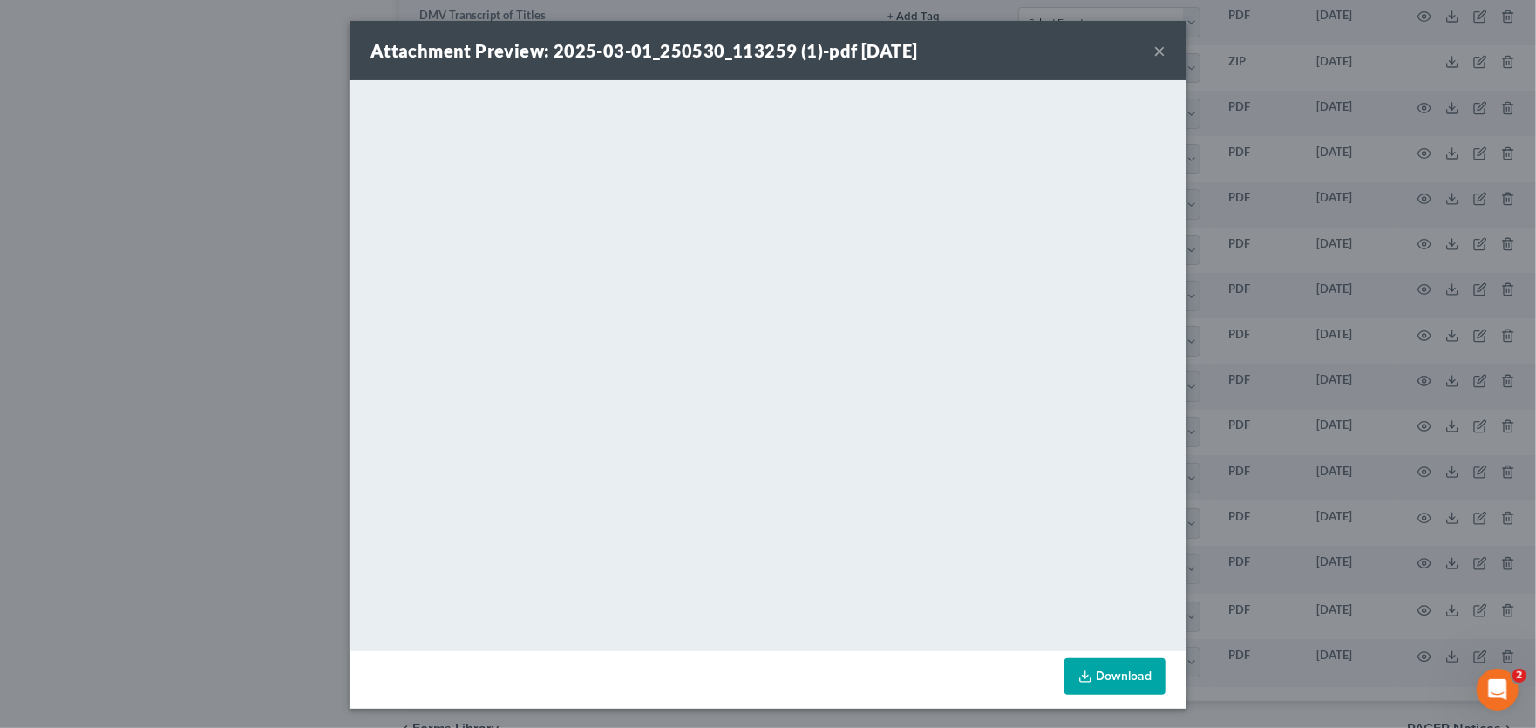
click at [1153, 52] on button "×" at bounding box center [1159, 50] width 12 height 21
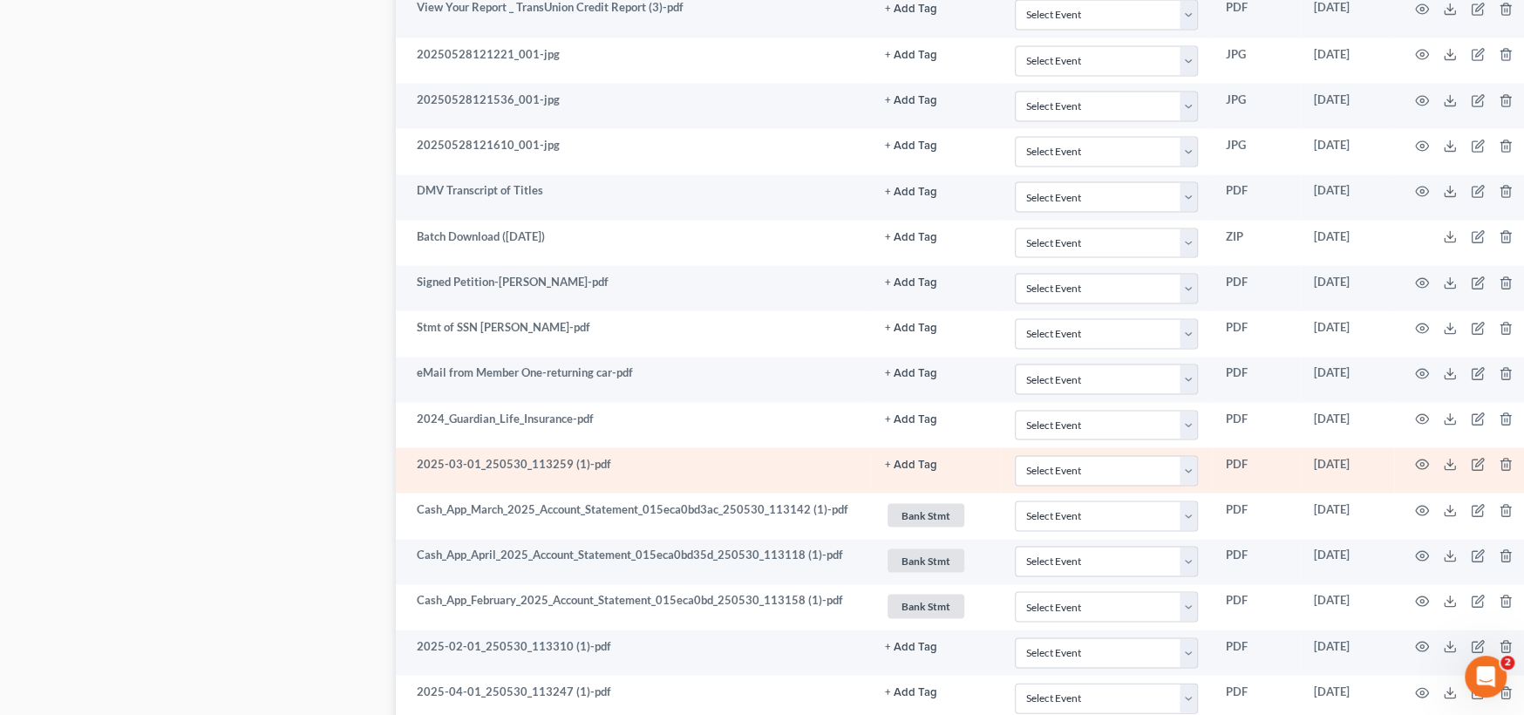
scroll to position [2486, 0]
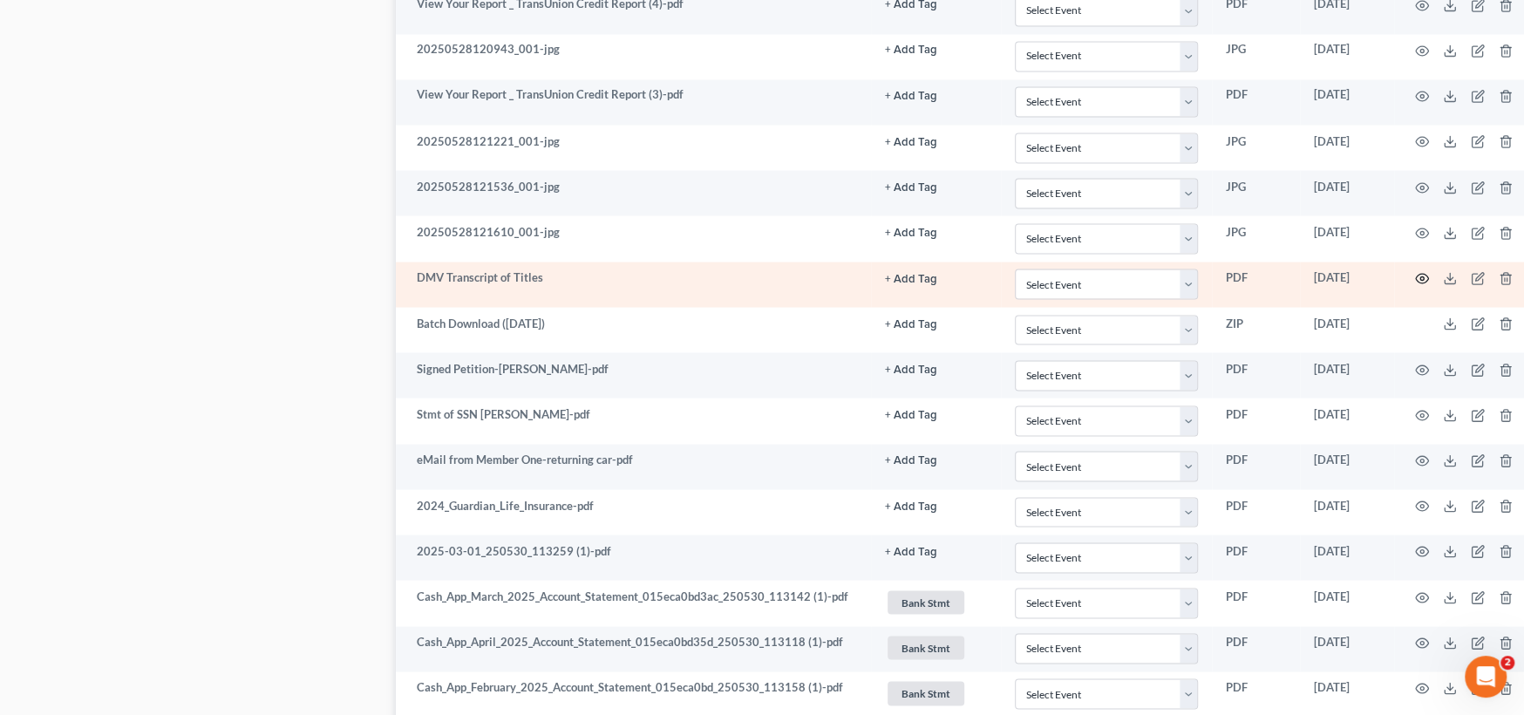
click at [1424, 276] on circle "button" at bounding box center [1421, 277] width 3 height 3
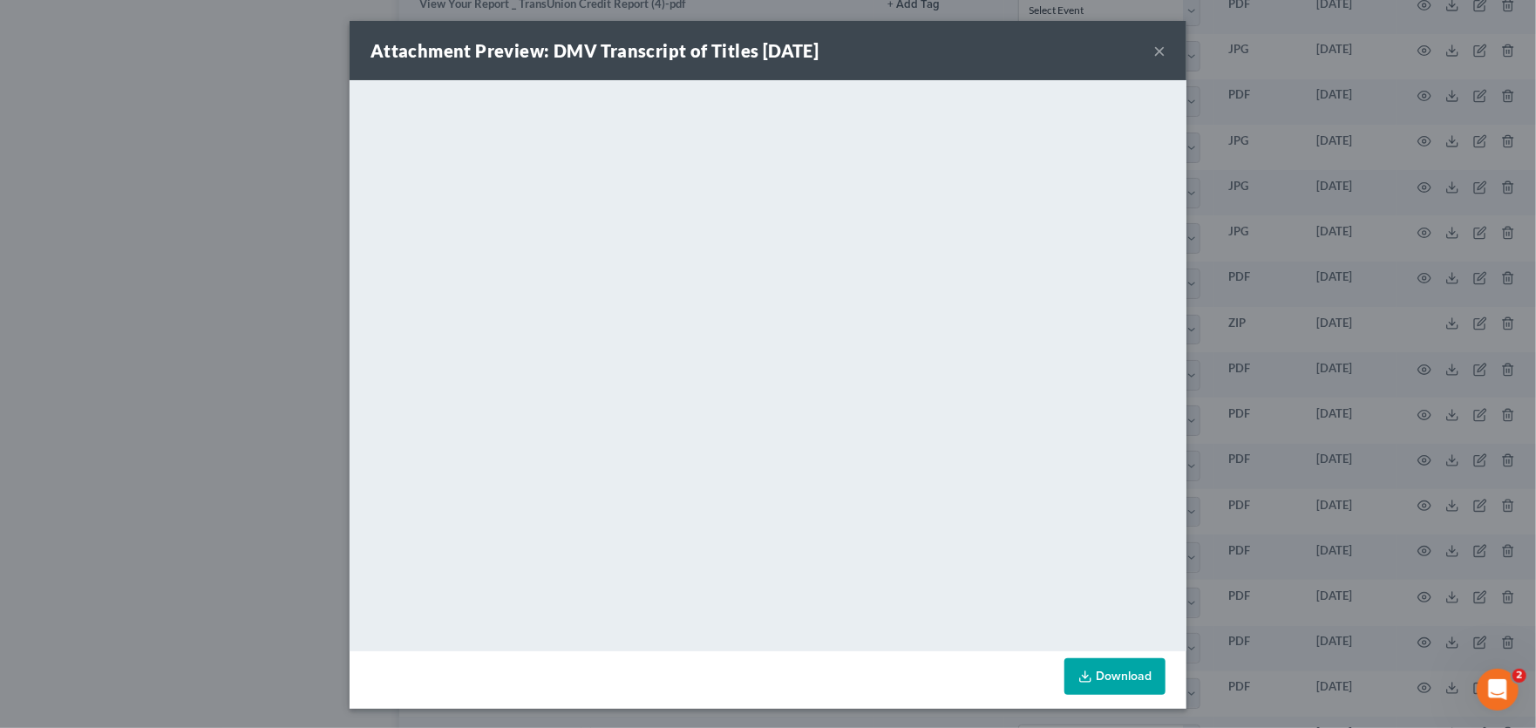
click at [1156, 50] on button "×" at bounding box center [1159, 50] width 12 height 21
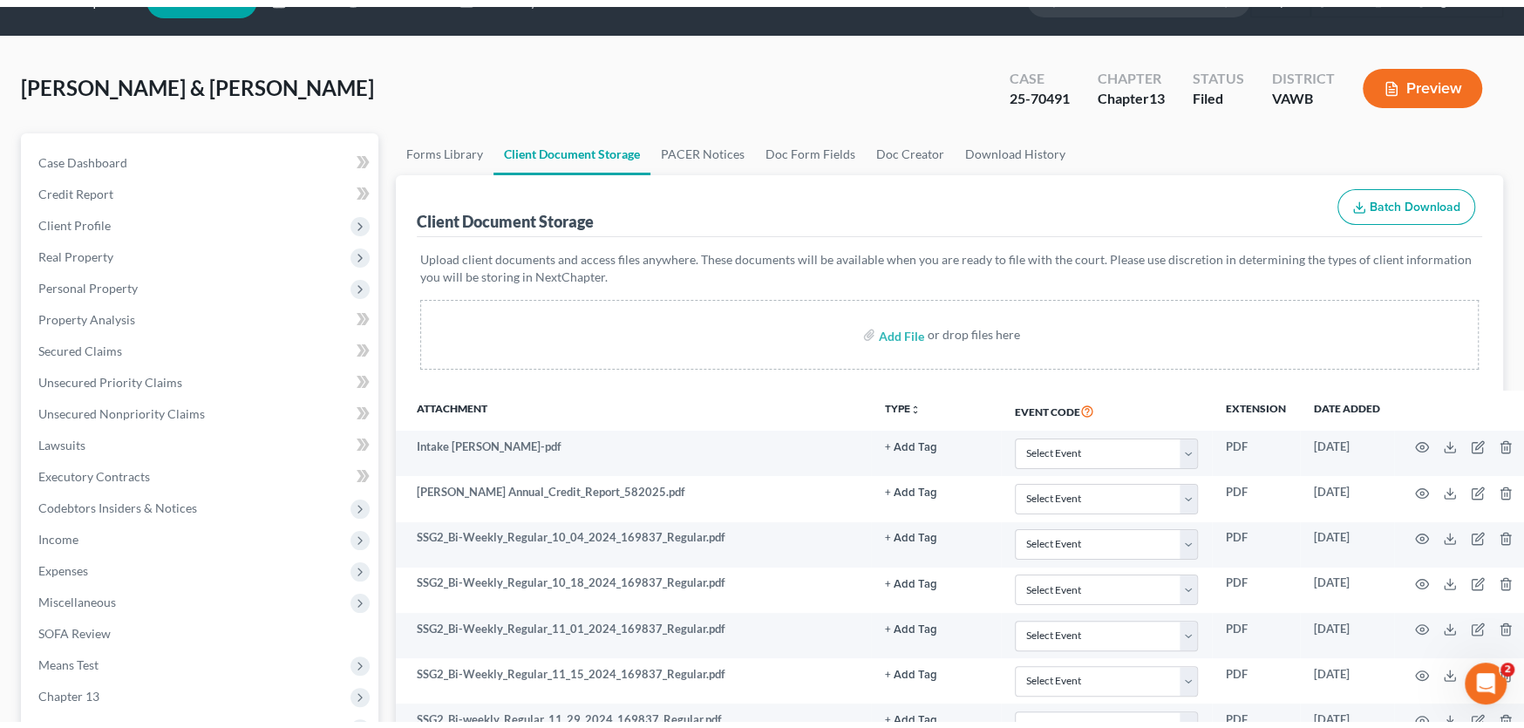
scroll to position [0, 0]
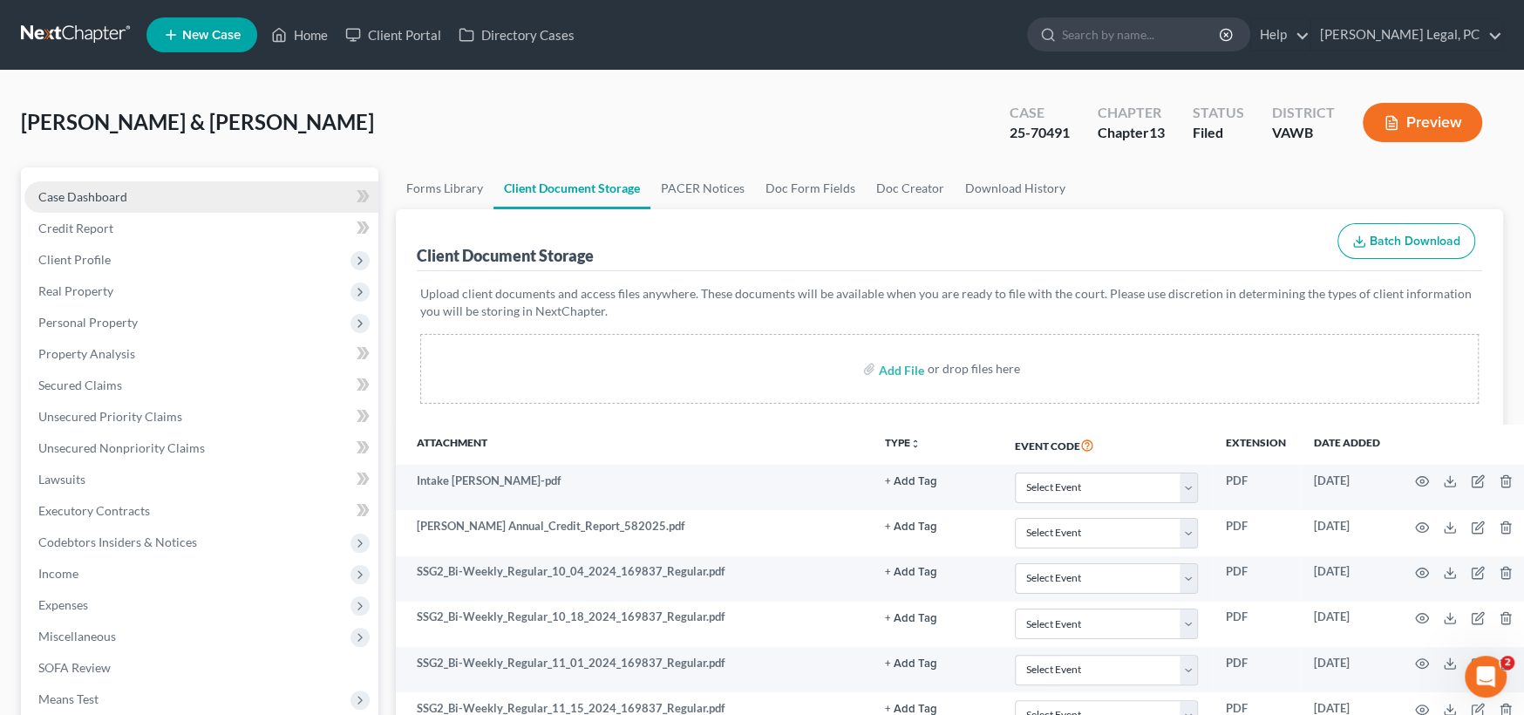
click at [80, 189] on span "Case Dashboard" at bounding box center [82, 196] width 89 height 15
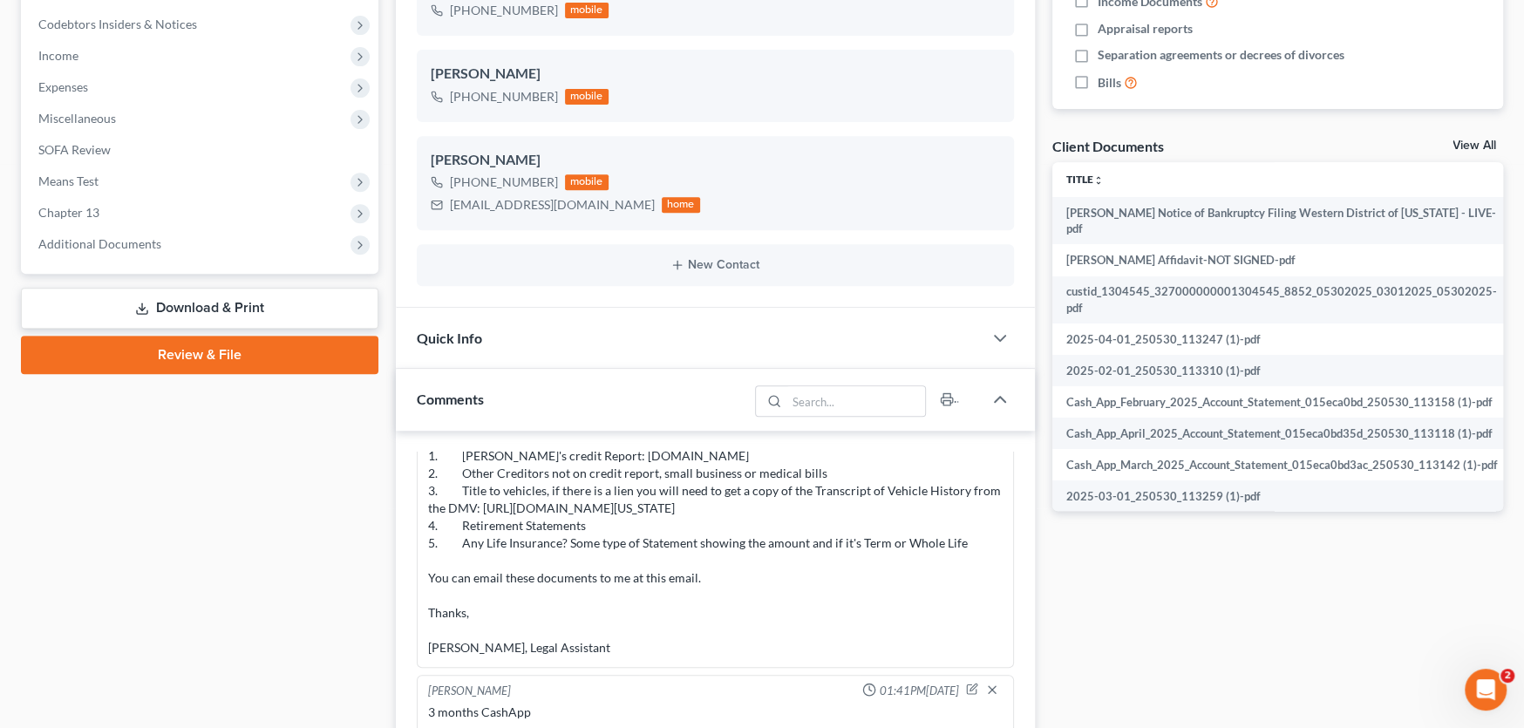
scroll to position [697, 0]
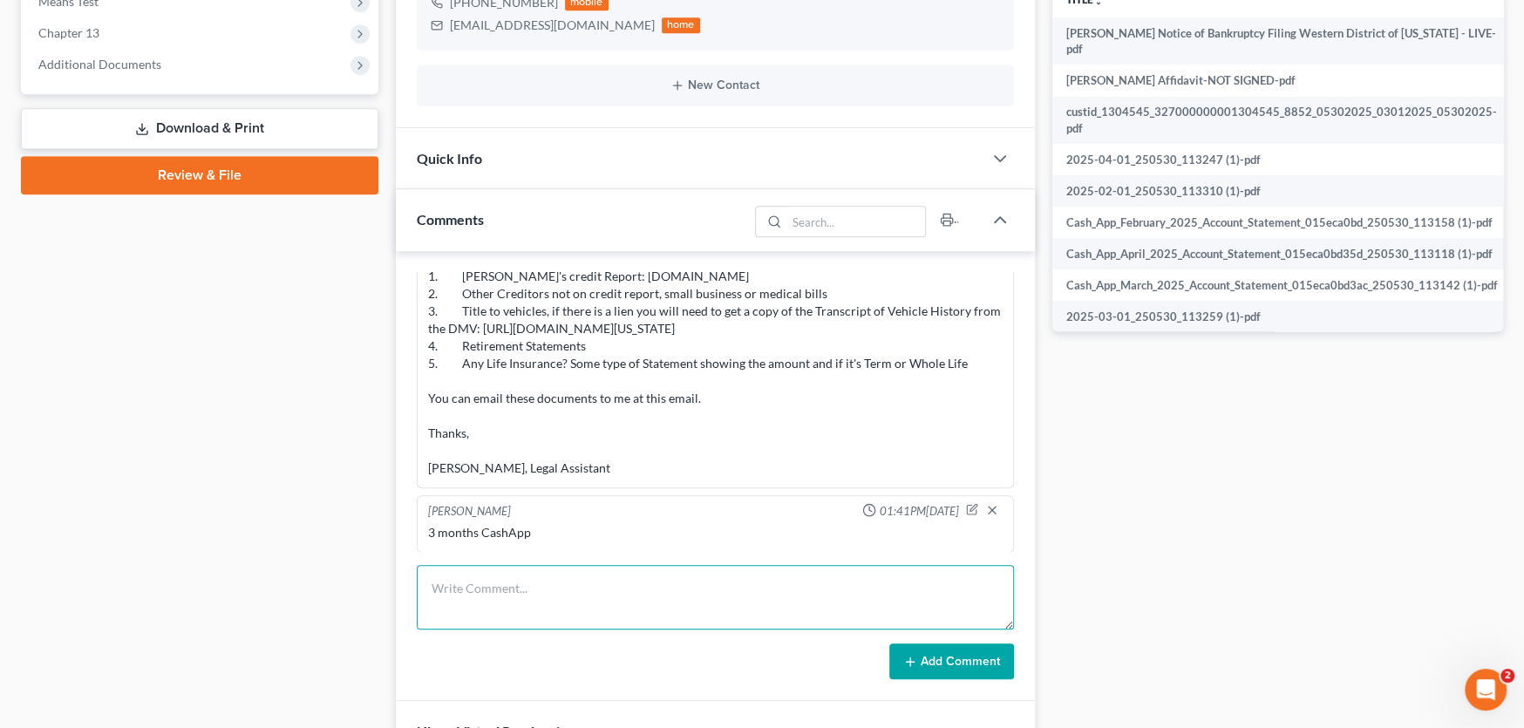
click at [493, 582] on textarea at bounding box center [715, 597] width 597 height 65
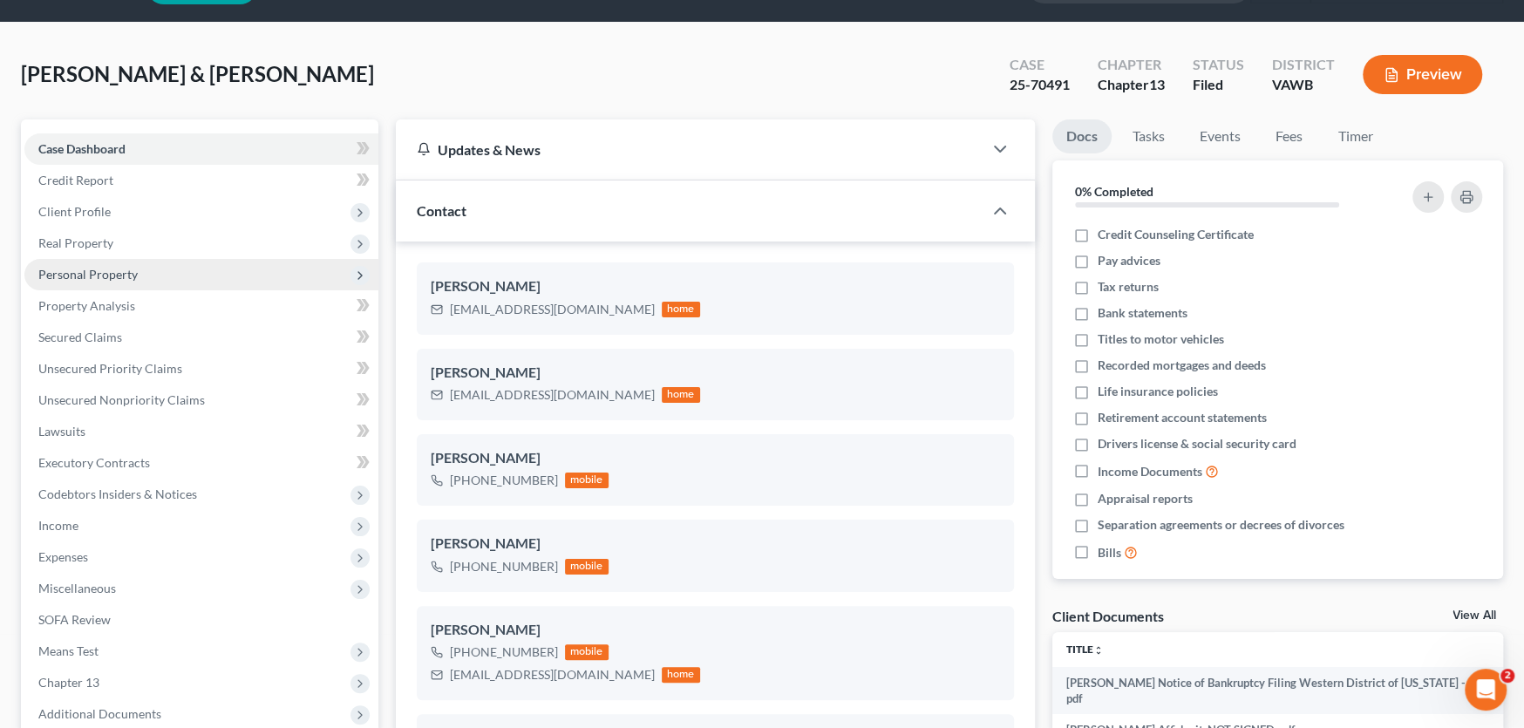
scroll to position [87, 0]
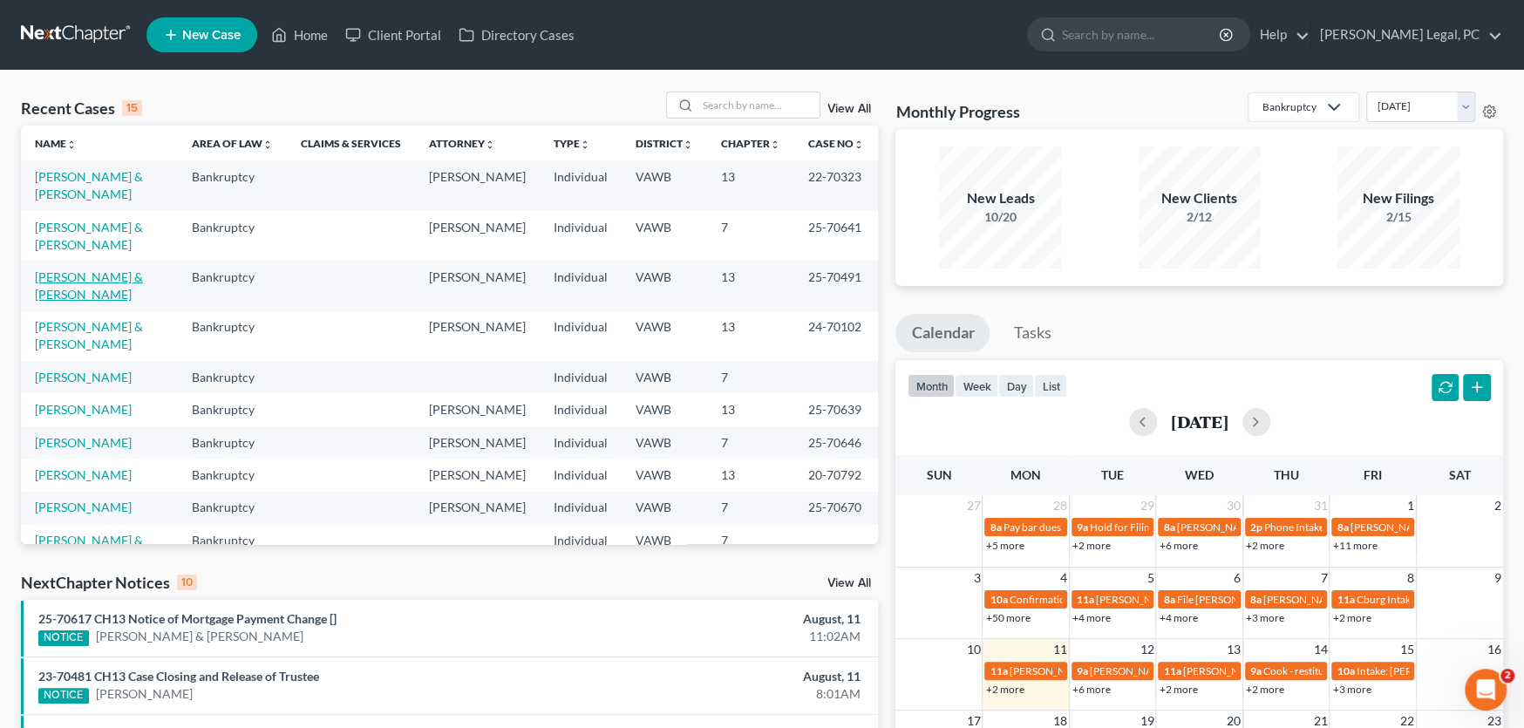
click at [97, 269] on link "[PERSON_NAME] & [PERSON_NAME]" at bounding box center [89, 285] width 108 height 32
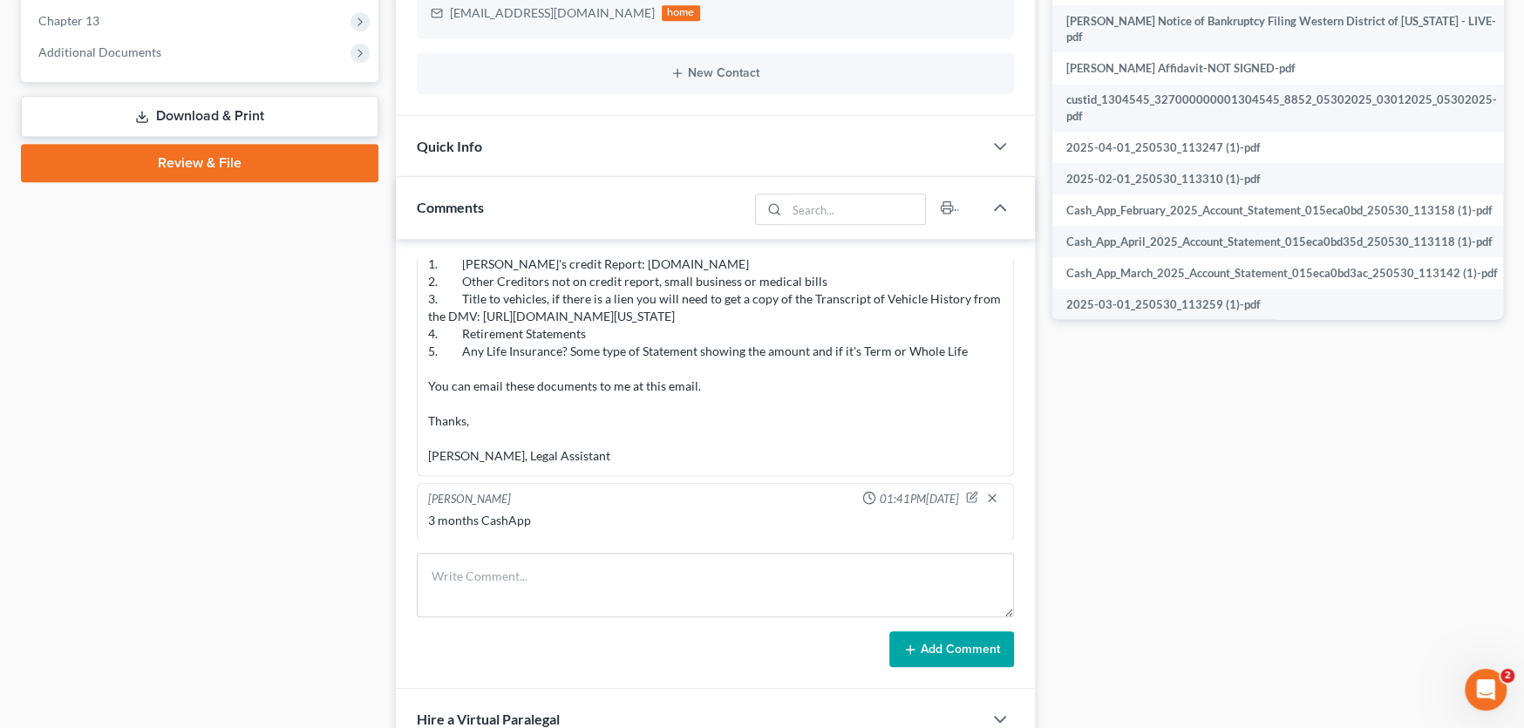
scroll to position [785, 0]
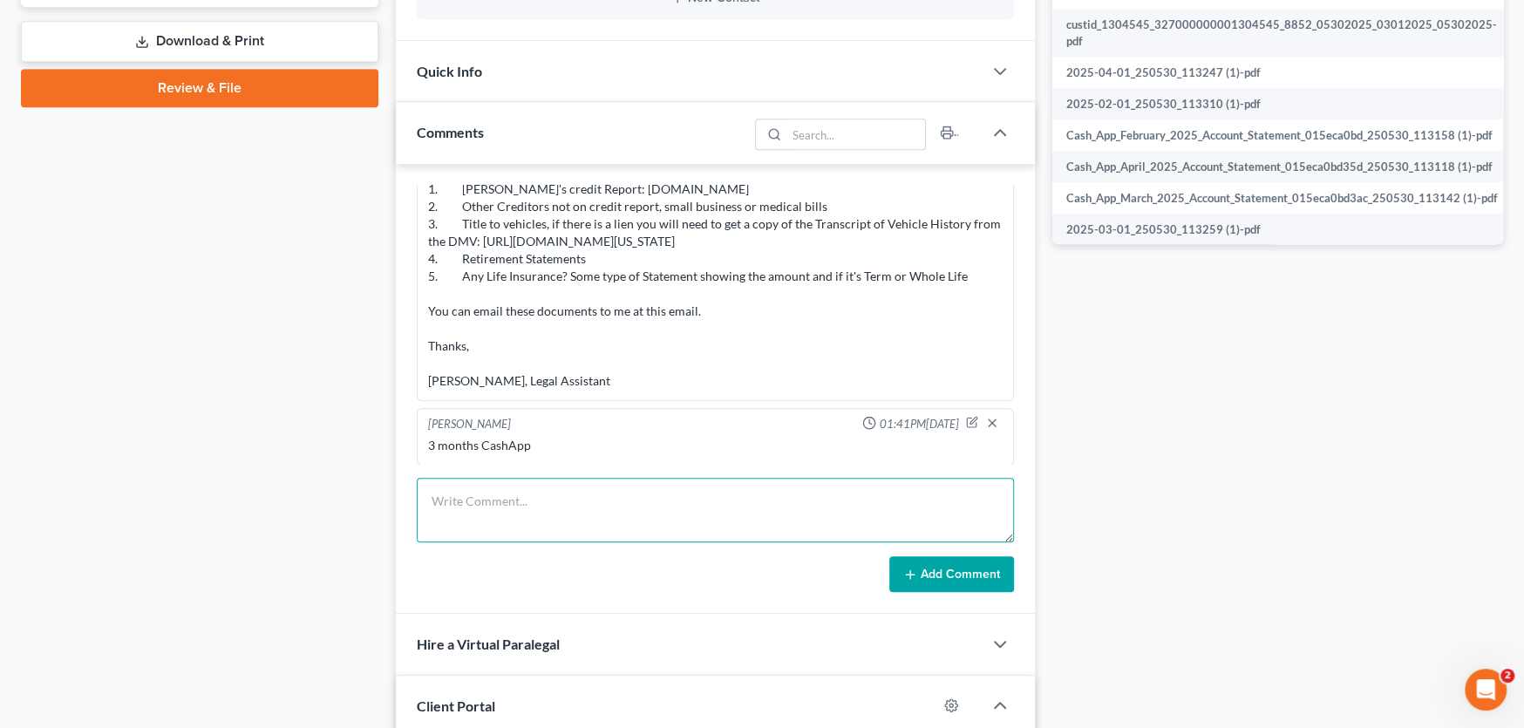
click at [510, 505] on textarea at bounding box center [715, 510] width 597 height 65
paste textarea "Hello Brad and Amanda, We received a request from the Bankruptcy Trustee for th…"
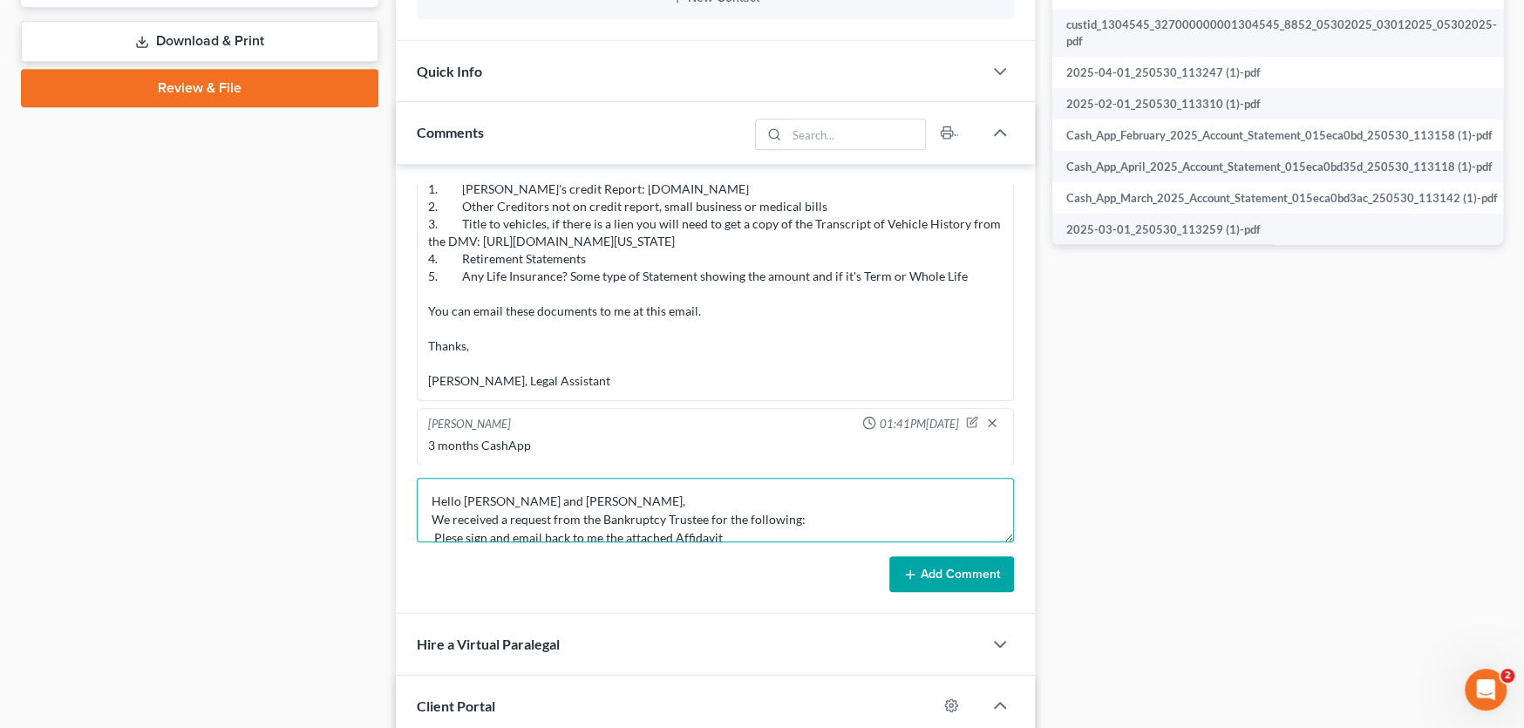
scroll to position [150, 0]
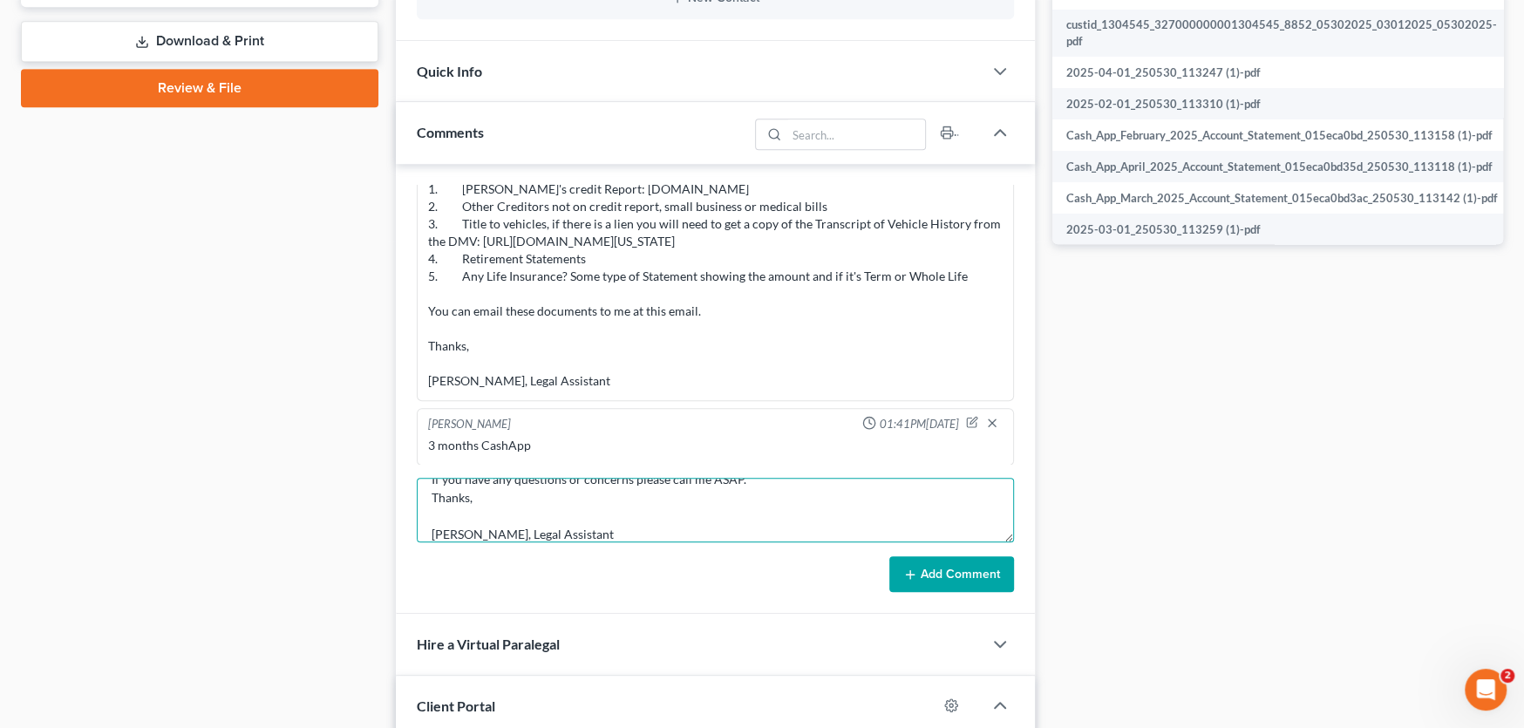
type textarea "Hello Brad and Amanda, We received a request from the Bankruptcy Trustee for th…"
click at [1005, 577] on button "Add Comment" at bounding box center [951, 574] width 125 height 37
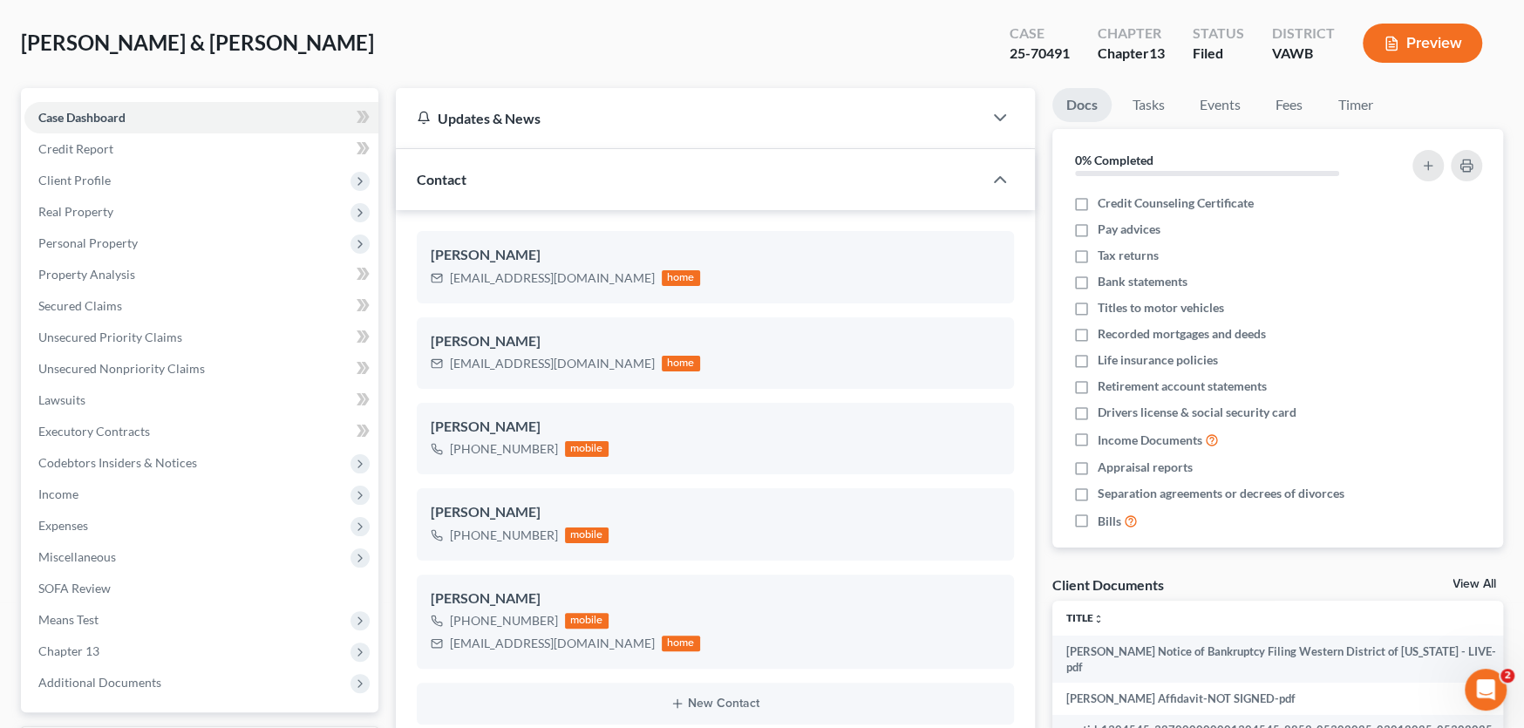
scroll to position [0, 0]
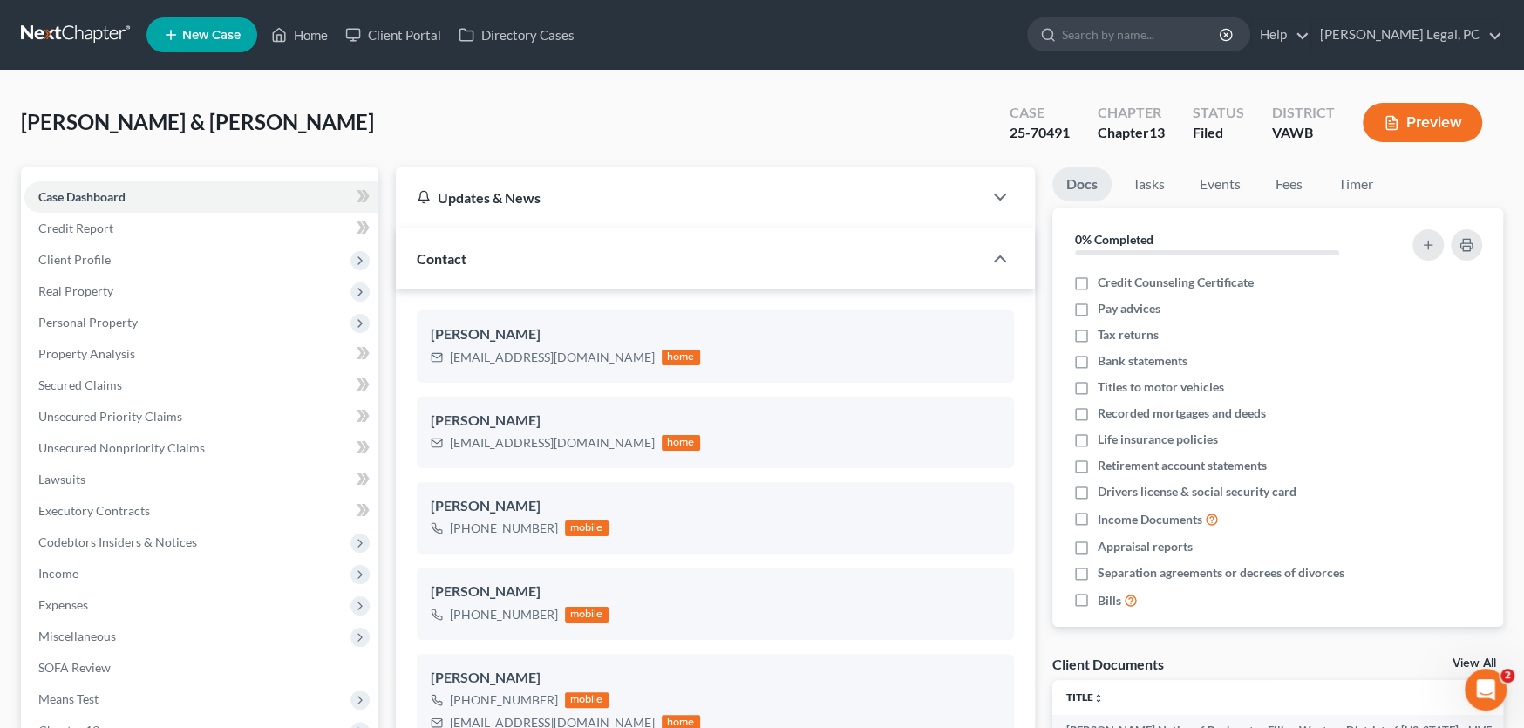
click at [73, 40] on link at bounding box center [77, 34] width 112 height 31
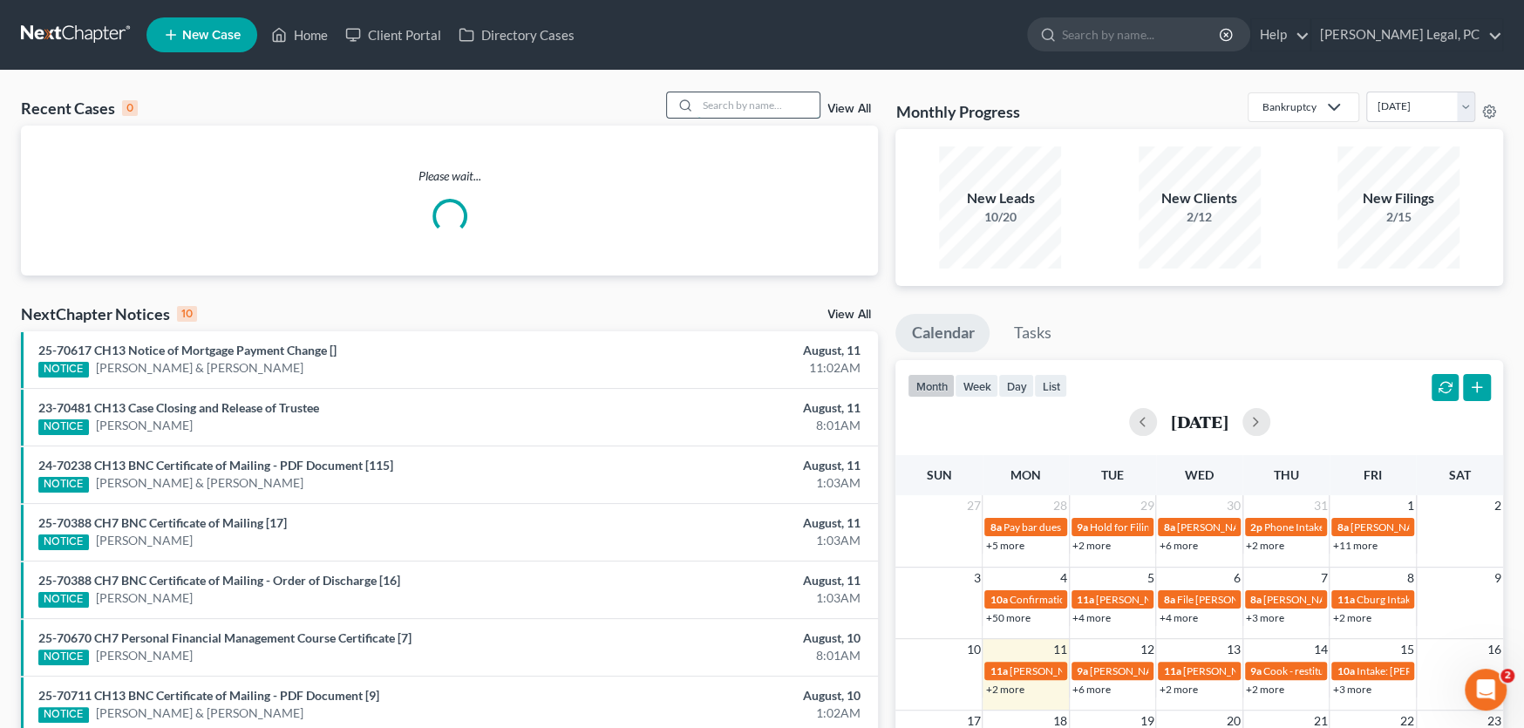
click at [713, 98] on input "search" at bounding box center [758, 104] width 122 height 25
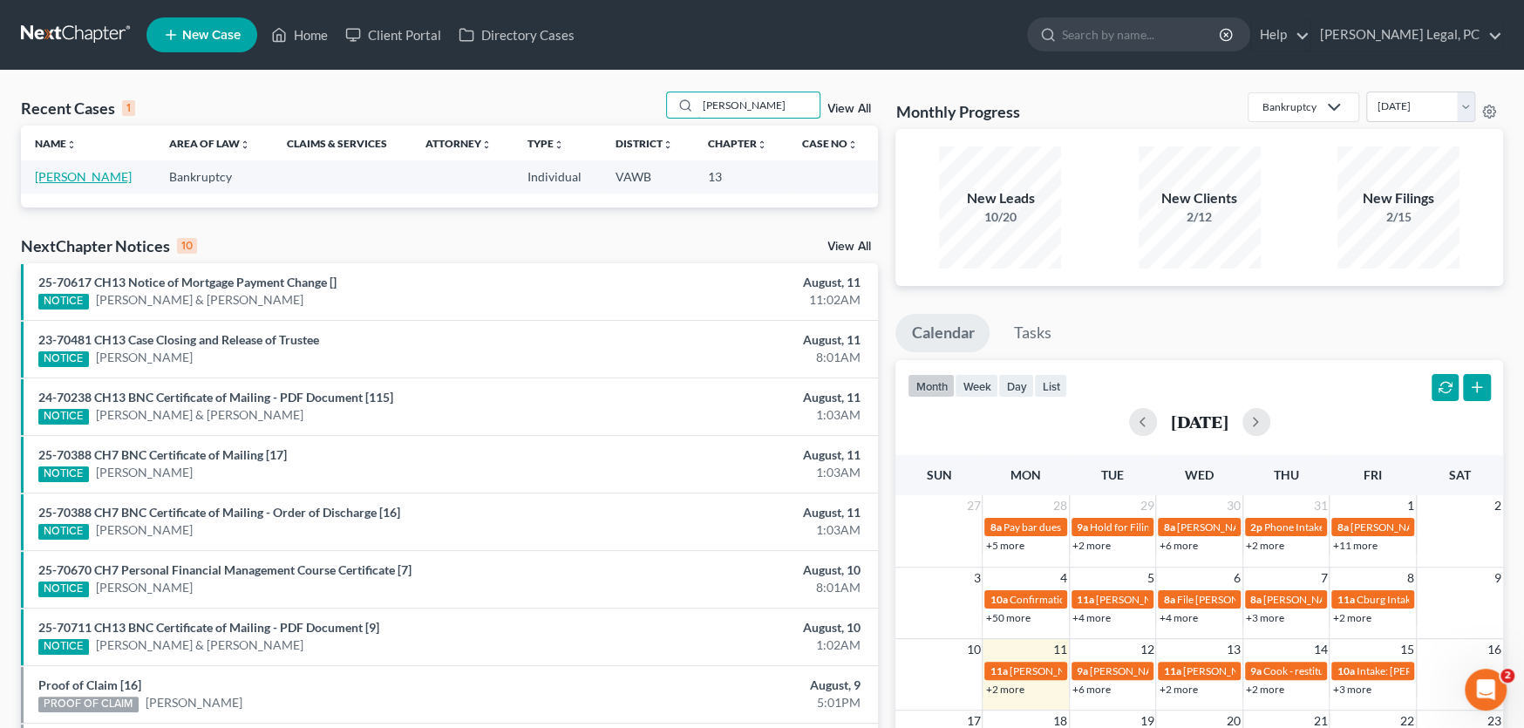
type input "[PERSON_NAME]"
click at [70, 173] on link "[PERSON_NAME]" at bounding box center [83, 176] width 97 height 15
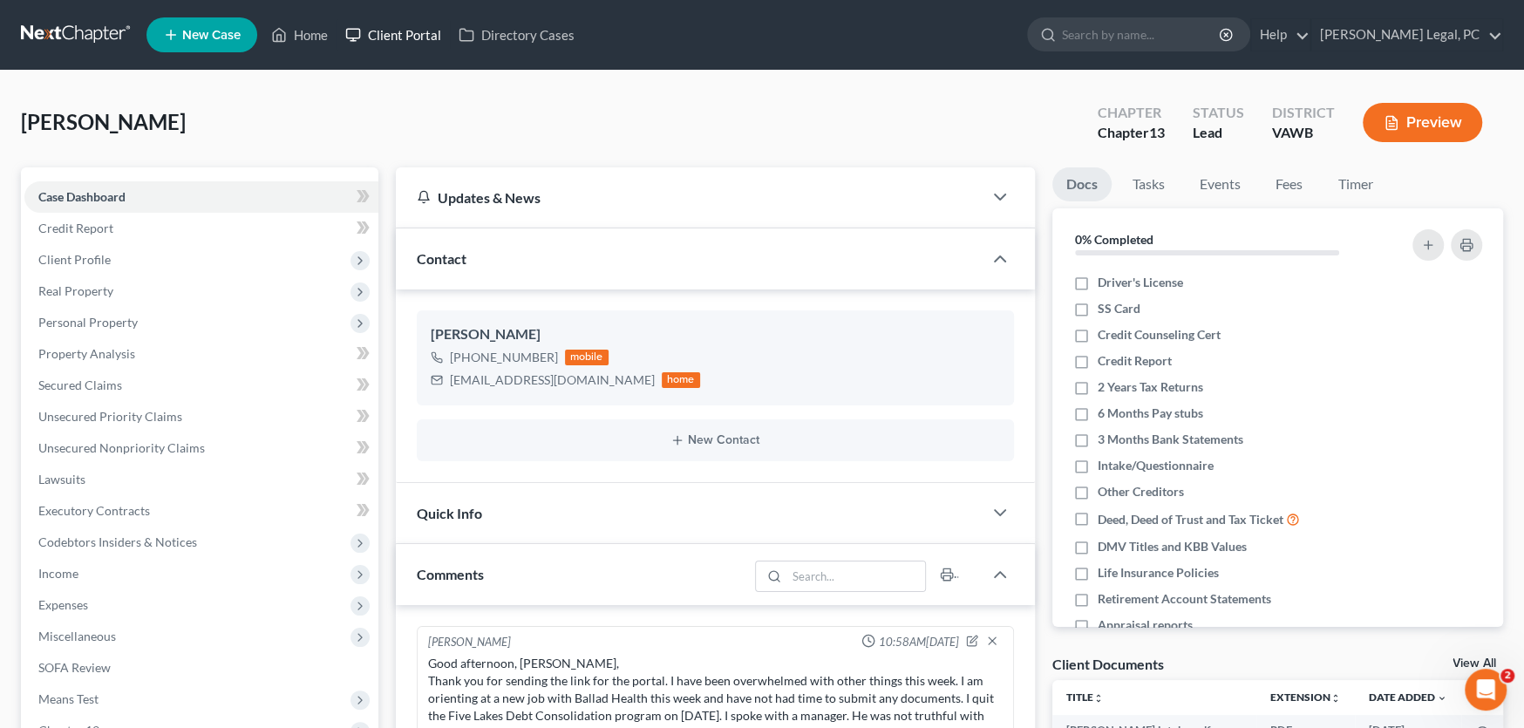
click at [389, 36] on link "Client Portal" at bounding box center [392, 34] width 113 height 31
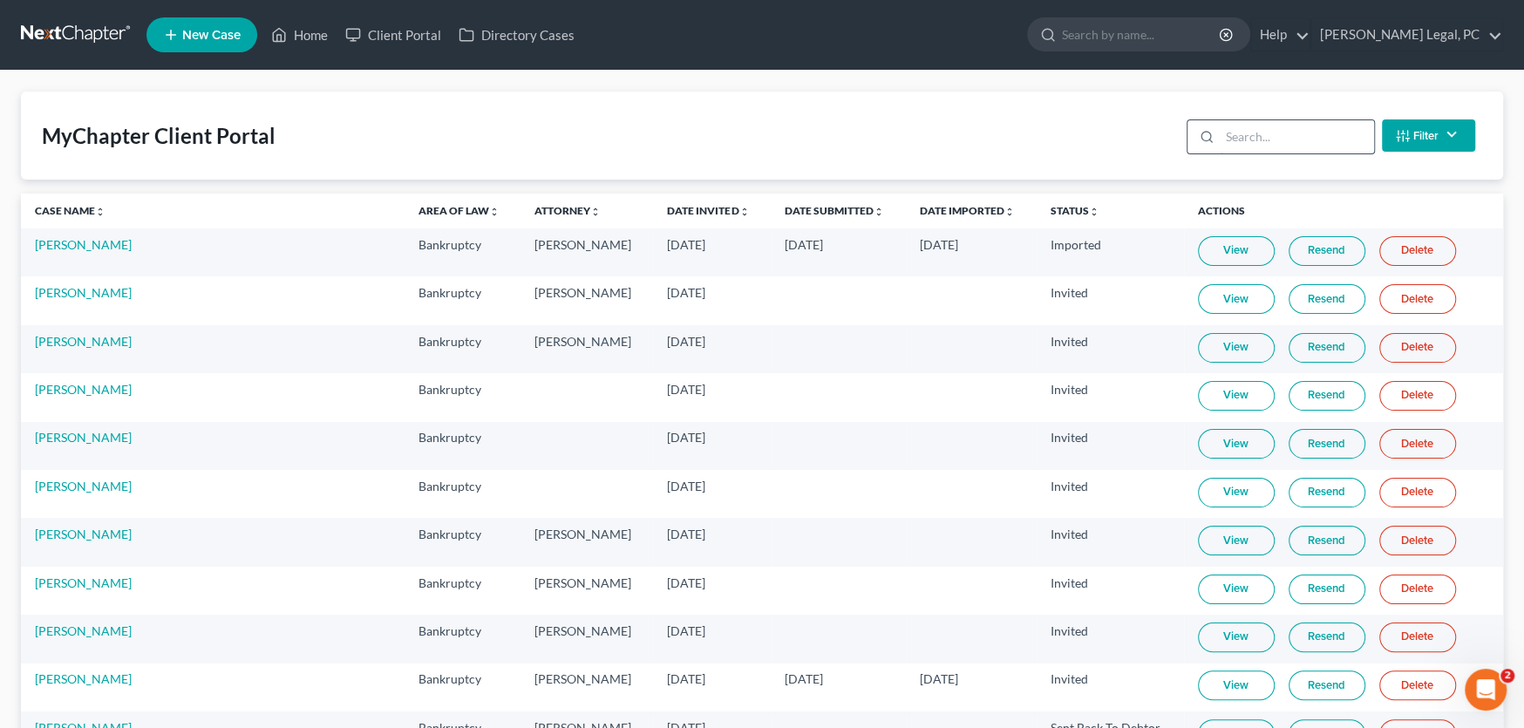
click at [1224, 132] on input "search" at bounding box center [1297, 136] width 154 height 33
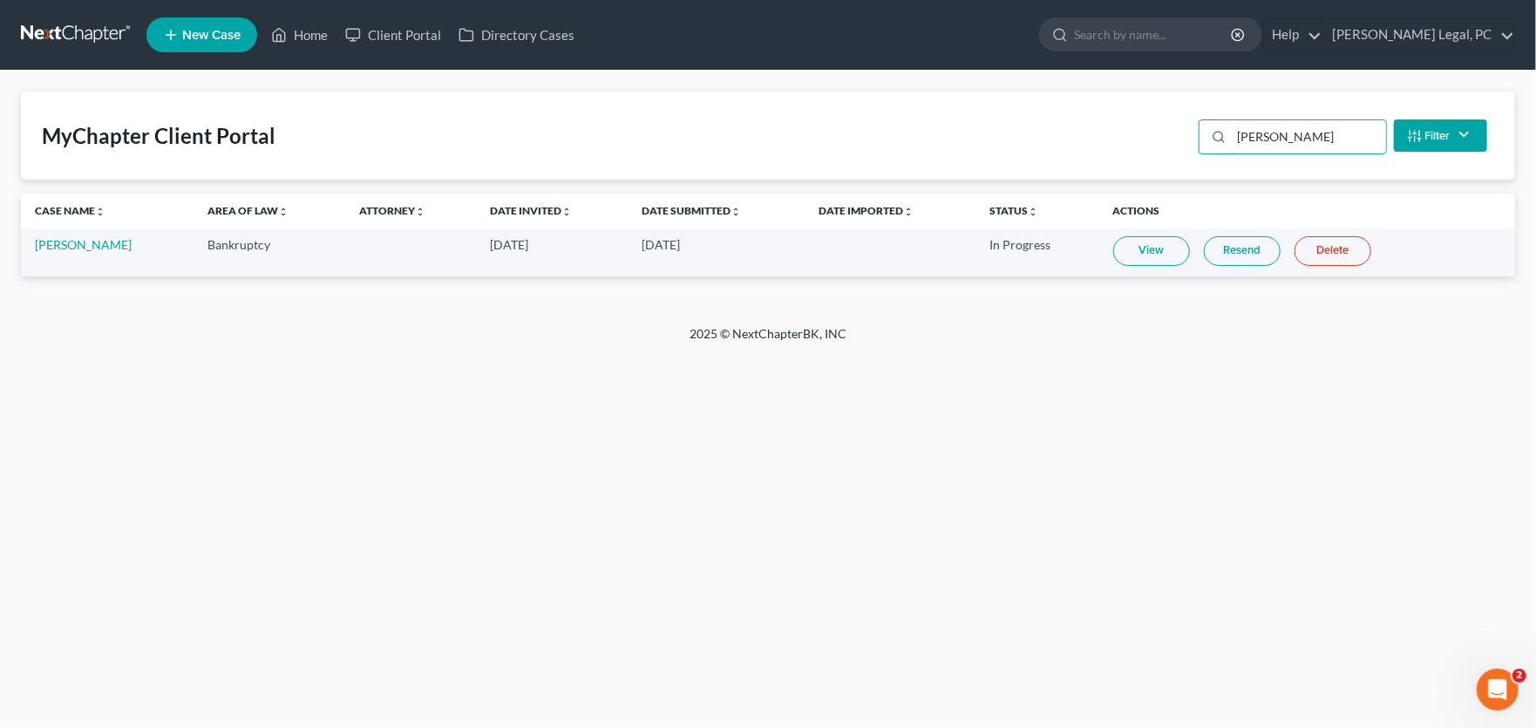
type input "[PERSON_NAME]"
click at [1088, 247] on td "In Progress" at bounding box center [1037, 252] width 124 height 48
click at [1113, 244] on link "View" at bounding box center [1151, 251] width 77 height 30
